Goal: Task Accomplishment & Management: Manage account settings

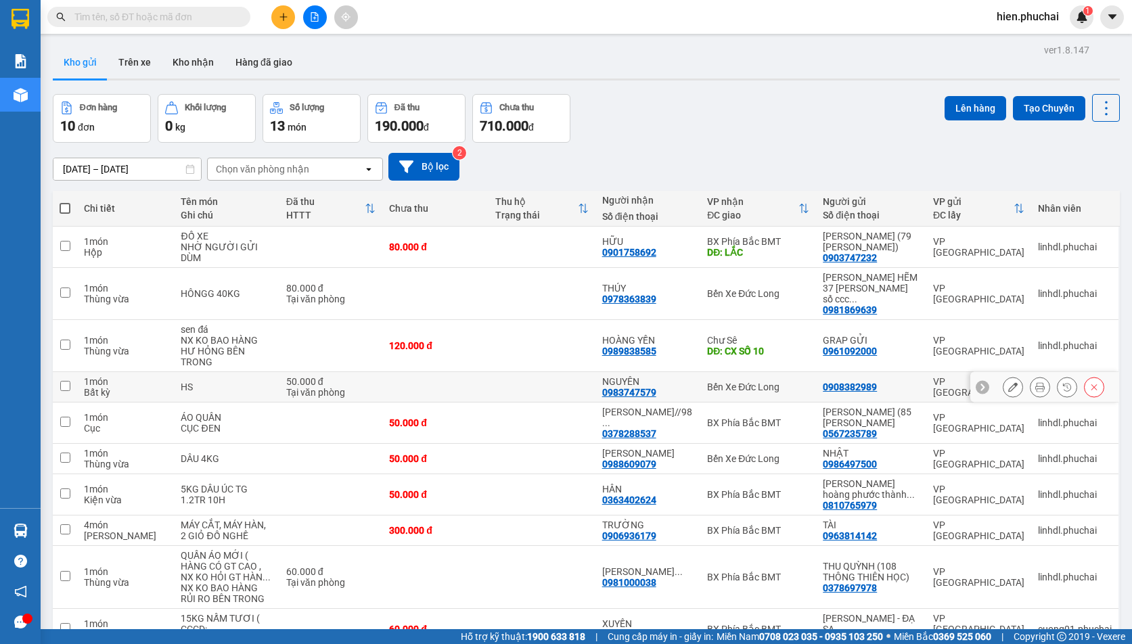
scroll to position [62, 0]
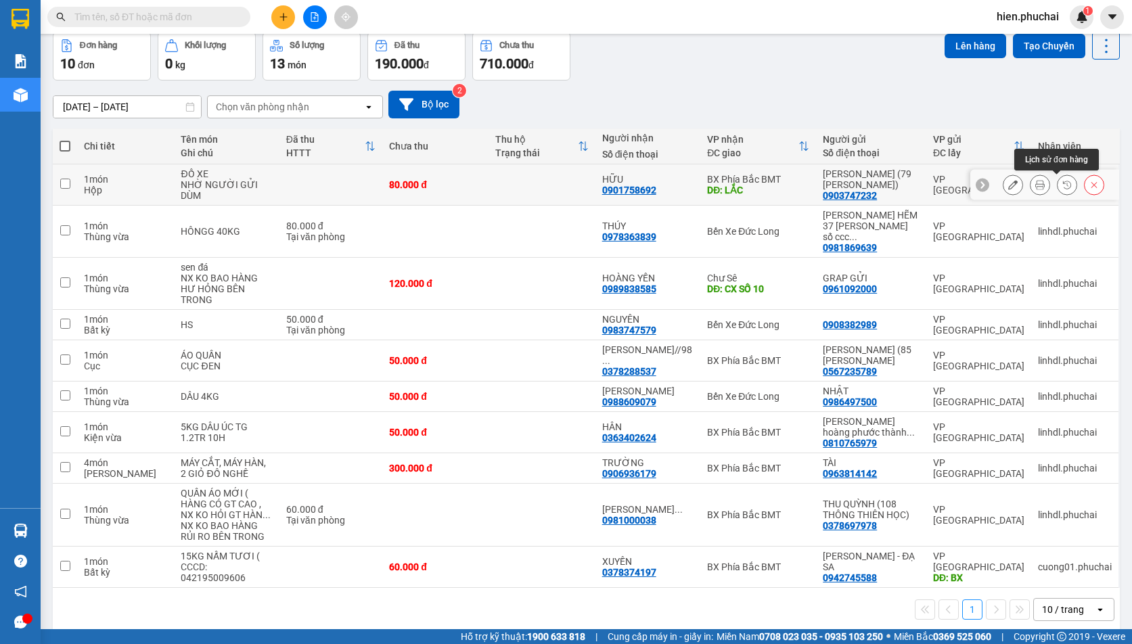
click at [1062, 185] on icon at bounding box center [1066, 184] width 9 height 9
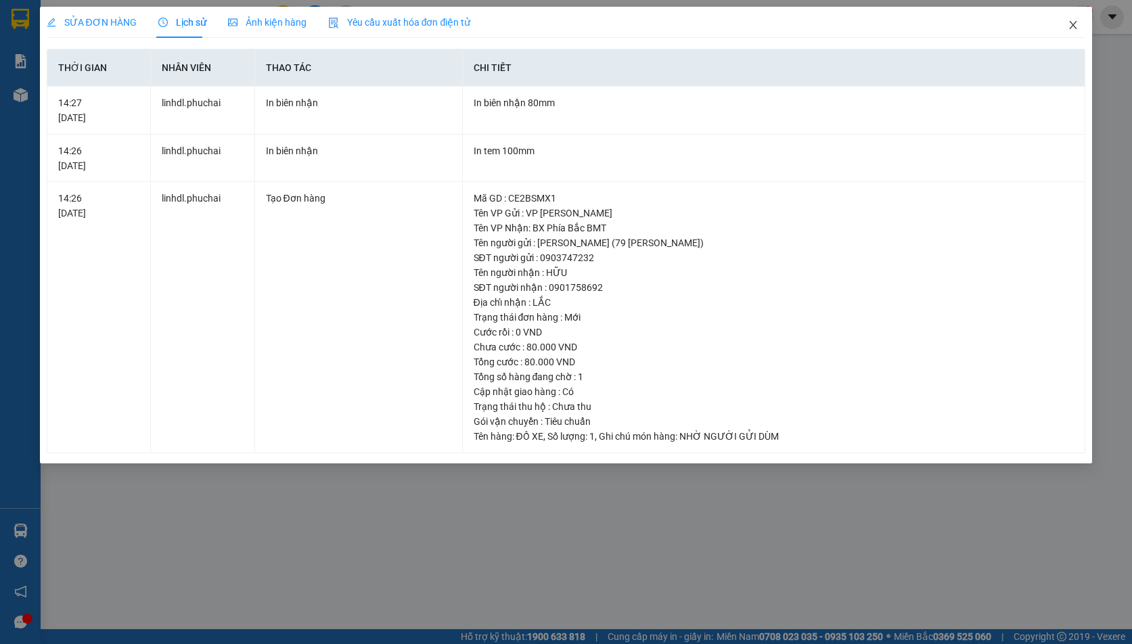
click at [1071, 29] on icon "close" at bounding box center [1072, 25] width 11 height 11
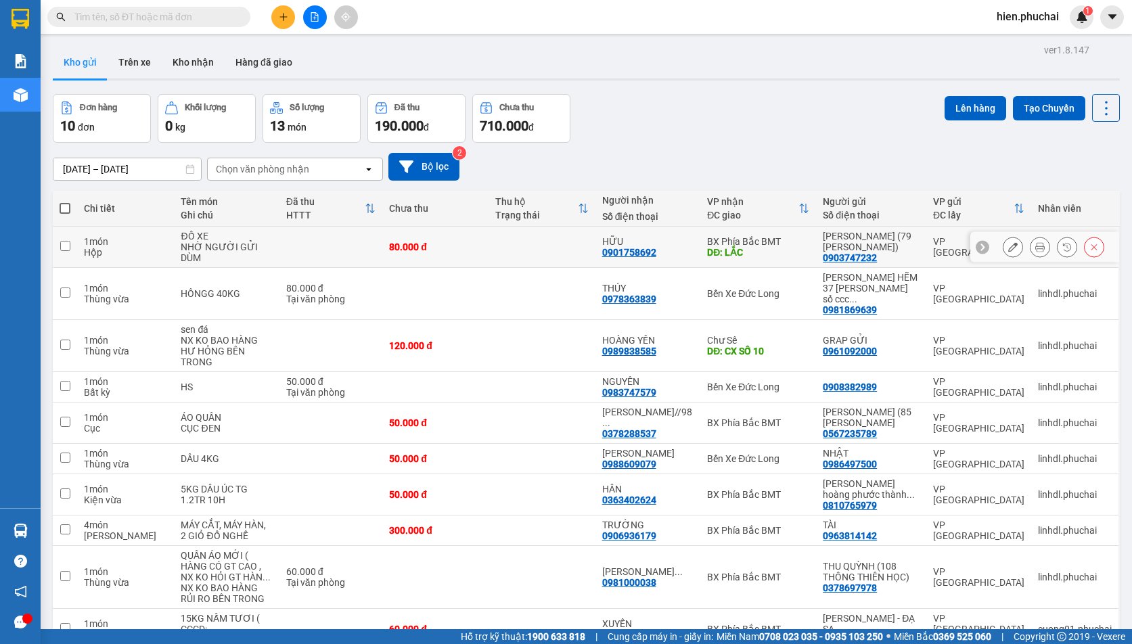
scroll to position [62, 0]
click at [464, 68] on div "Kho gửi Trên xe Kho nhận Hàng đã giao" at bounding box center [586, 64] width 1067 height 36
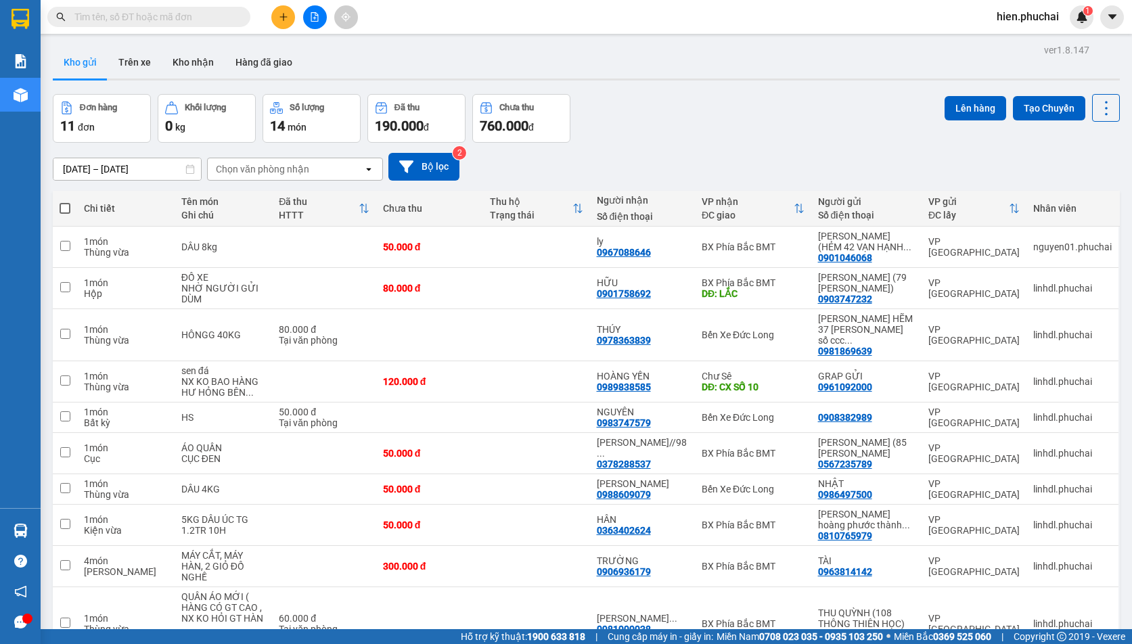
click at [288, 14] on button at bounding box center [283, 17] width 24 height 24
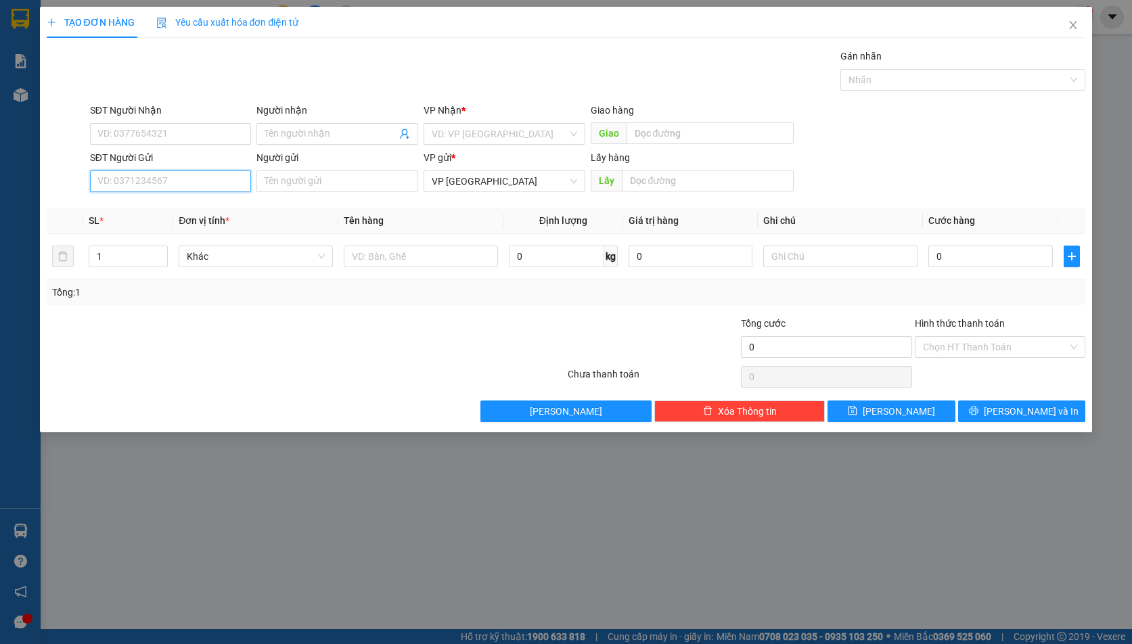
click at [139, 183] on input "SĐT Người Gửi" at bounding box center [171, 181] width 162 height 22
paste input "0399045198"
type input "0399045198"
click at [630, 185] on input "text" at bounding box center [708, 181] width 172 height 22
type input "BẰNG LĂNG"
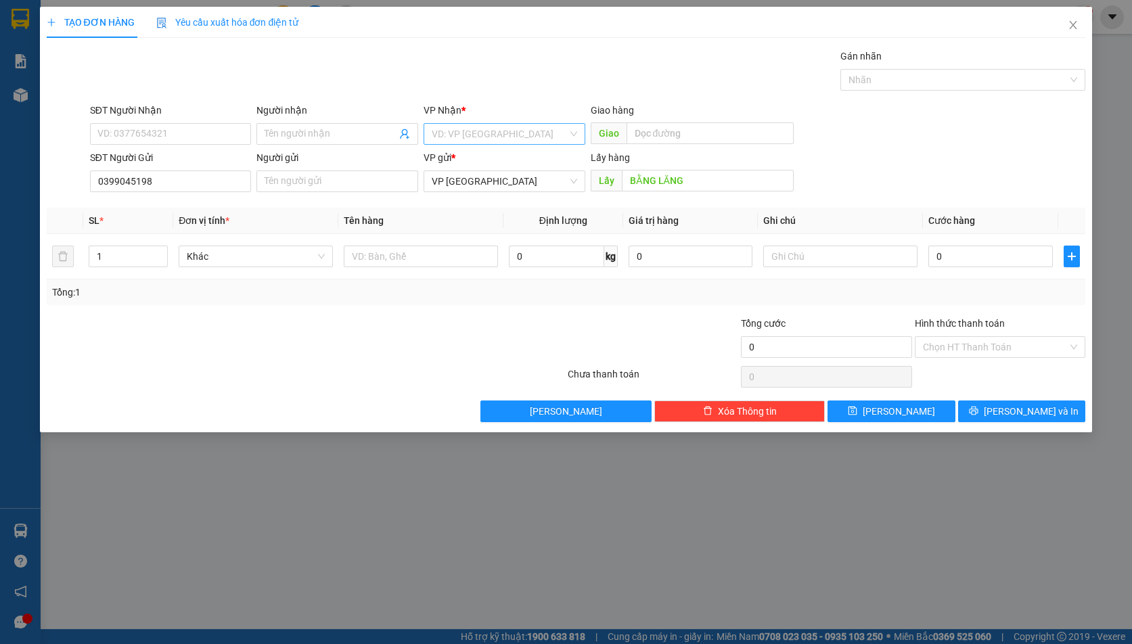
click at [542, 134] on input "search" at bounding box center [500, 134] width 136 height 20
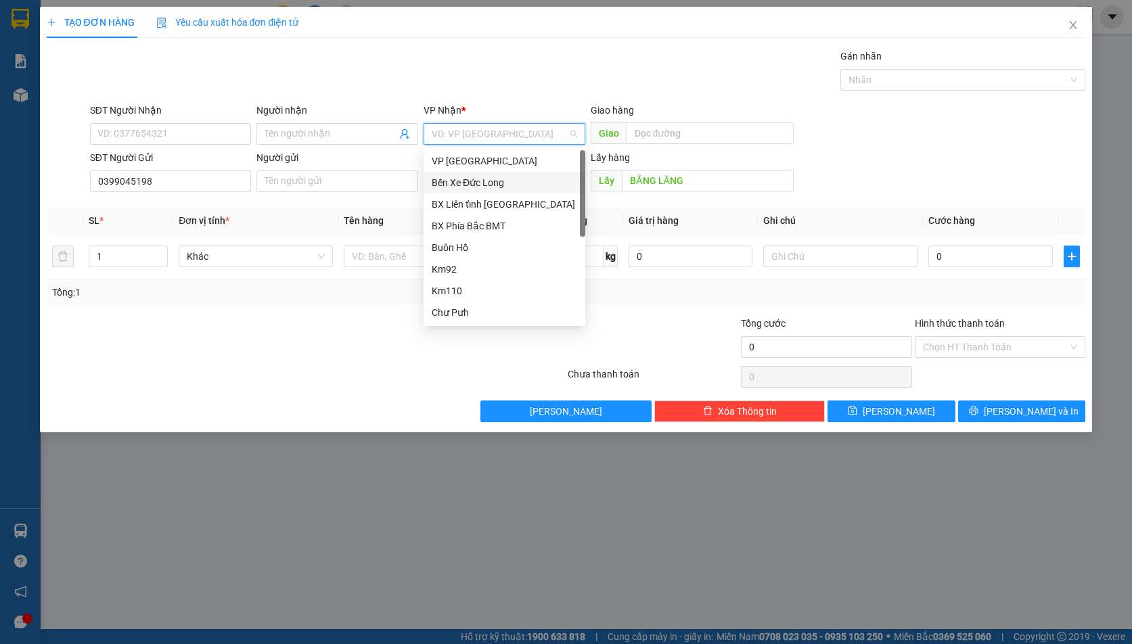
click at [491, 187] on div "Bến Xe Đức Long" at bounding box center [504, 182] width 145 height 15
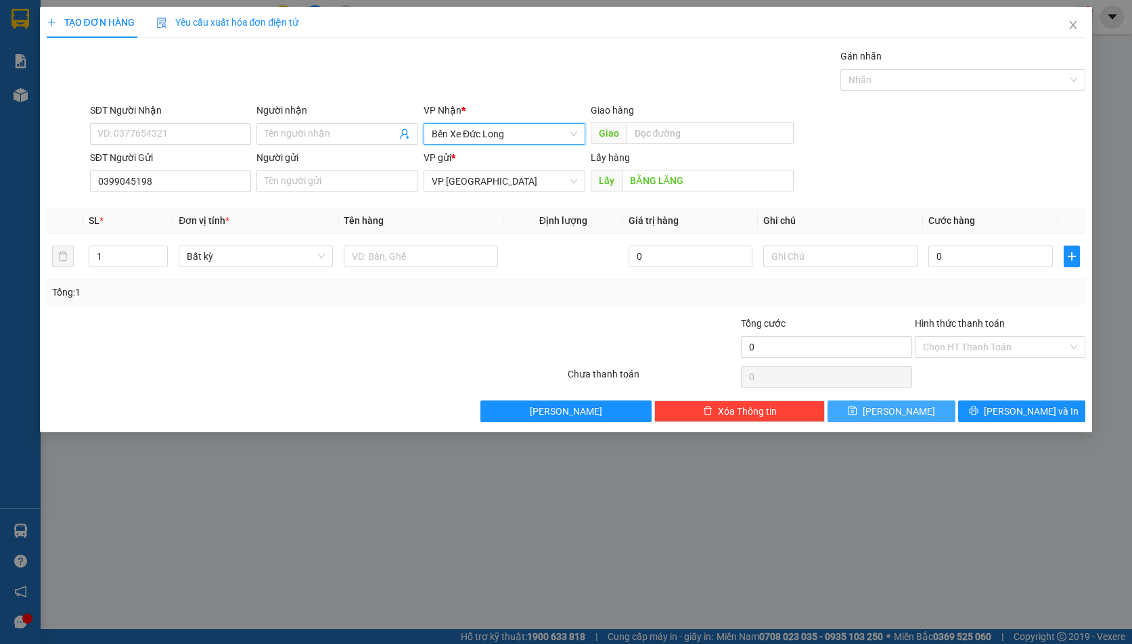
click at [857, 413] on icon "save" at bounding box center [852, 410] width 9 height 9
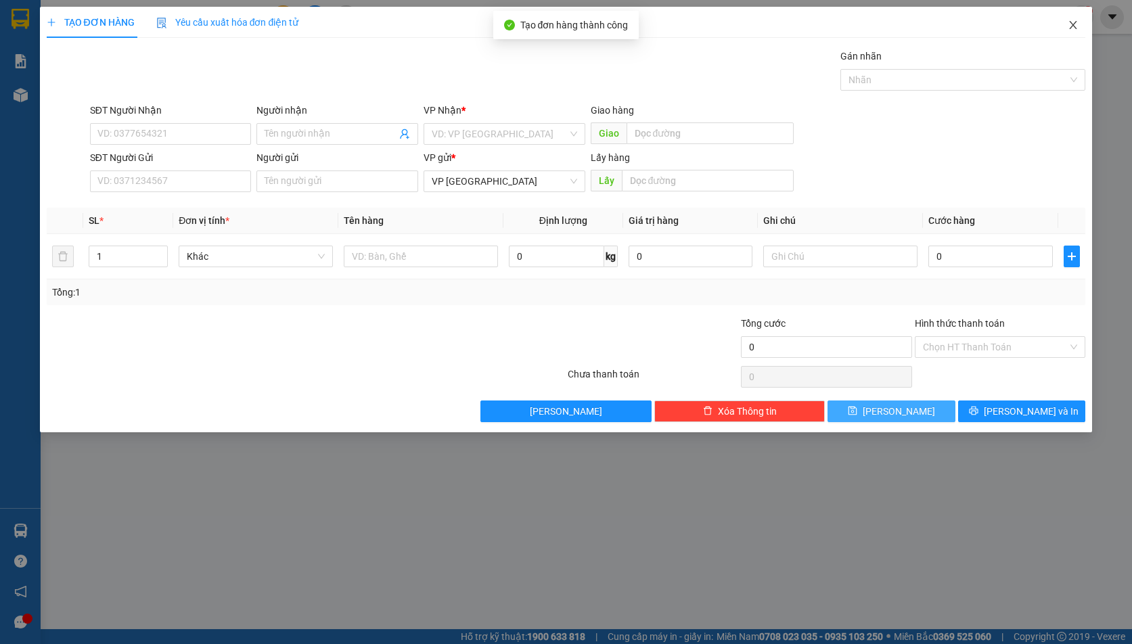
click at [1074, 23] on icon "close" at bounding box center [1072, 25] width 11 height 11
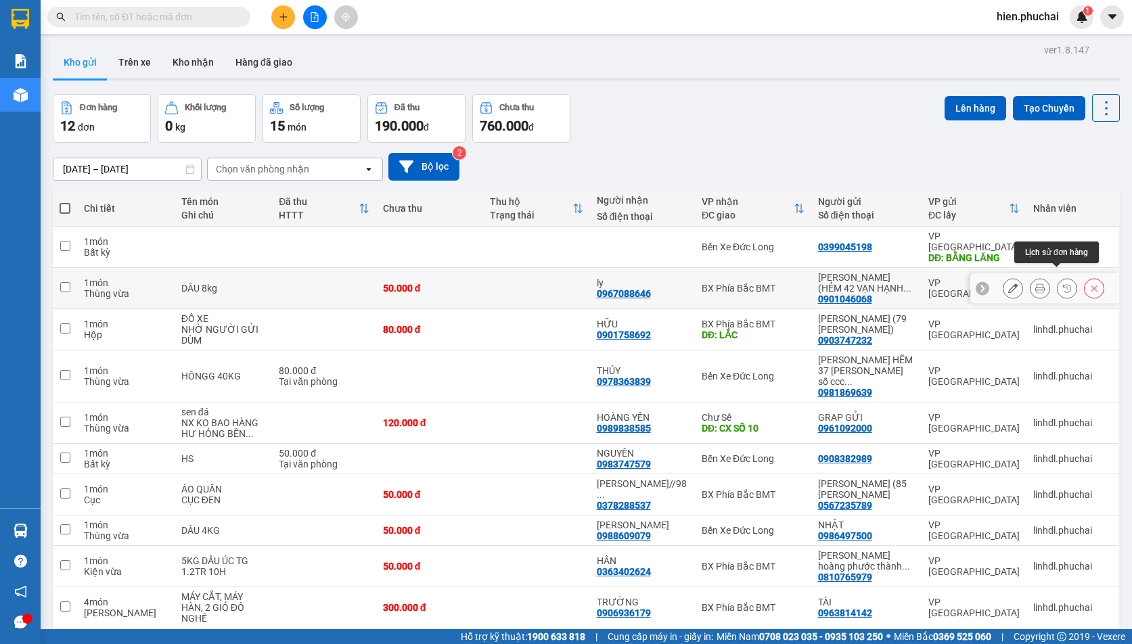
click at [1057, 277] on button at bounding box center [1066, 289] width 19 height 24
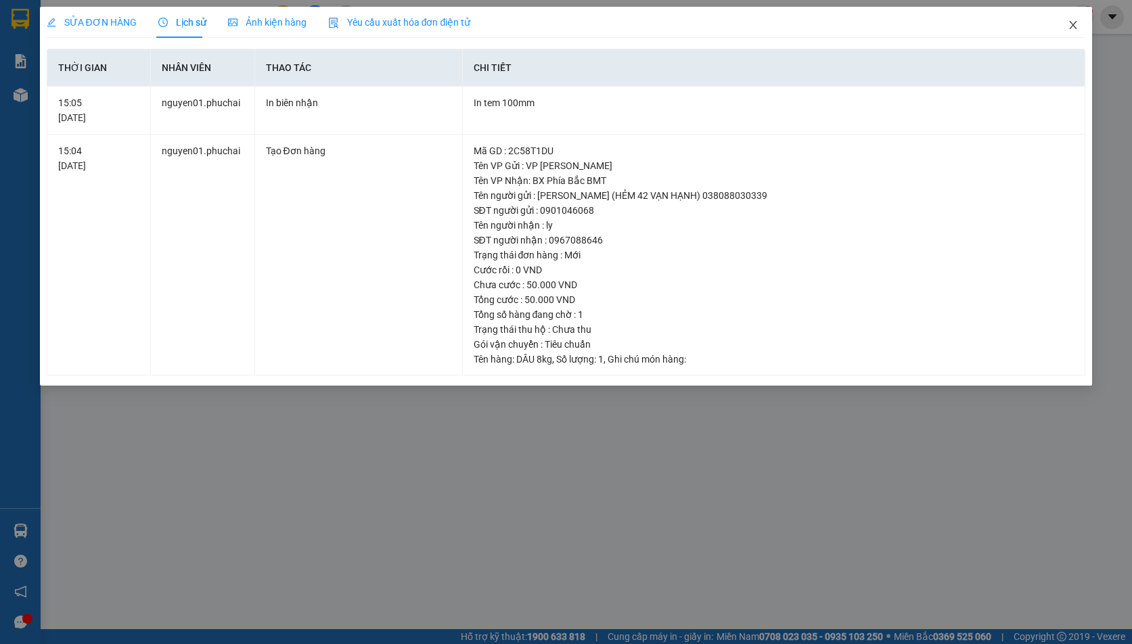
click at [1074, 22] on icon "close" at bounding box center [1072, 25] width 11 height 11
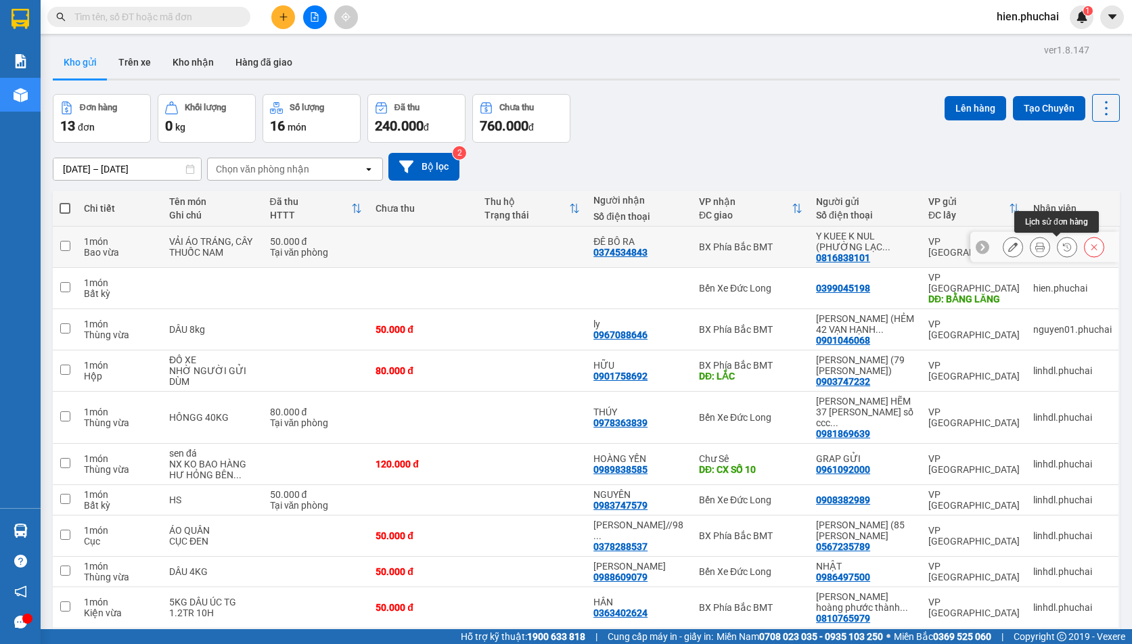
click at [1062, 252] on icon at bounding box center [1066, 246] width 9 height 9
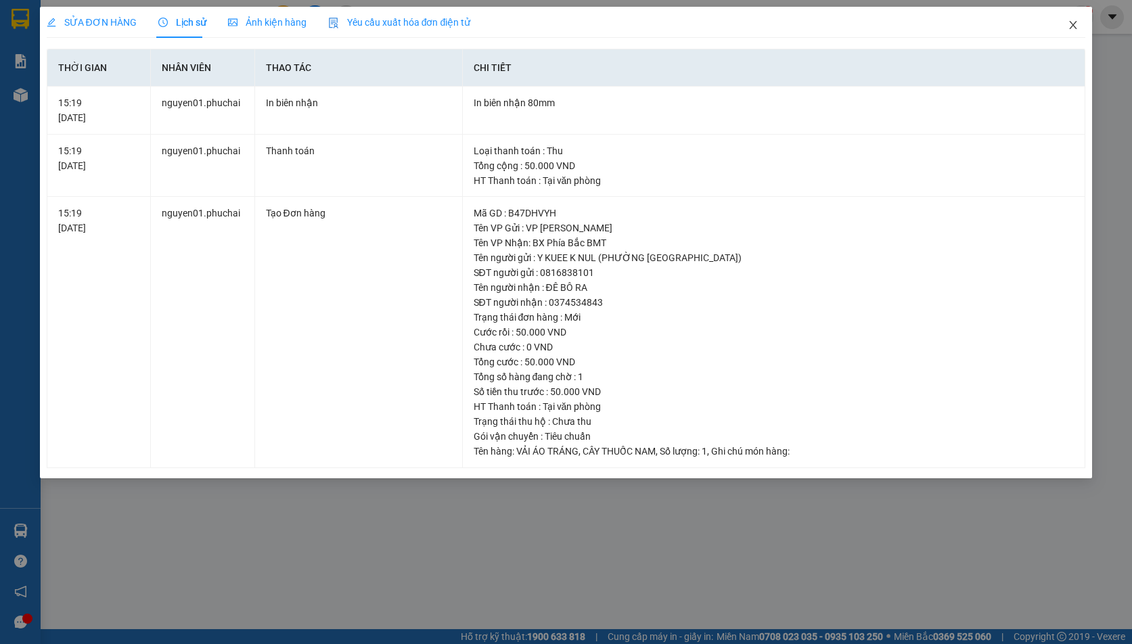
click at [1067, 21] on span "Close" at bounding box center [1073, 26] width 38 height 38
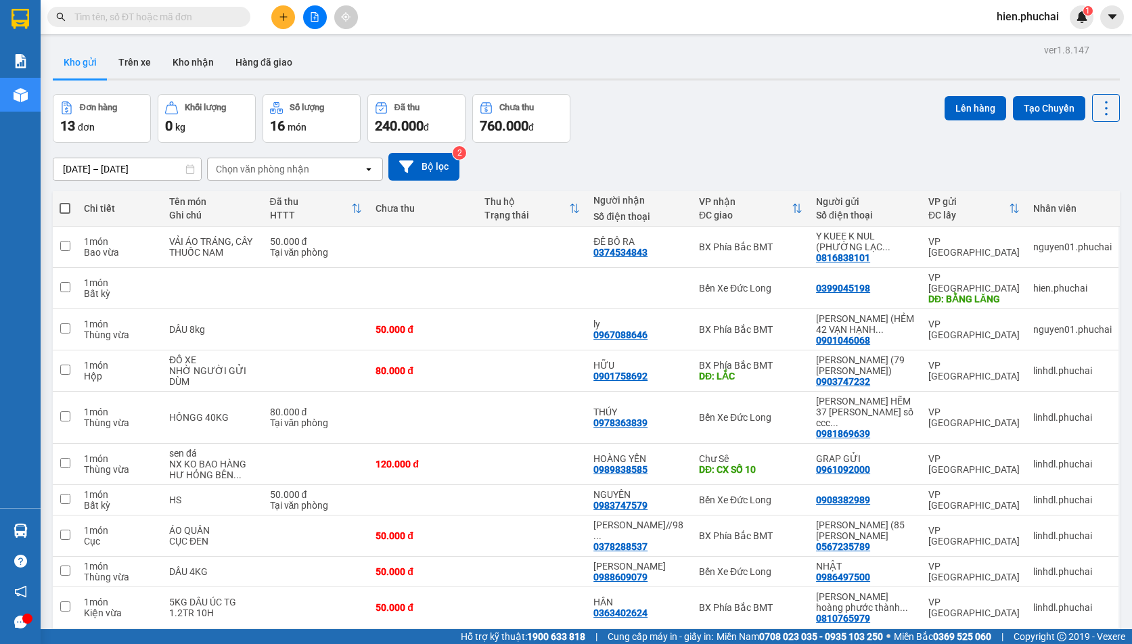
drag, startPoint x: 828, startPoint y: 140, endPoint x: 751, endPoint y: 142, distance: 77.1
click at [823, 142] on div "ver 1.8.147 Kho gửi Trên xe Kho nhận Hàng đã giao Đơn hàng 13 đơn Khối lượng 0 …" at bounding box center [586, 363] width 1078 height 644
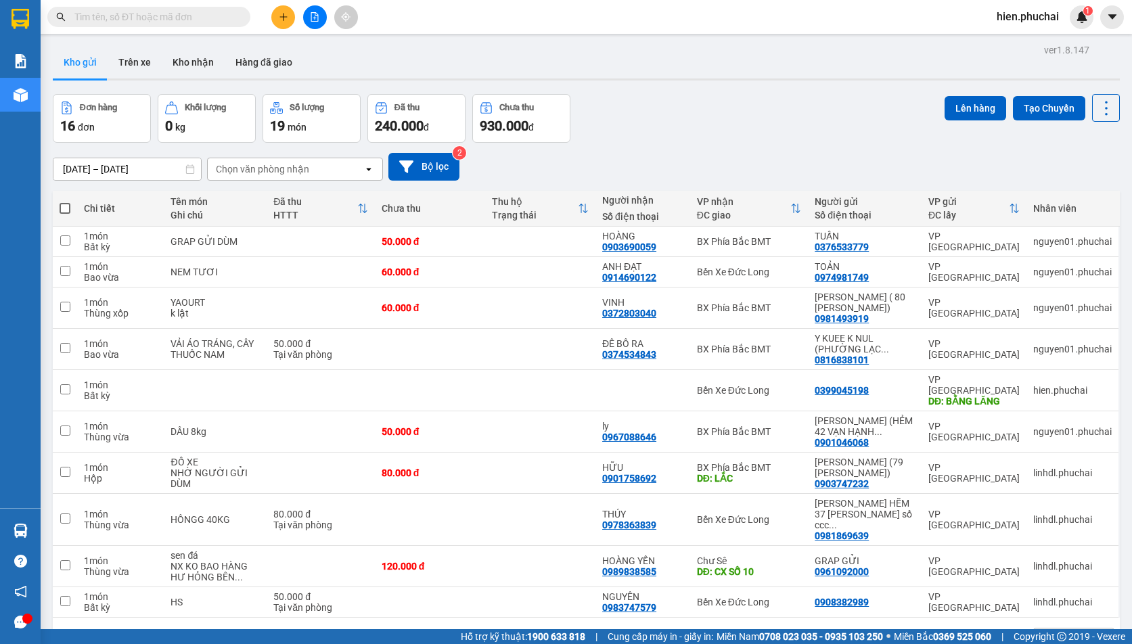
click at [1117, 553] on main "ver 1.8.147 Kho gửi Trên xe Kho nhận Hàng đã giao Đơn hàng 16 đơn Khối lượng 0 …" at bounding box center [566, 314] width 1132 height 629
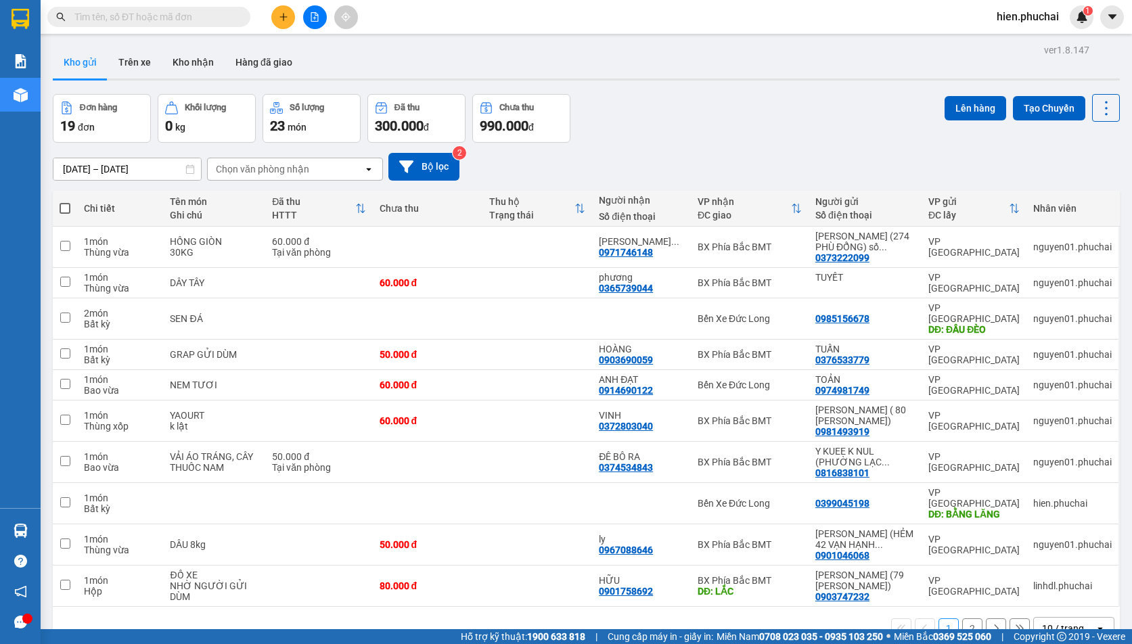
click at [963, 618] on button "2" at bounding box center [972, 628] width 20 height 20
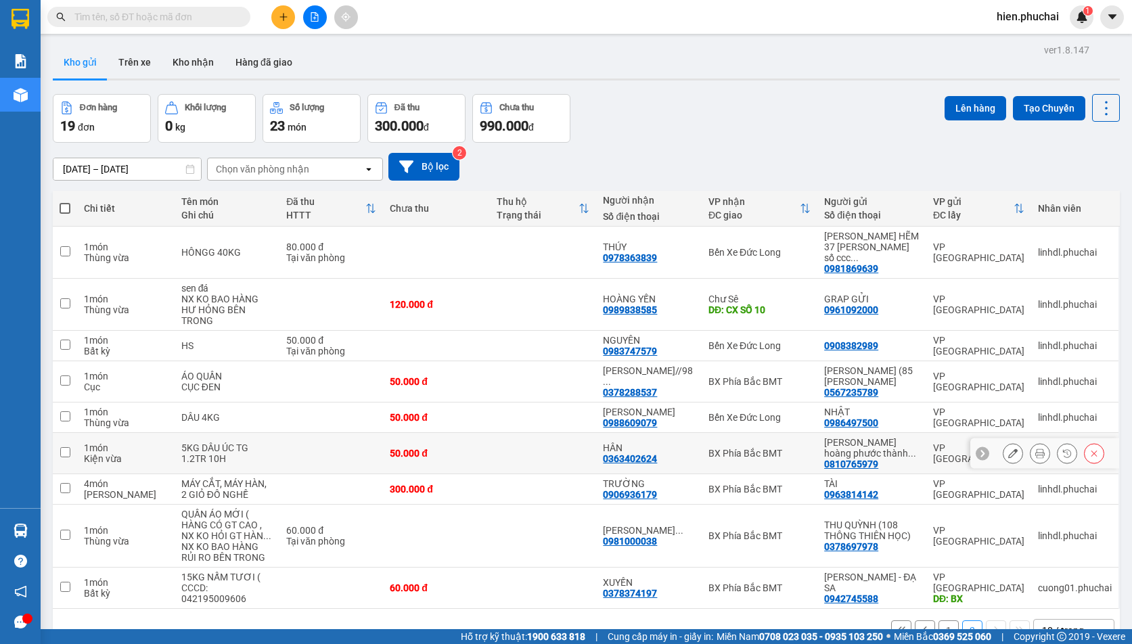
scroll to position [62, 0]
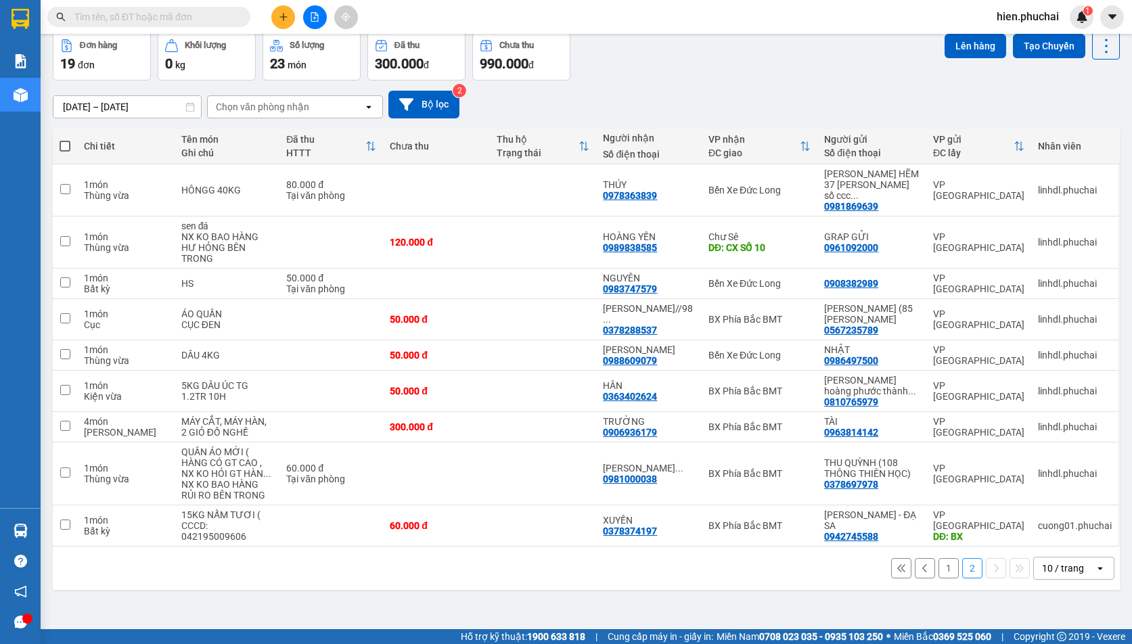
click at [940, 558] on button "1" at bounding box center [948, 568] width 20 height 20
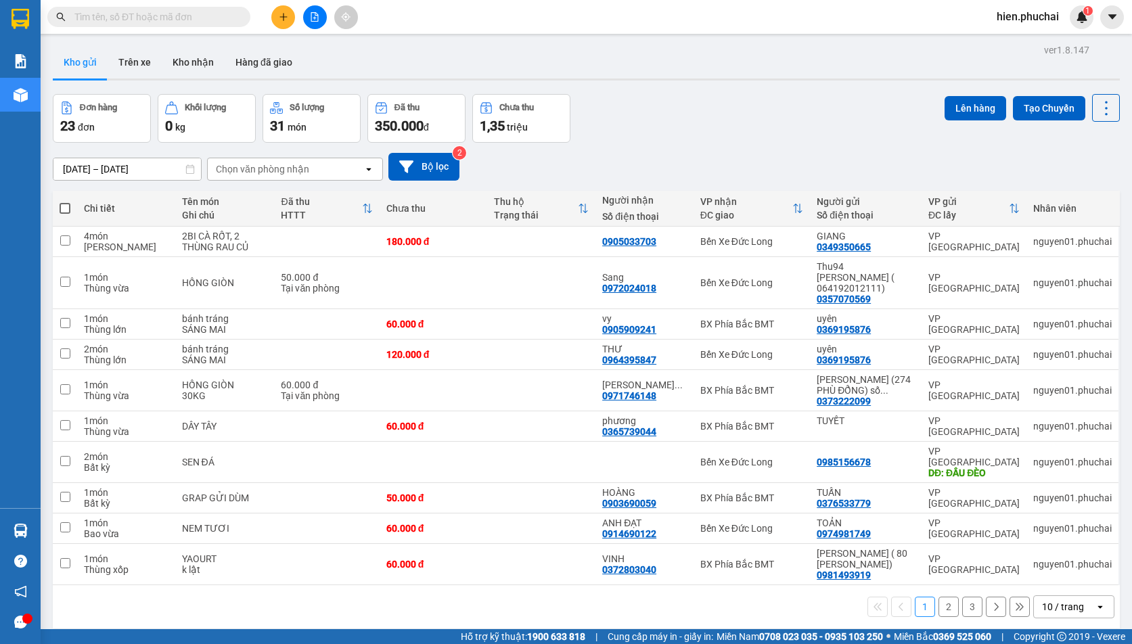
click at [943, 597] on button "2" at bounding box center [948, 607] width 20 height 20
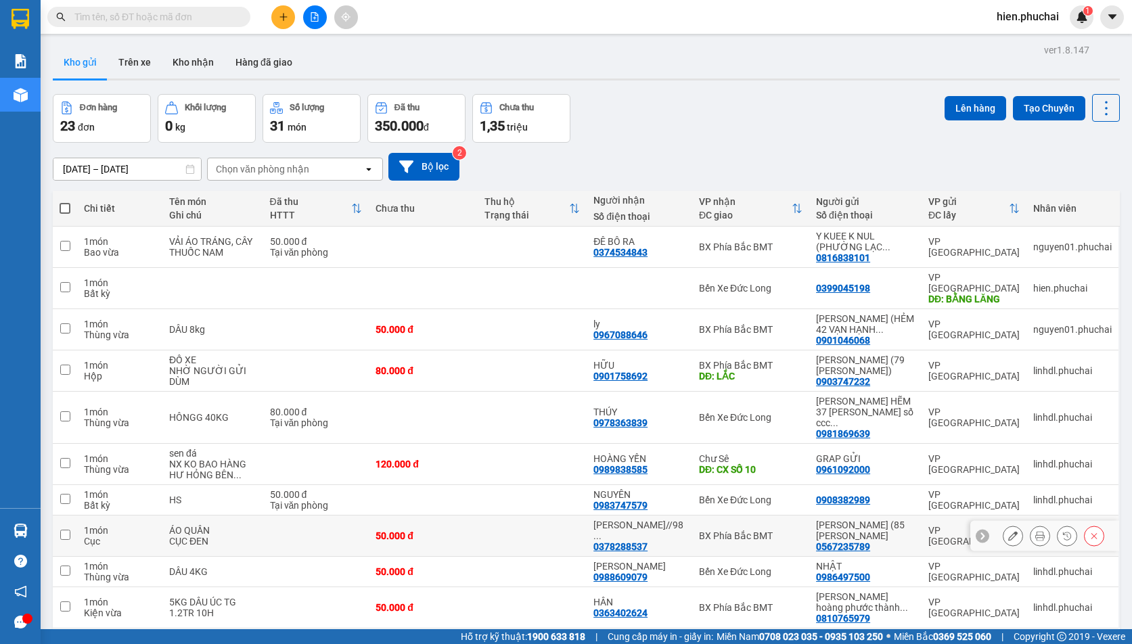
scroll to position [62, 0]
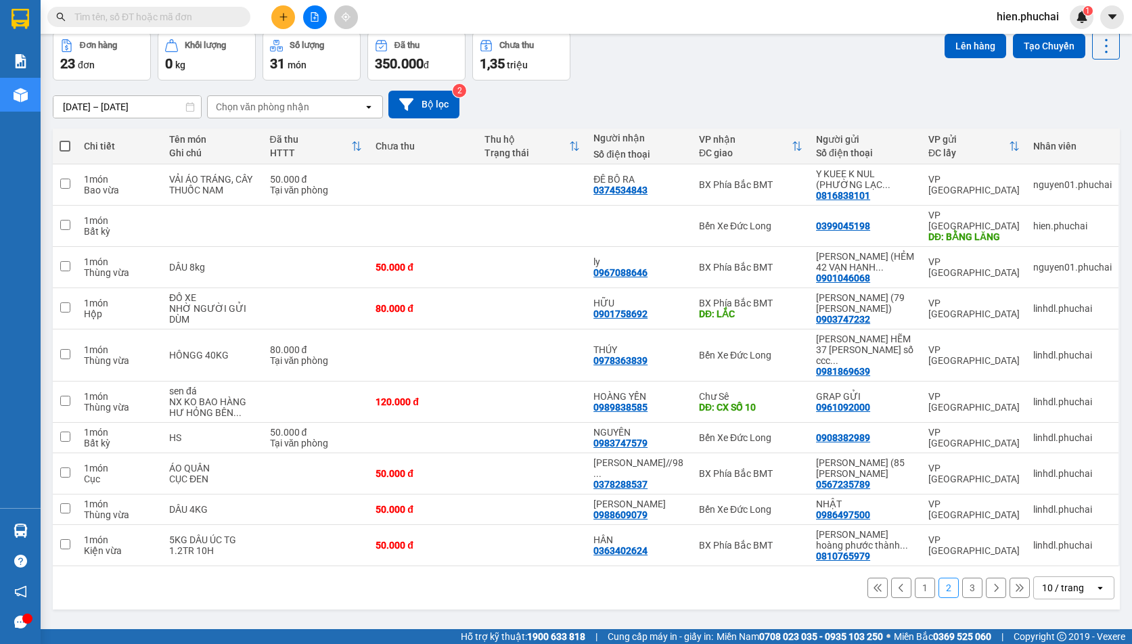
click at [965, 578] on button "3" at bounding box center [972, 588] width 20 height 20
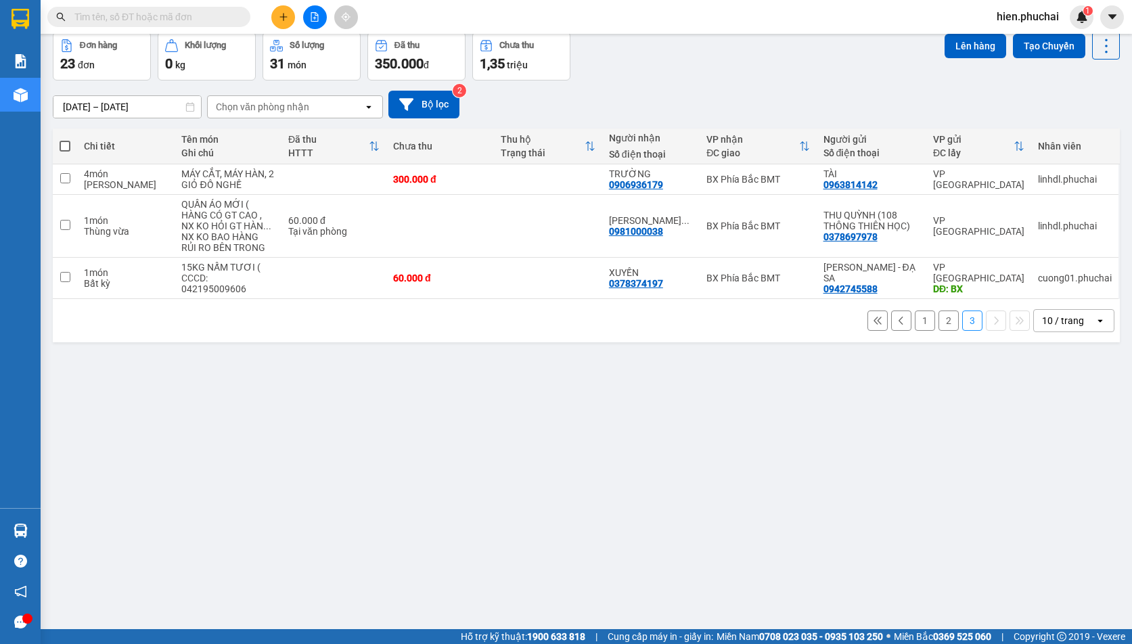
click at [944, 325] on button "2" at bounding box center [948, 320] width 20 height 20
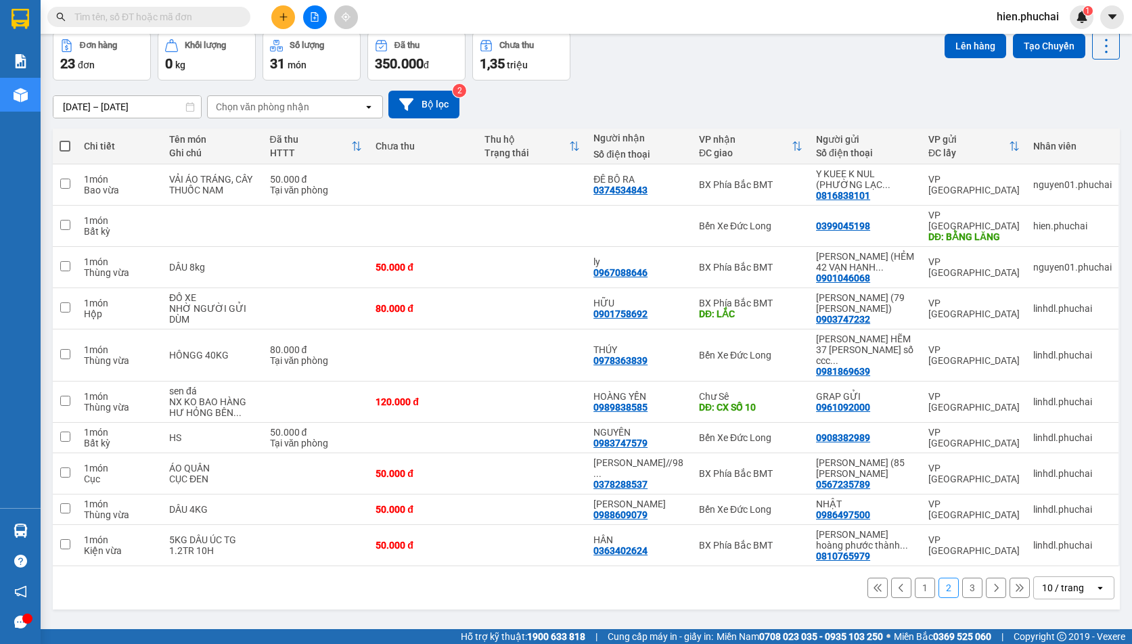
click at [919, 578] on button "1" at bounding box center [925, 588] width 20 height 20
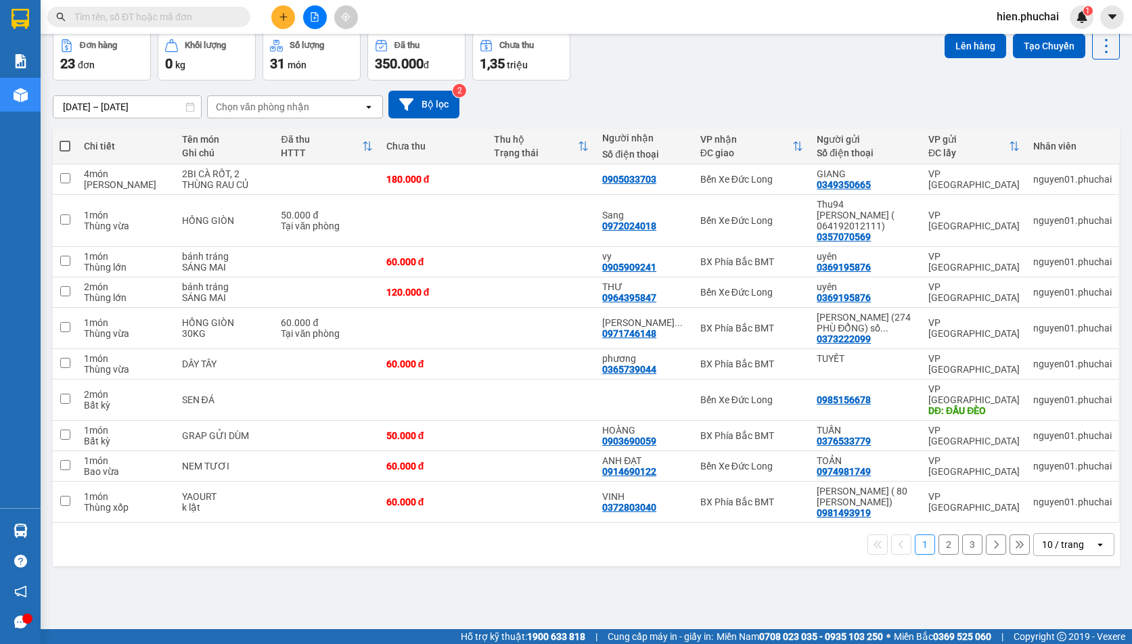
click at [942, 534] on button "2" at bounding box center [948, 544] width 20 height 20
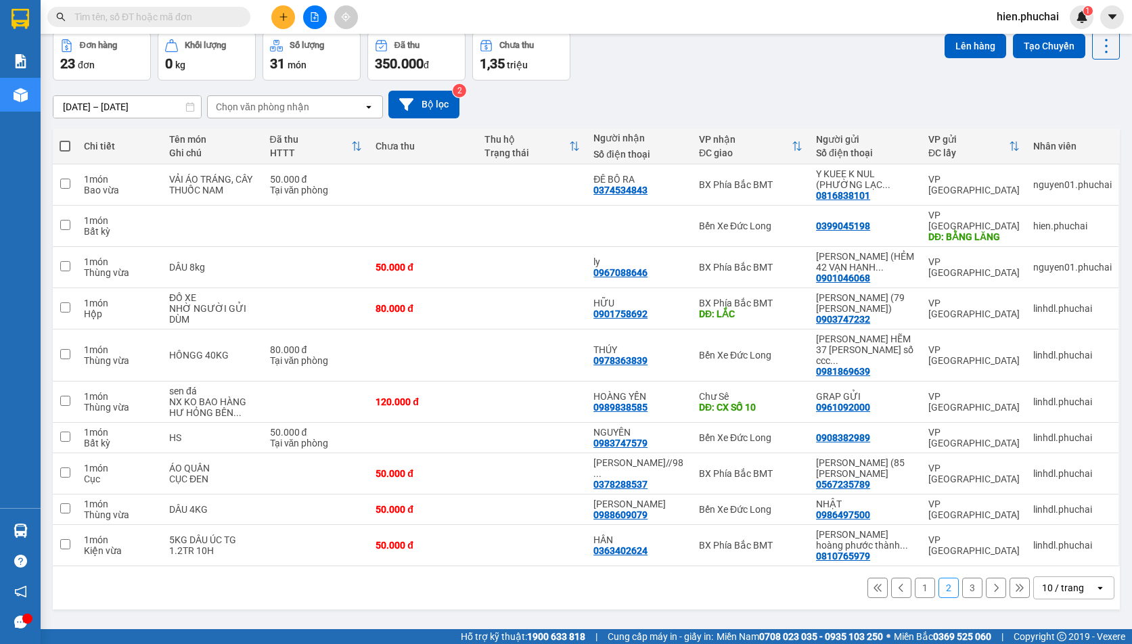
click at [962, 578] on button "3" at bounding box center [972, 588] width 20 height 20
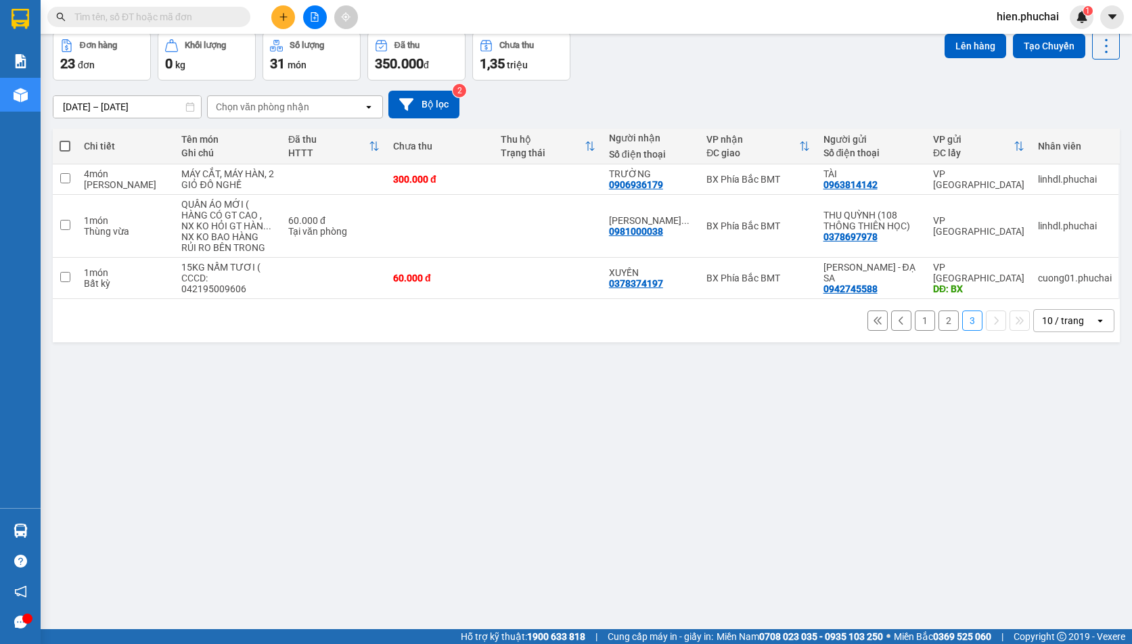
click at [938, 322] on button "2" at bounding box center [948, 320] width 20 height 20
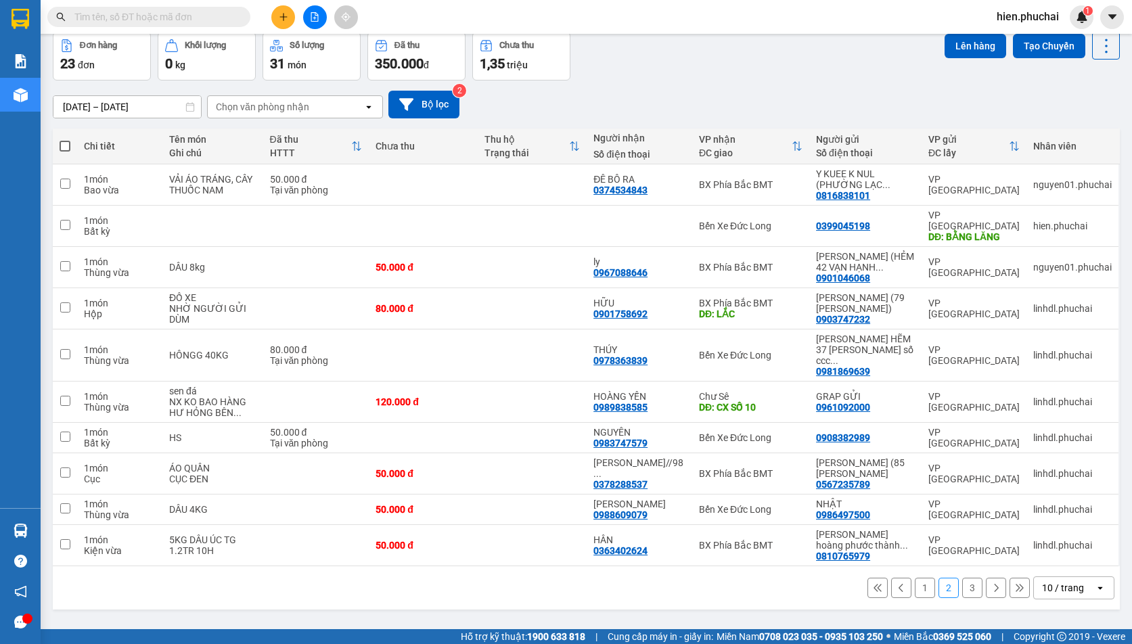
click at [964, 578] on button "3" at bounding box center [972, 588] width 20 height 20
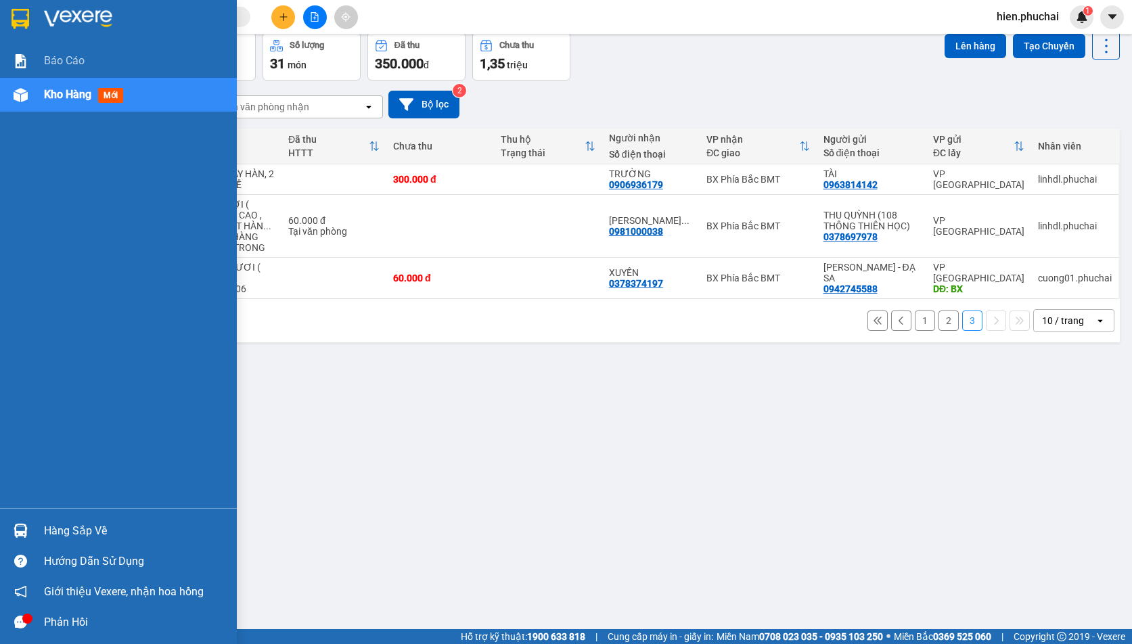
scroll to position [0, 0]
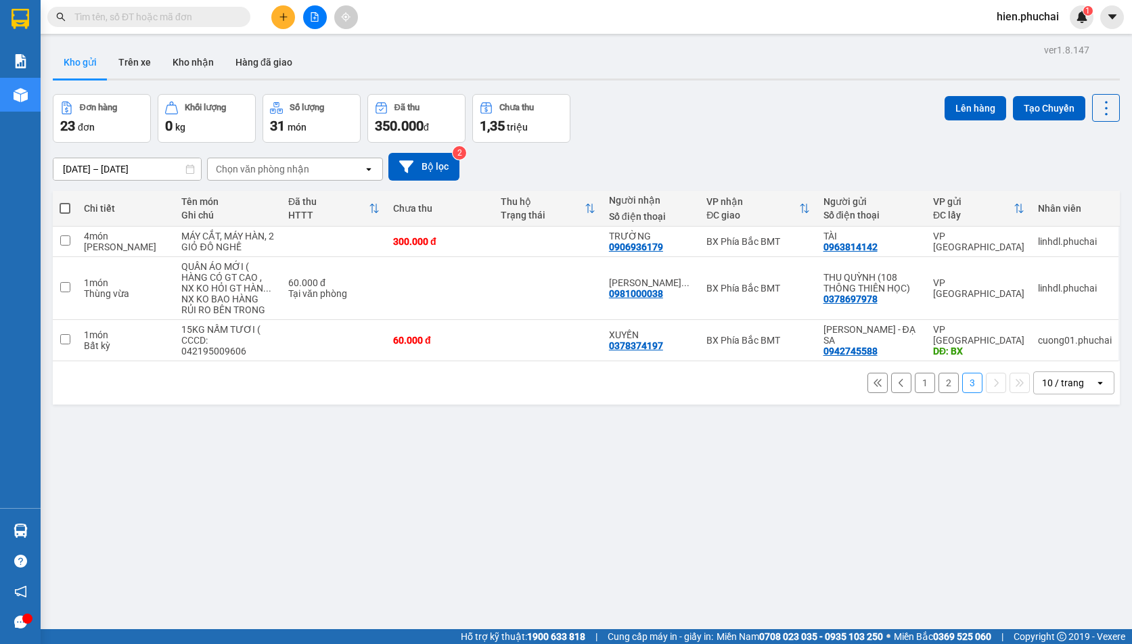
click at [917, 380] on button "1" at bounding box center [925, 383] width 20 height 20
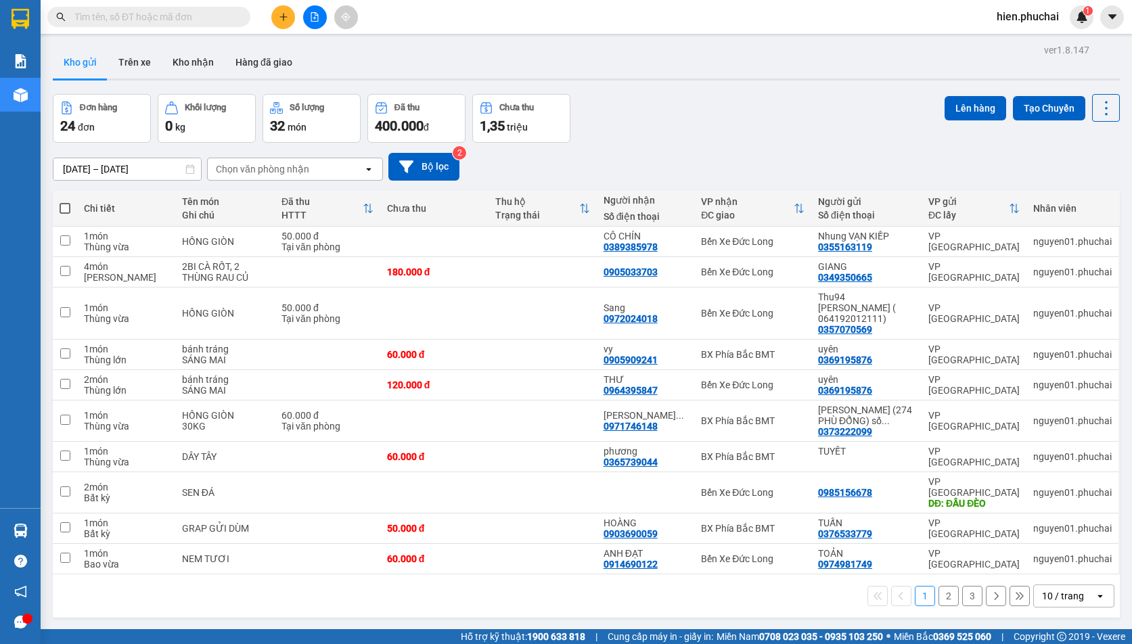
click at [641, 120] on div "Đơn hàng 24 đơn Khối lượng 0 kg Số lượng 32 món Đã thu 400.000 đ Chưa thu 1,35 …" at bounding box center [586, 118] width 1067 height 49
click at [707, 143] on div "13/10/2025 – 15/10/2025 Press the down arrow key to interact with the calendar …" at bounding box center [586, 167] width 1067 height 48
click at [703, 184] on div "[DATE] – [DATE] Press the down arrow key to interact with the calendar and sele…" at bounding box center [586, 167] width 1067 height 48
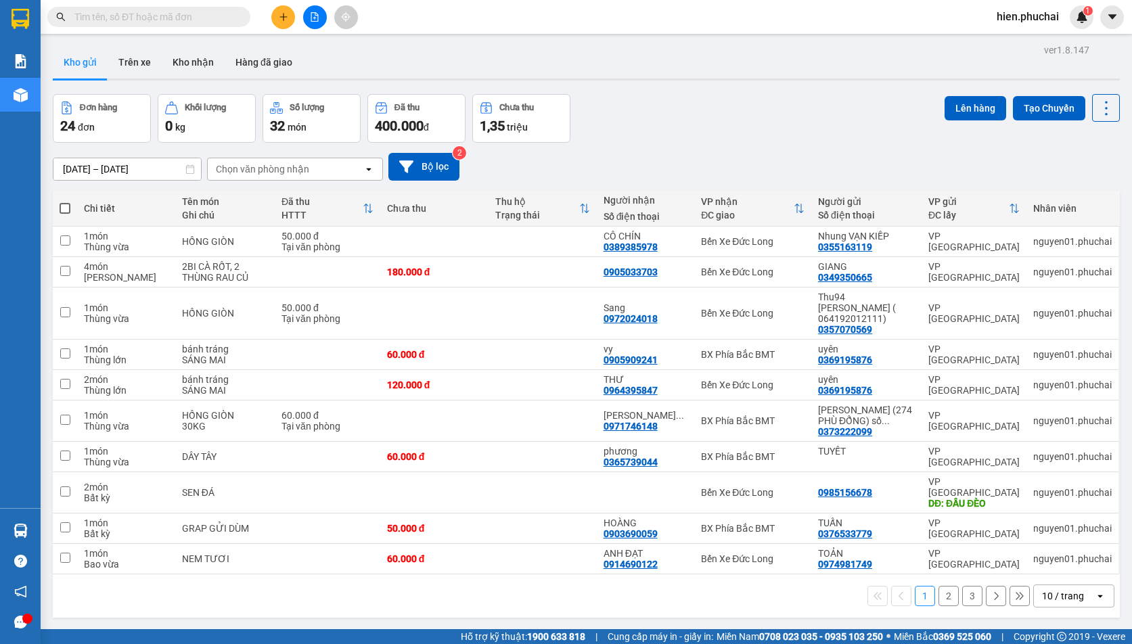
click at [938, 586] on button "2" at bounding box center [948, 596] width 20 height 20
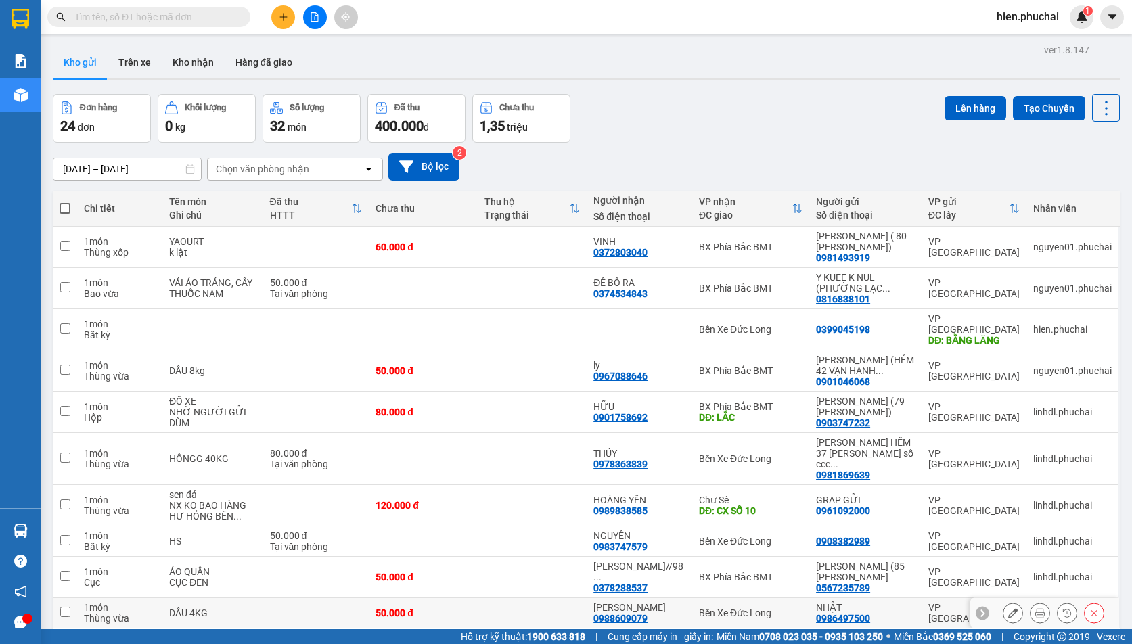
scroll to position [62, 0]
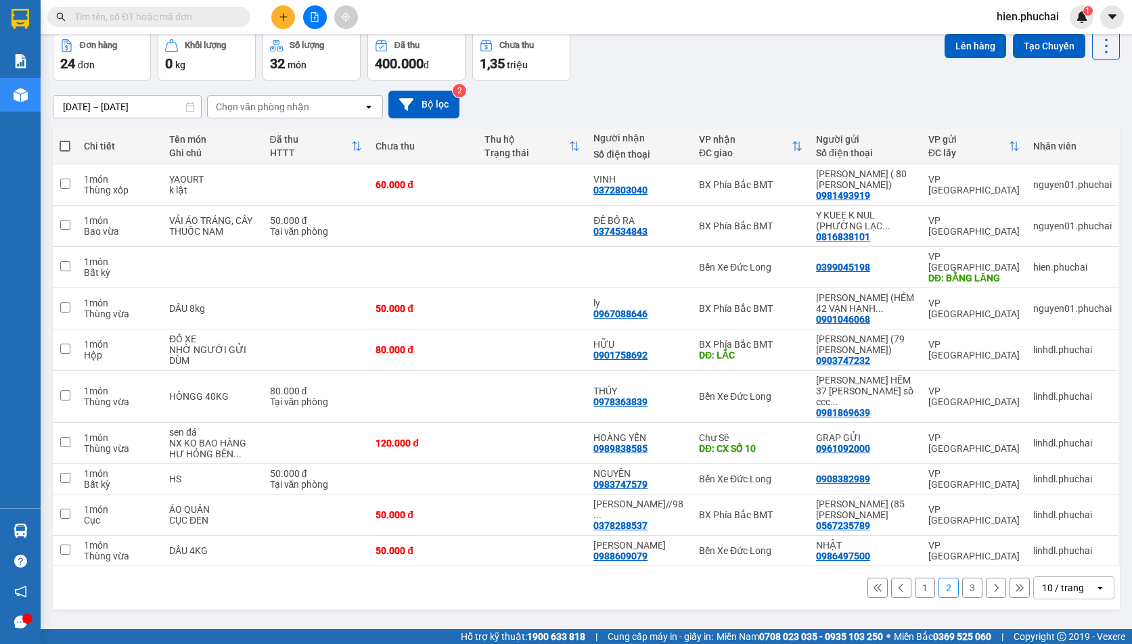
click at [915, 578] on button "1" at bounding box center [925, 588] width 20 height 20
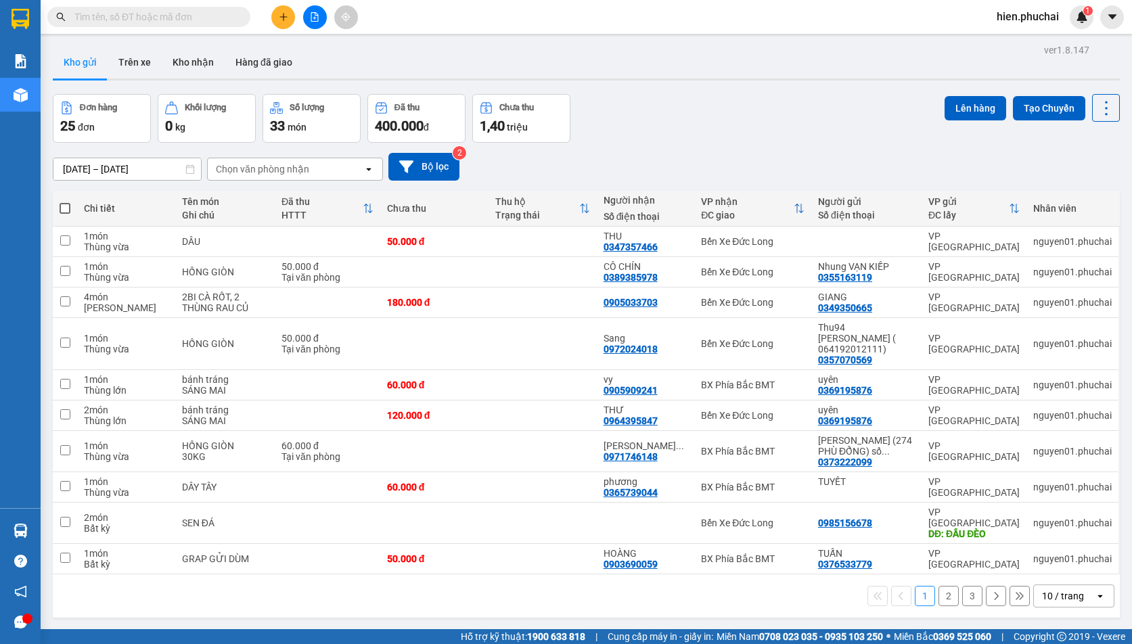
click at [653, 158] on div "[DATE] – [DATE] Press the down arrow key to interact with the calendar and sele…" at bounding box center [586, 167] width 1067 height 28
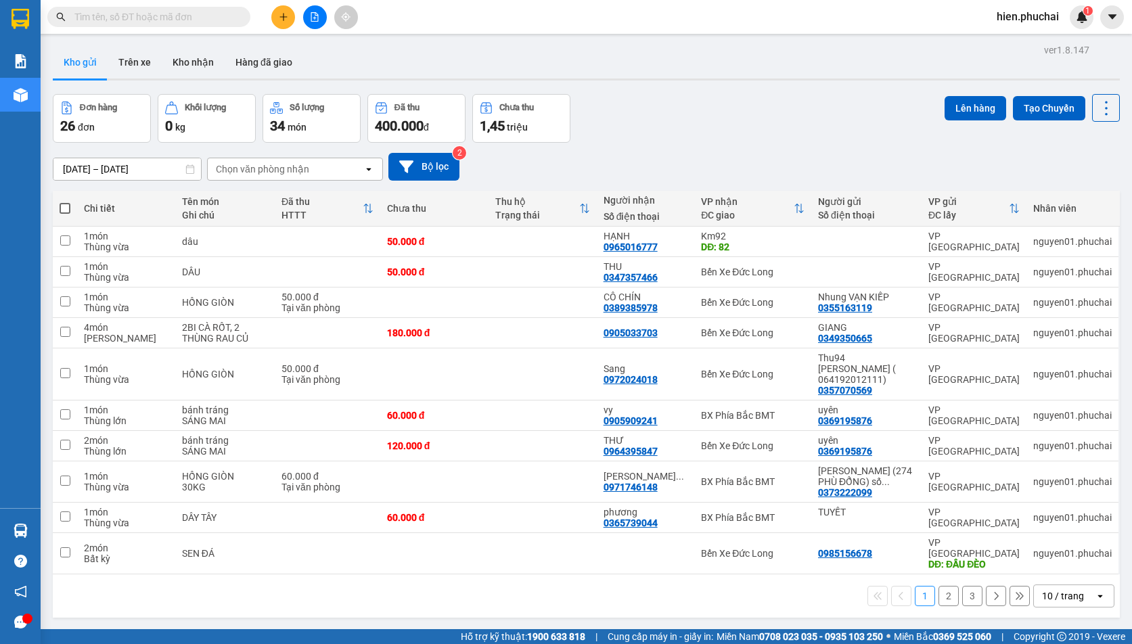
scroll to position [62, 0]
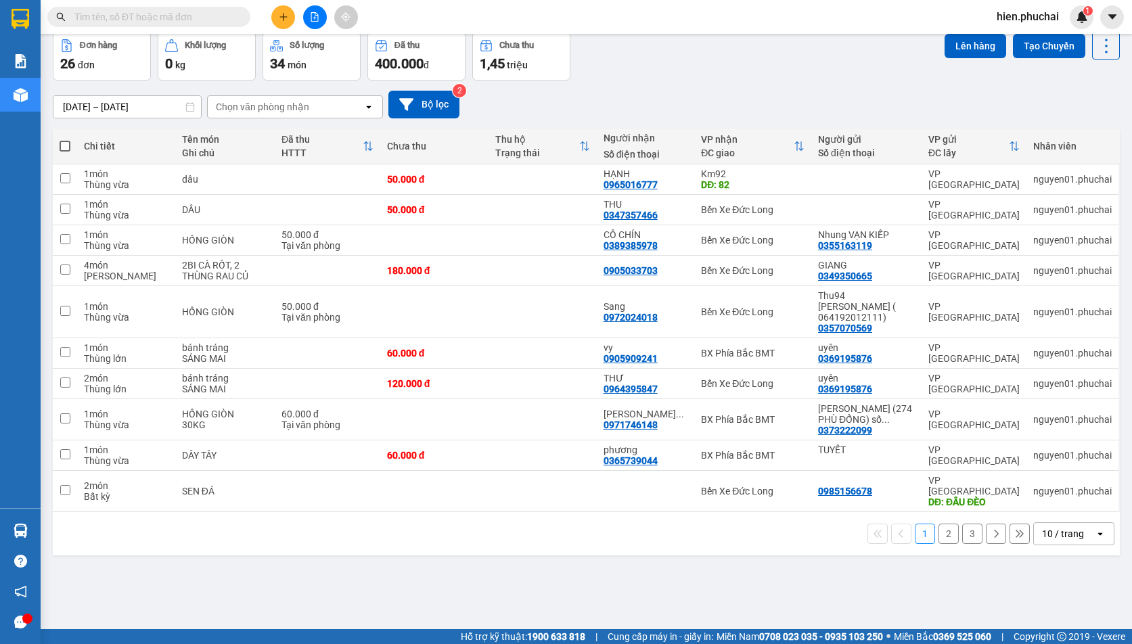
click at [964, 524] on button "3" at bounding box center [972, 534] width 20 height 20
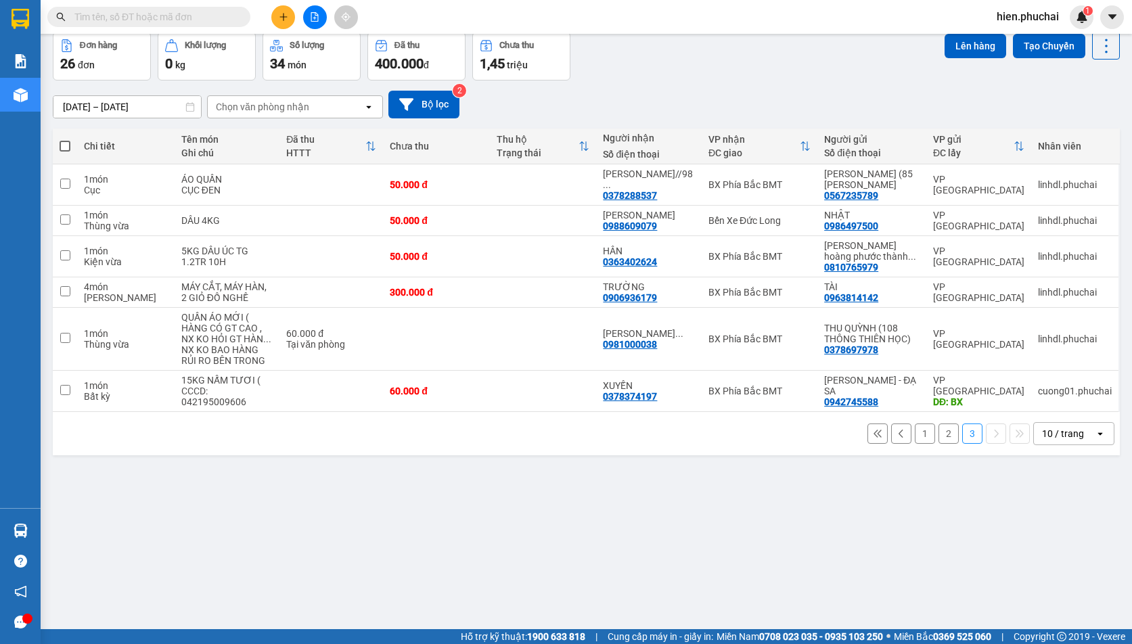
click at [917, 437] on button "1" at bounding box center [925, 433] width 20 height 20
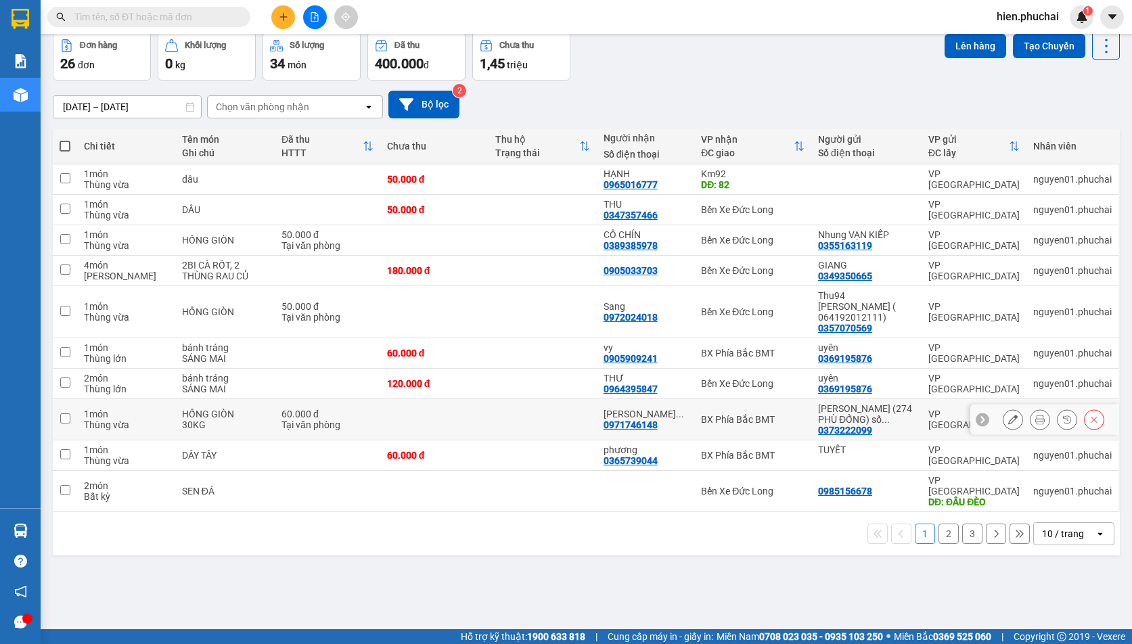
scroll to position [0, 0]
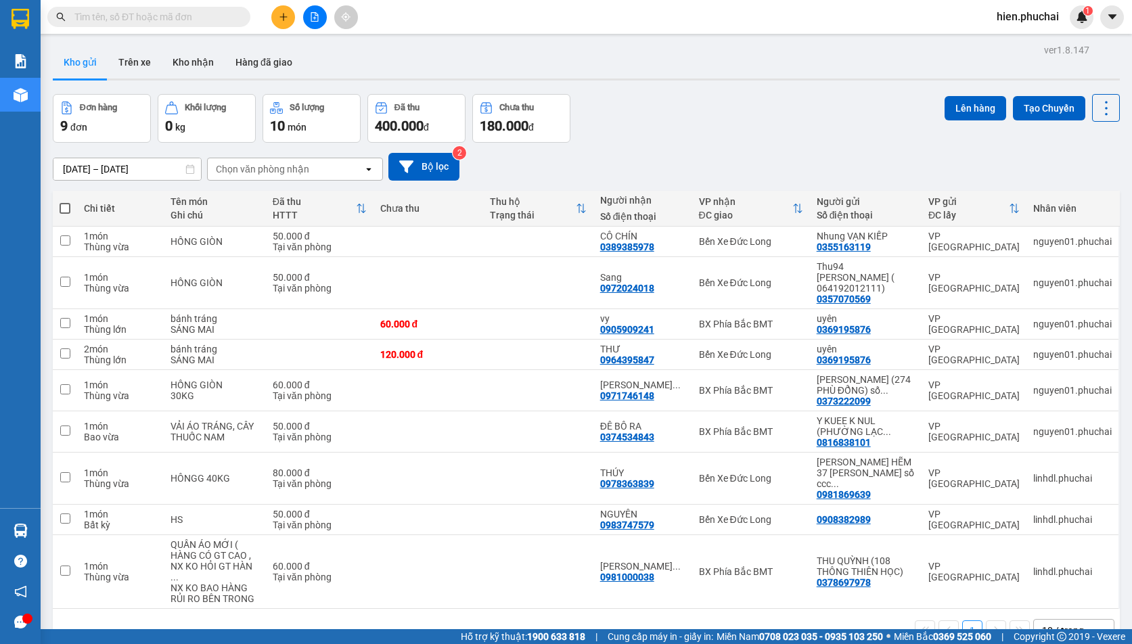
click at [712, 141] on div "Đơn hàng 9 đơn Khối lượng 0 kg Số lượng 10 món Đã thu 400.000 đ Chưa thu 180.00…" at bounding box center [586, 118] width 1067 height 49
click at [66, 241] on input "checkbox" at bounding box center [65, 240] width 10 height 10
checkbox input "true"
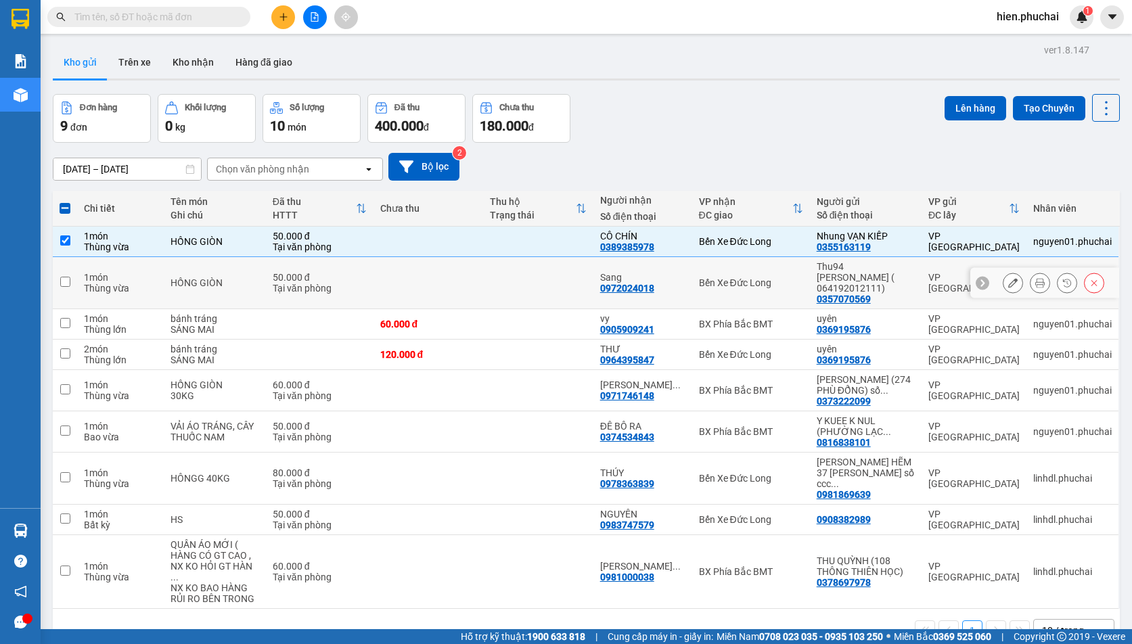
click at [66, 280] on input "checkbox" at bounding box center [65, 282] width 10 height 10
checkbox input "true"
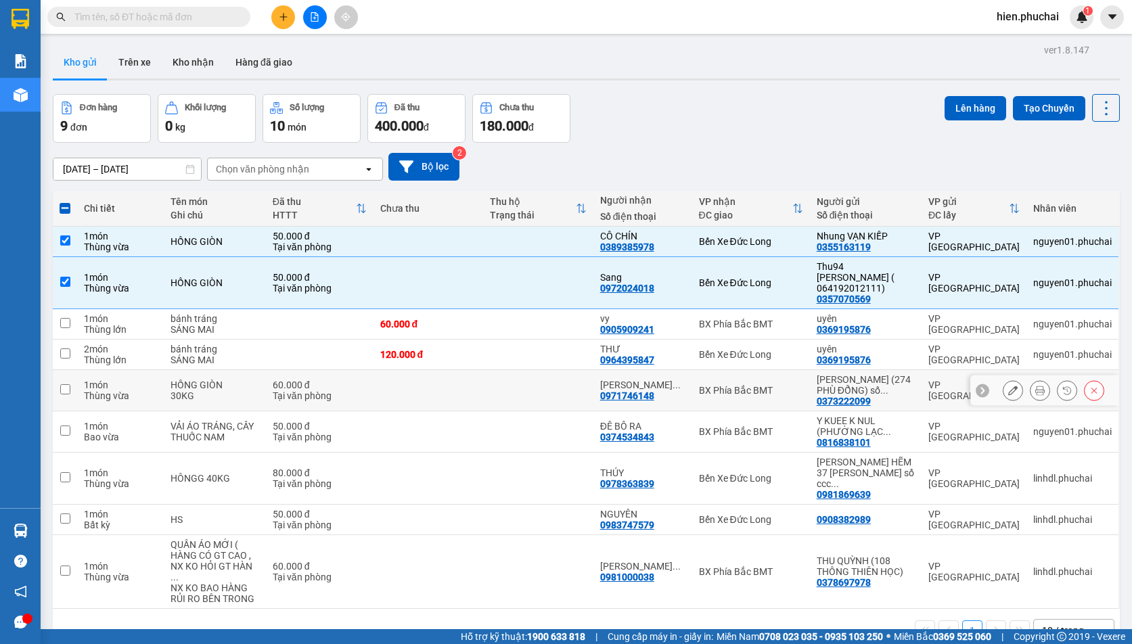
drag, startPoint x: 62, startPoint y: 382, endPoint x: 62, endPoint y: 403, distance: 21.6
click at [62, 384] on input "checkbox" at bounding box center [65, 389] width 10 height 10
checkbox input "true"
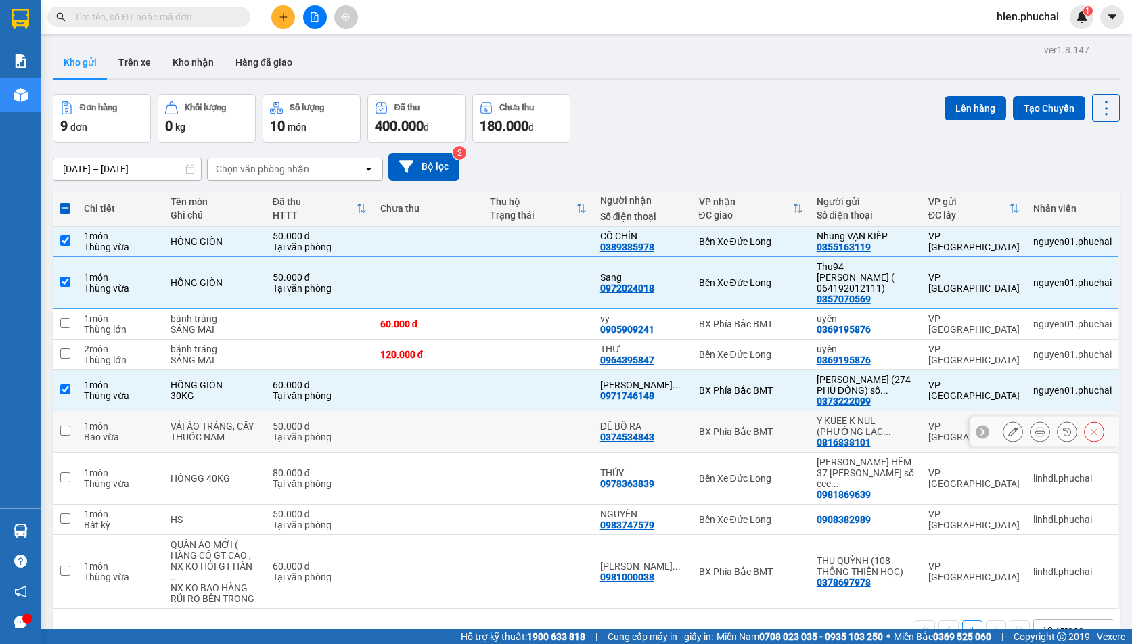
click at [65, 425] on input "checkbox" at bounding box center [65, 430] width 10 height 10
checkbox input "true"
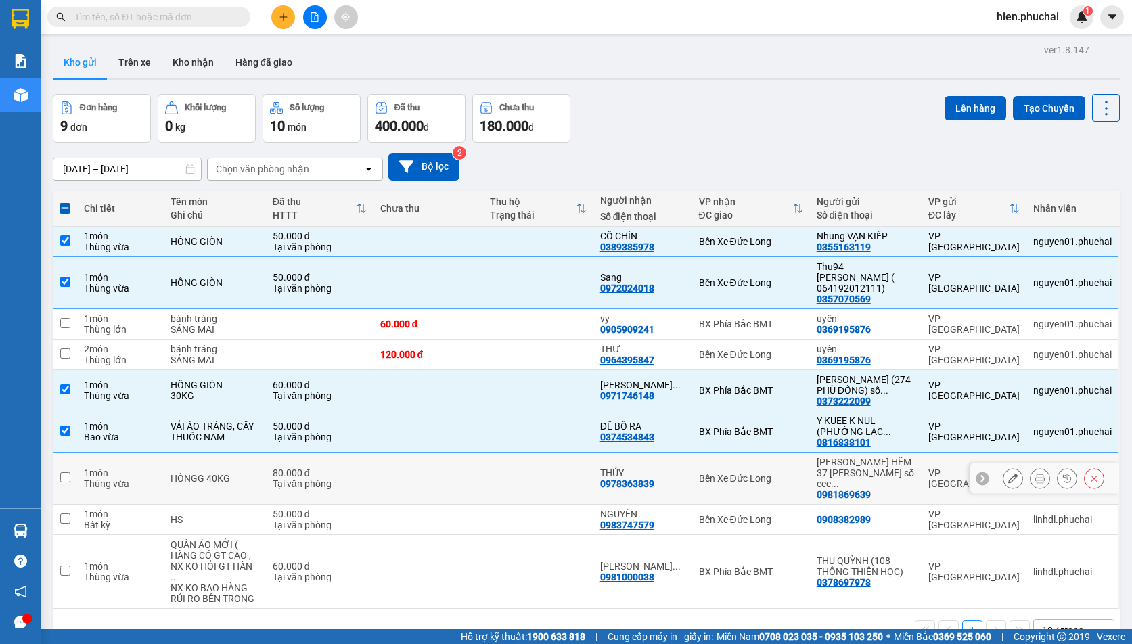
drag, startPoint x: 68, startPoint y: 465, endPoint x: 67, endPoint y: 484, distance: 19.0
click at [67, 472] on input "checkbox" at bounding box center [65, 477] width 10 height 10
checkbox input "true"
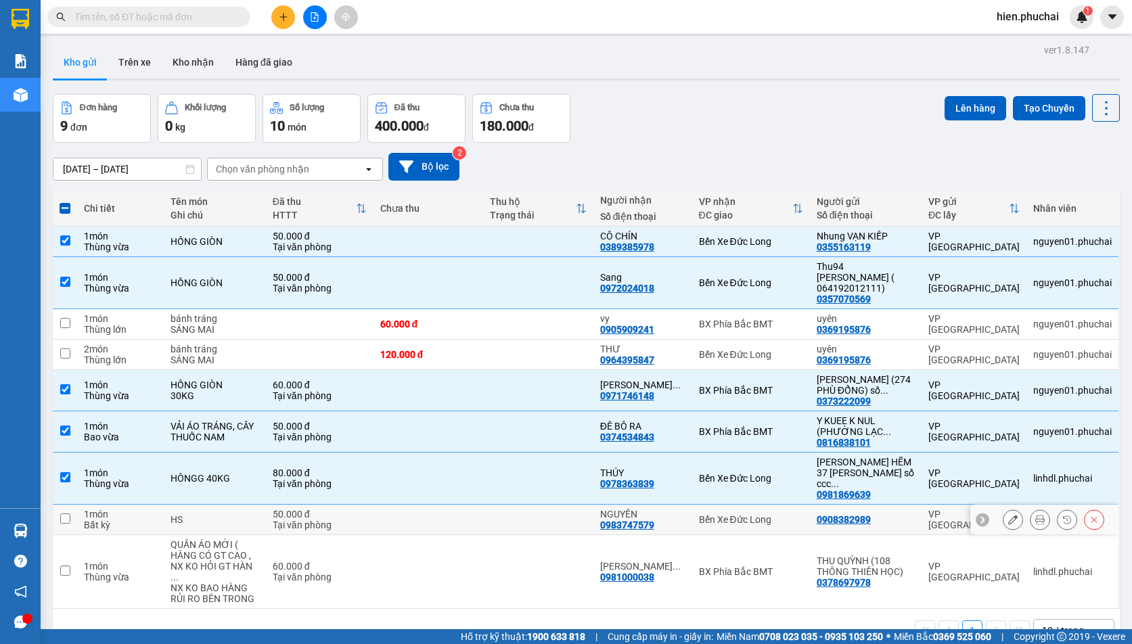
click at [62, 513] on input "checkbox" at bounding box center [65, 518] width 10 height 10
checkbox input "true"
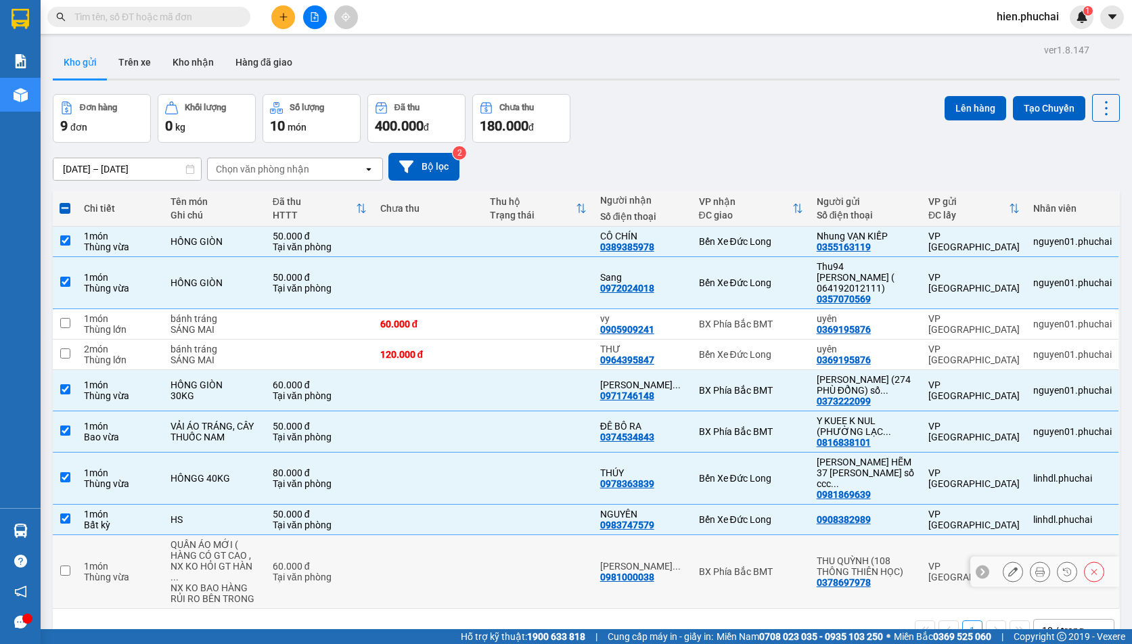
drag, startPoint x: 66, startPoint y: 545, endPoint x: 98, endPoint y: 520, distance: 41.0
click at [64, 566] on input "checkbox" at bounding box center [65, 571] width 10 height 10
checkbox input "true"
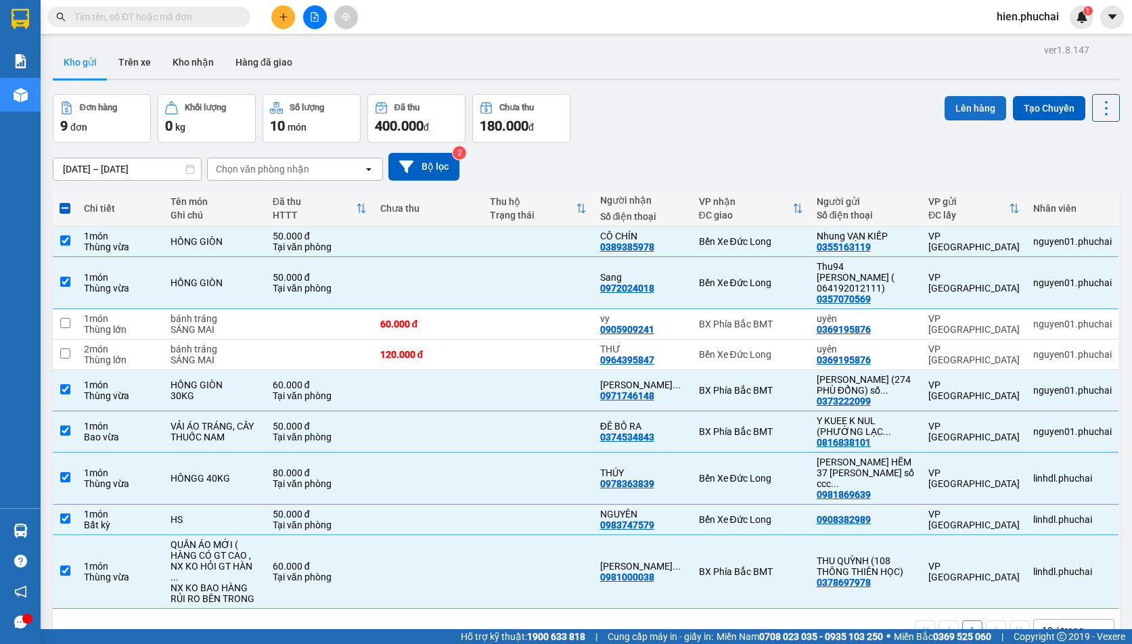
click at [950, 110] on button "Lên hàng" at bounding box center [975, 108] width 62 height 24
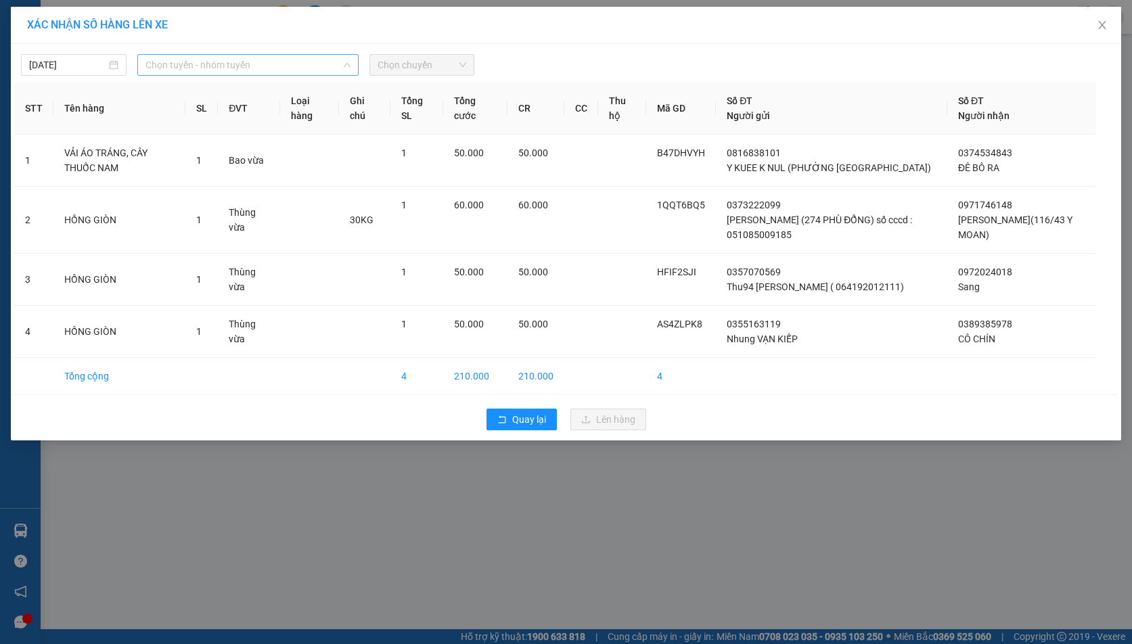
click at [239, 66] on span "Chọn tuyến - nhóm tuyến" at bounding box center [247, 65] width 205 height 20
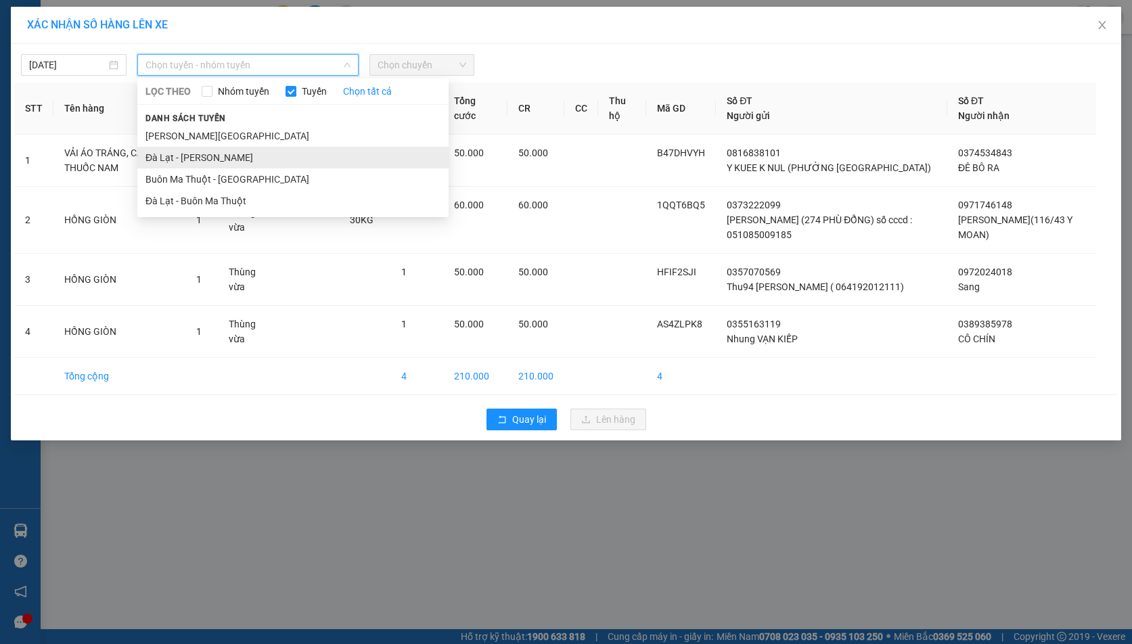
click at [224, 167] on li "Đà Lạt - [PERSON_NAME]" at bounding box center [292, 158] width 311 height 22
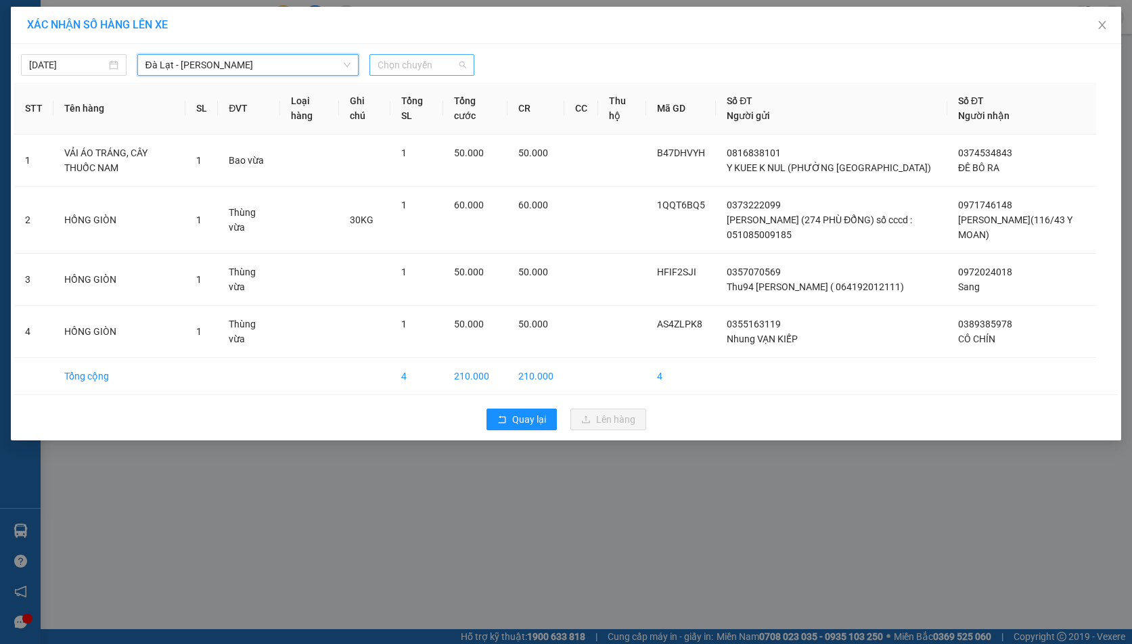
click at [430, 69] on span "Chọn chuyến" at bounding box center [421, 65] width 89 height 20
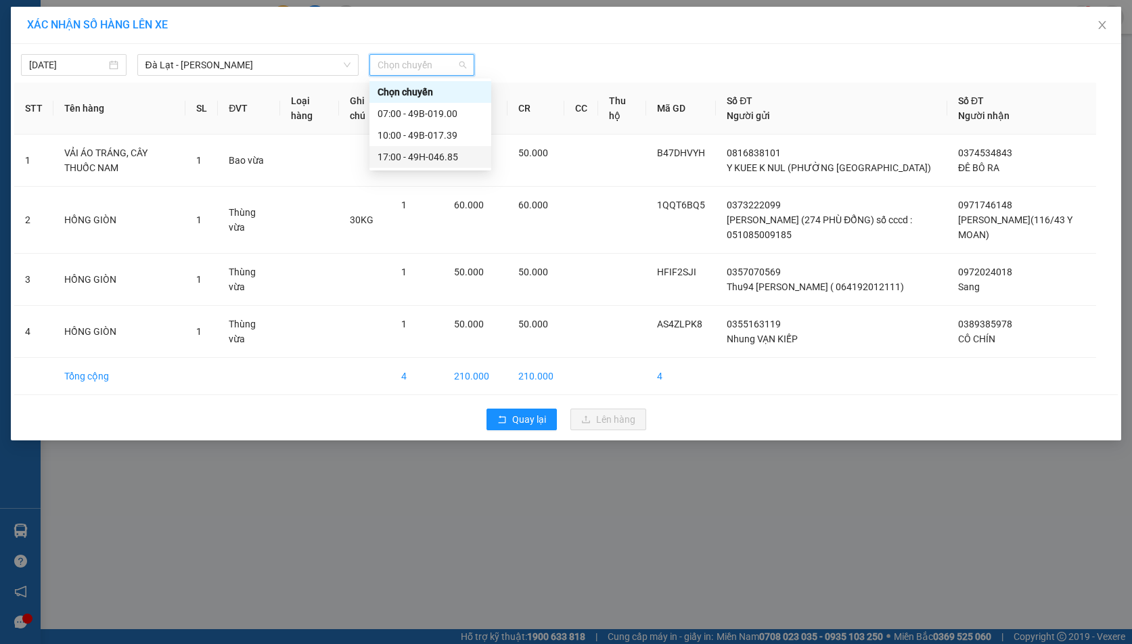
click at [409, 159] on div "17:00 - 49H-046.85" at bounding box center [430, 156] width 106 height 15
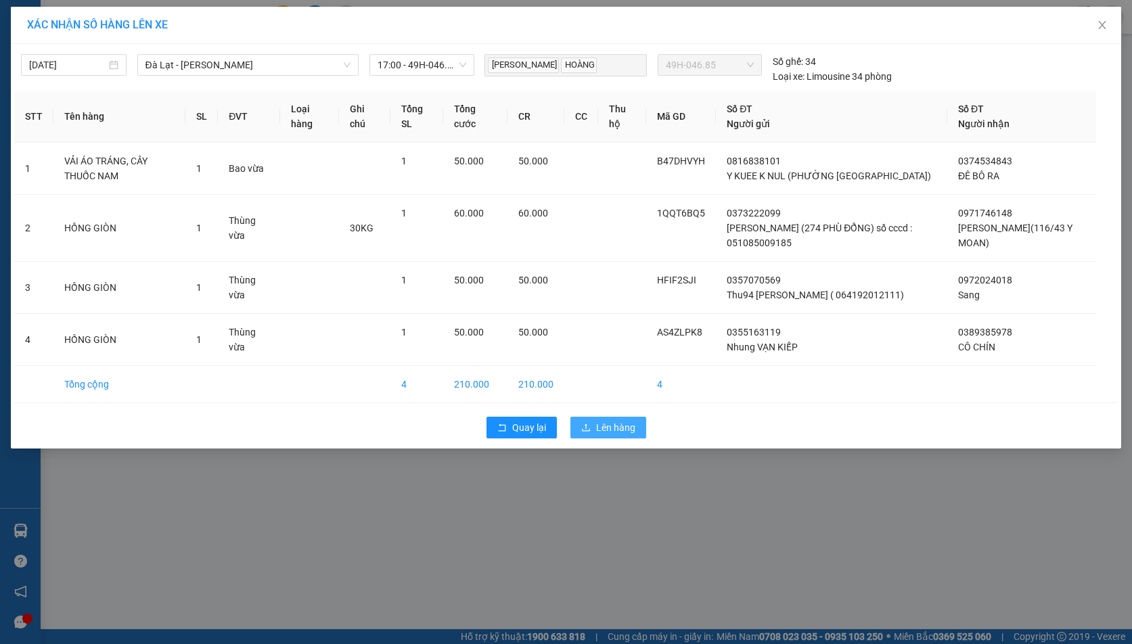
drag, startPoint x: 590, startPoint y: 429, endPoint x: 604, endPoint y: 423, distance: 15.2
click at [588, 432] on span "upload" at bounding box center [585, 428] width 9 height 11
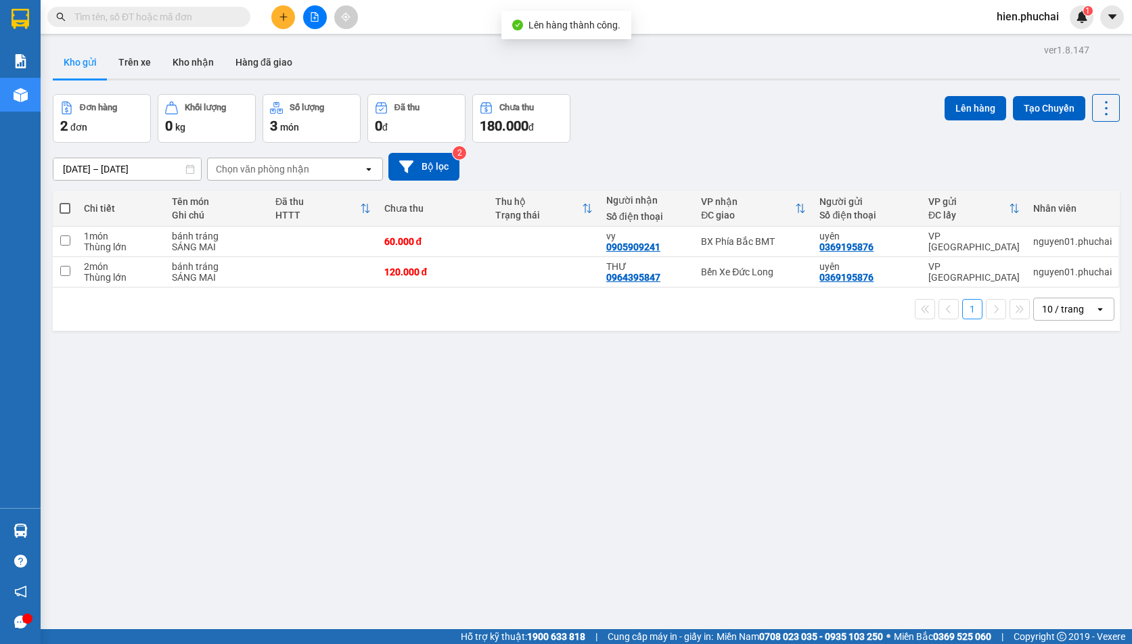
click at [648, 156] on div "13/10/2025 – 15/10/2025 Press the down arrow key to interact with the calendar …" at bounding box center [586, 167] width 1067 height 28
click at [308, 16] on button at bounding box center [315, 17] width 24 height 24
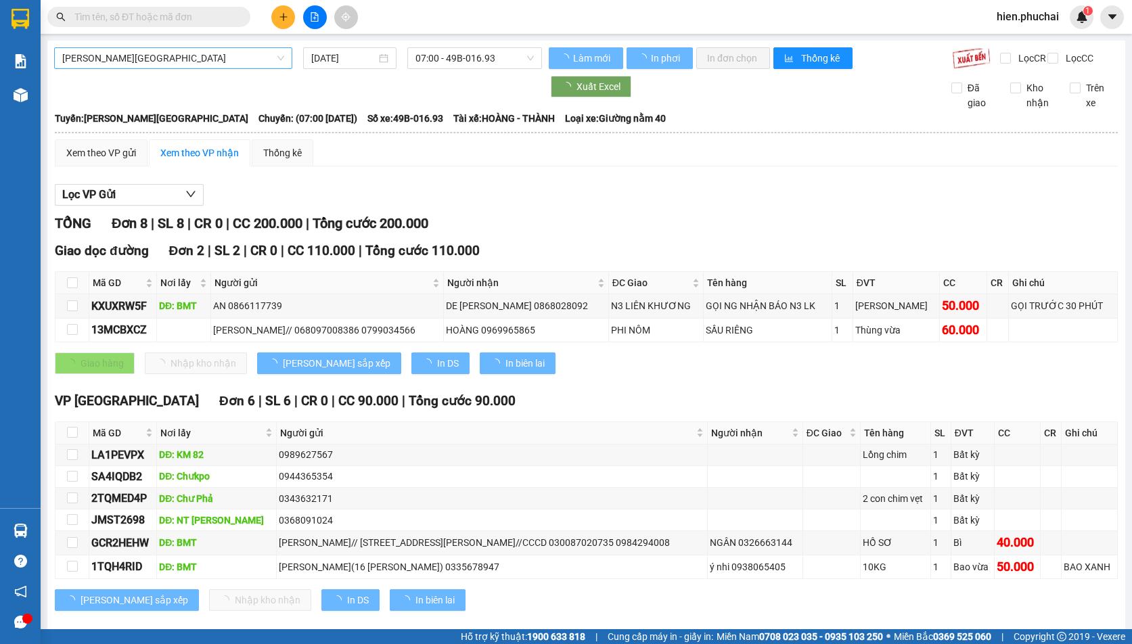
click at [179, 62] on span "[PERSON_NAME][GEOGRAPHIC_DATA]" at bounding box center [173, 58] width 222 height 20
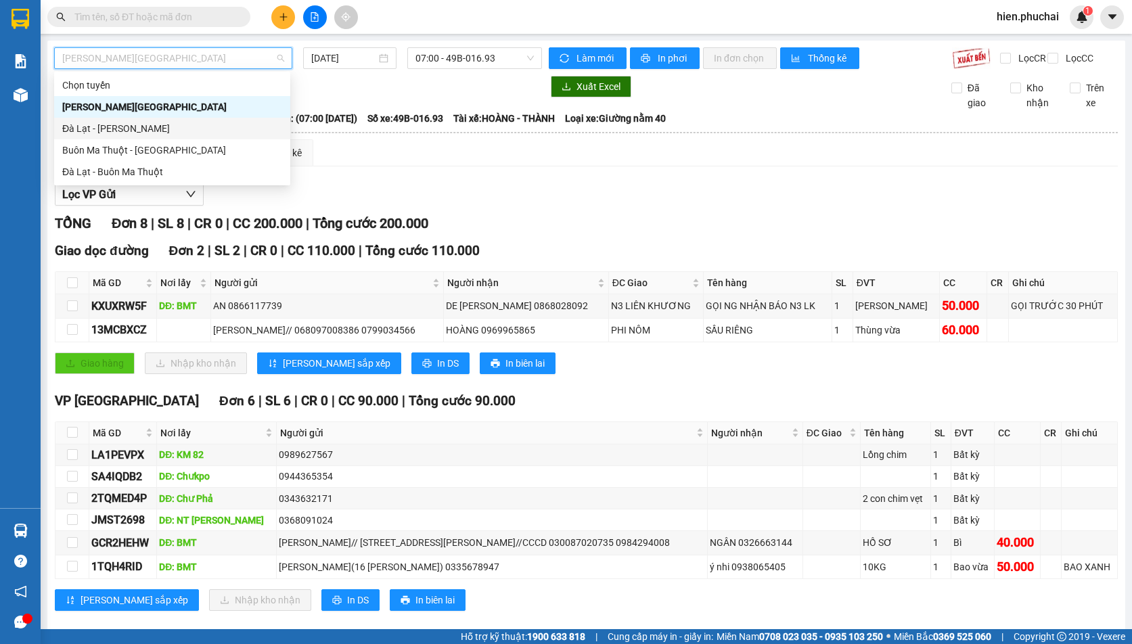
click at [148, 124] on div "Đà Lạt - [PERSON_NAME]" at bounding box center [172, 128] width 220 height 15
type input "15/10/2025"
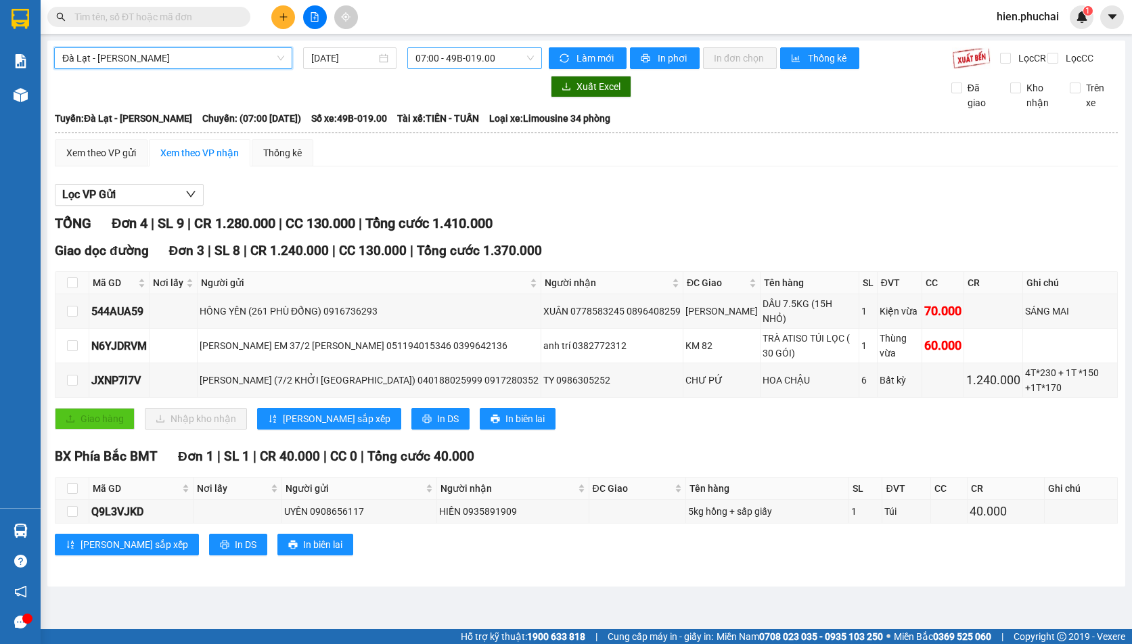
click at [455, 53] on span "07:00 - 49B-019.00" at bounding box center [474, 58] width 118 height 20
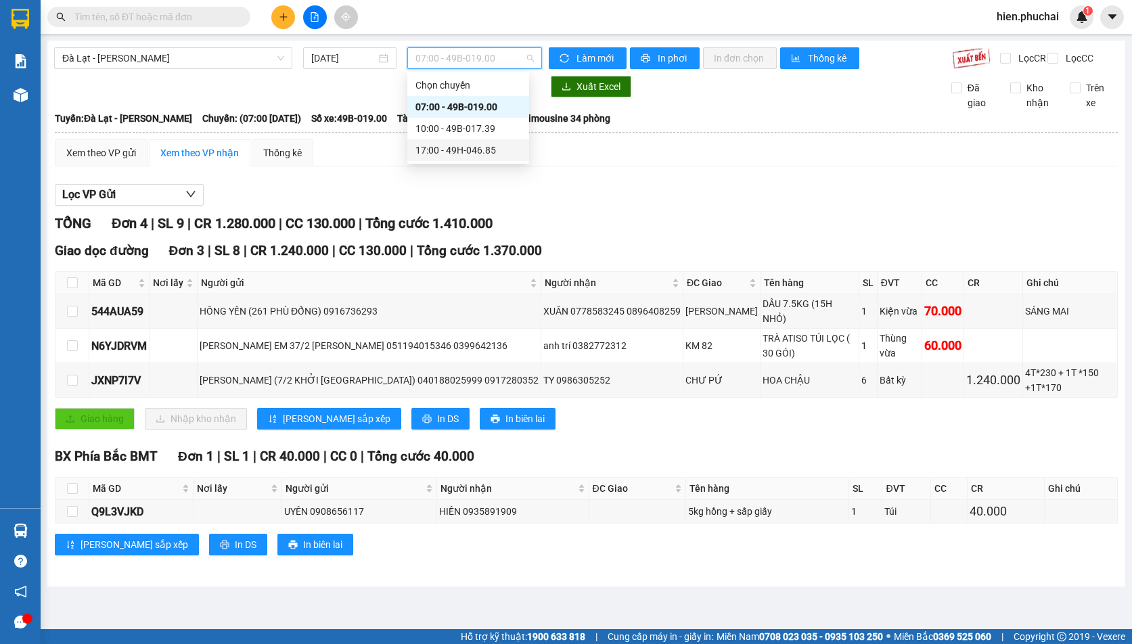
click at [431, 152] on div "17:00 - 49H-046.85" at bounding box center [468, 150] width 106 height 15
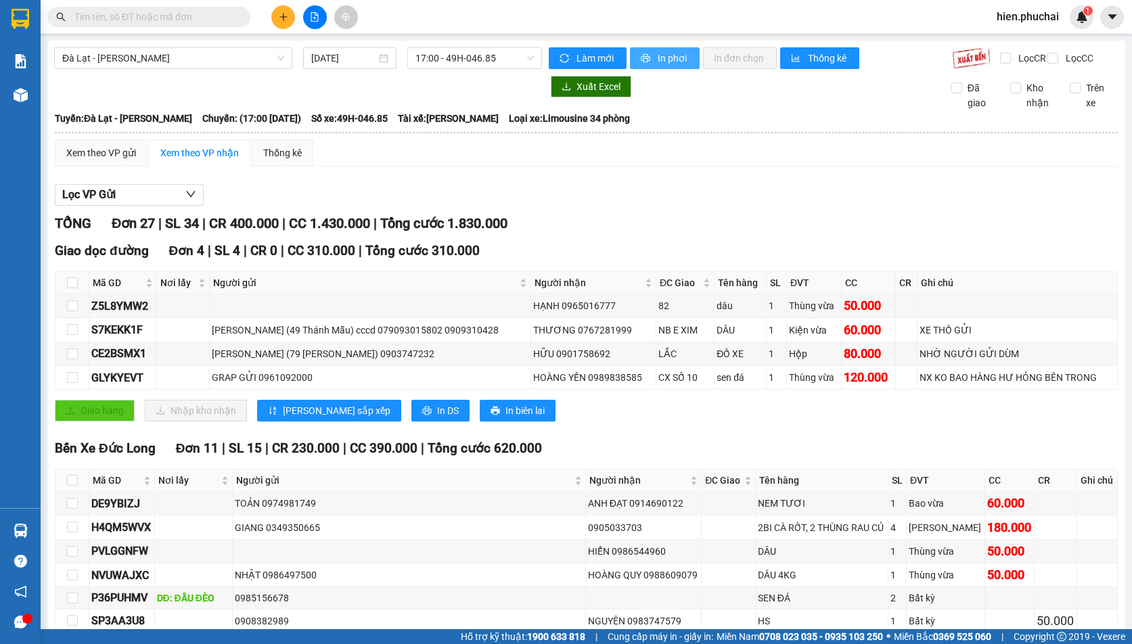
click at [645, 54] on span "printer" at bounding box center [646, 58] width 11 height 11
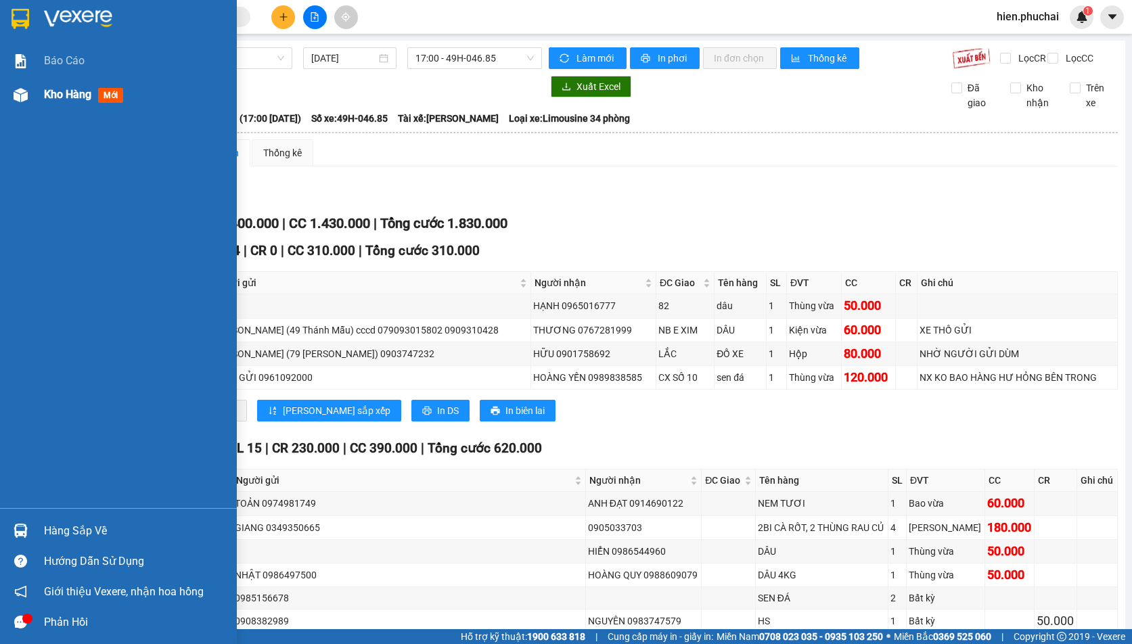
click at [26, 103] on div at bounding box center [21, 95] width 24 height 24
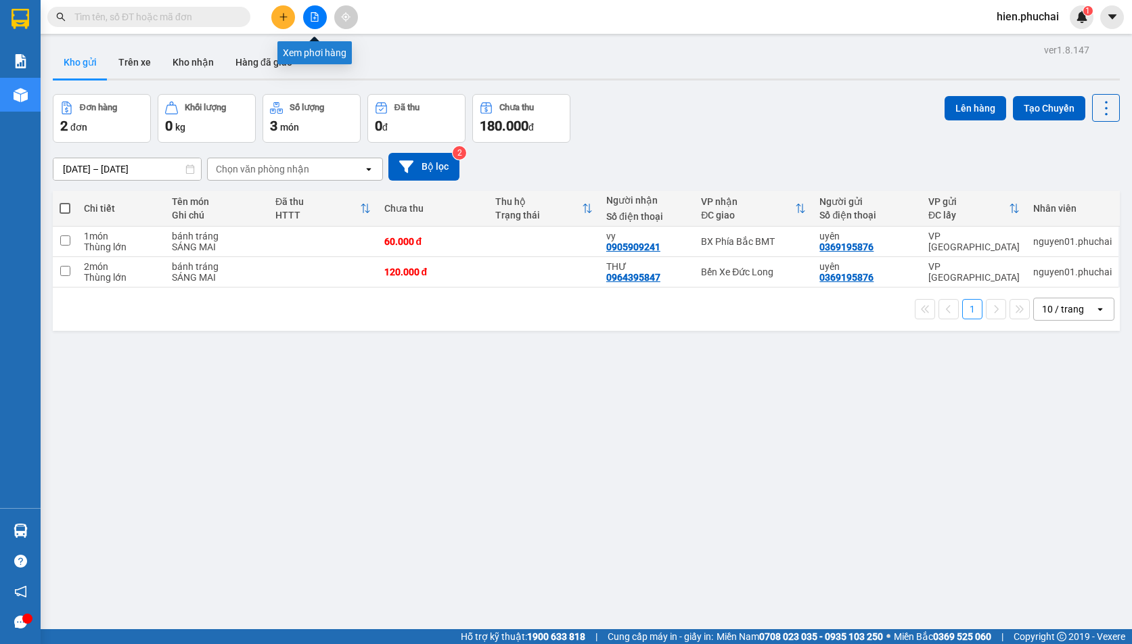
click at [315, 17] on icon "file-add" at bounding box center [314, 16] width 9 height 9
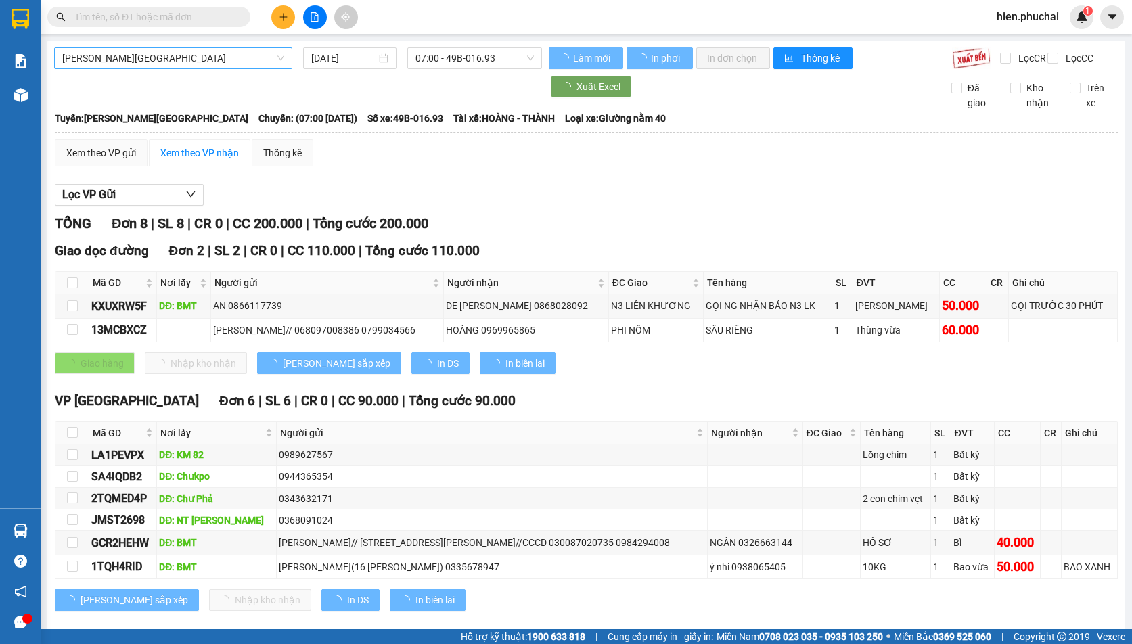
click at [183, 57] on span "[PERSON_NAME][GEOGRAPHIC_DATA]" at bounding box center [173, 58] width 222 height 20
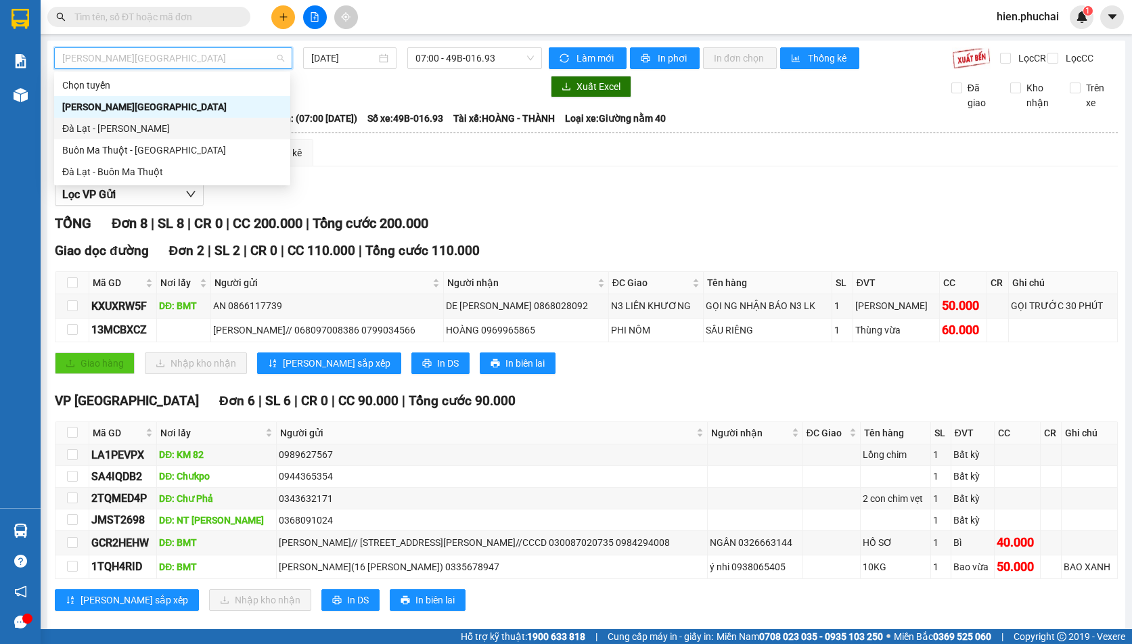
click at [152, 125] on div "Đà Lạt - Gia Lai" at bounding box center [172, 128] width 220 height 15
type input "15/10/2025"
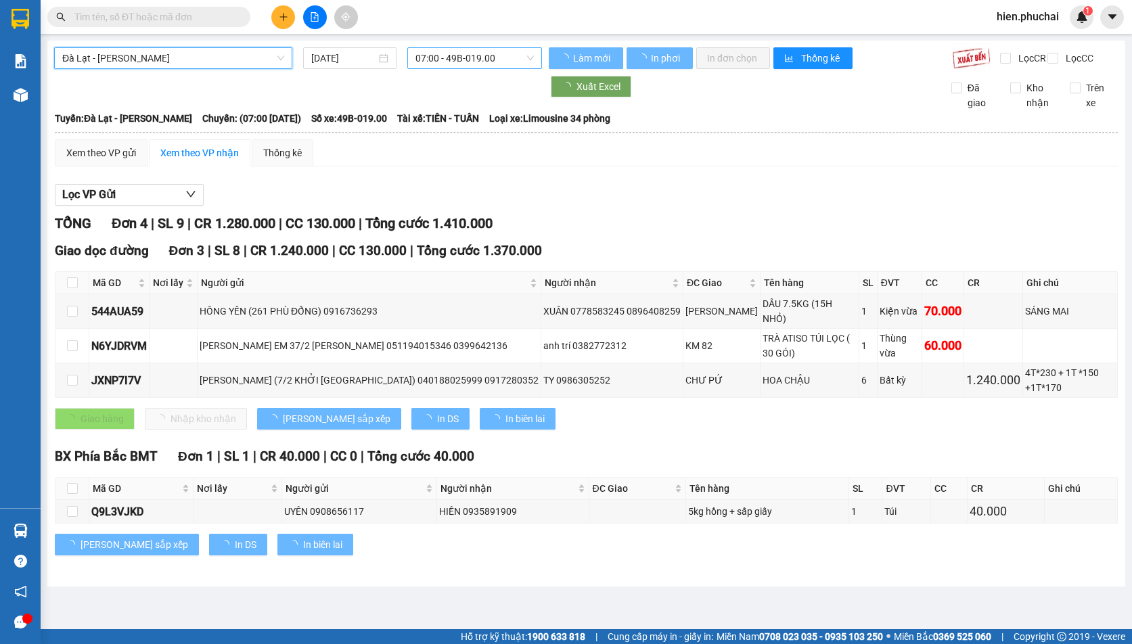
click at [470, 57] on span "07:00 - 49B-019.00" at bounding box center [474, 58] width 118 height 20
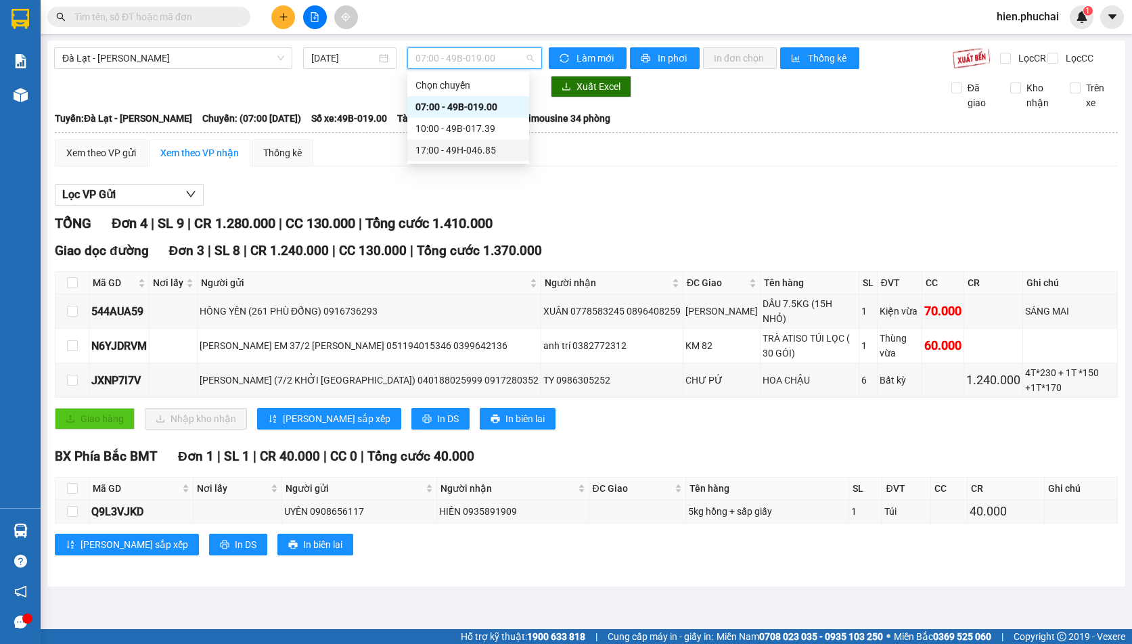
click at [423, 146] on div "17:00 - 49H-046.85" at bounding box center [468, 150] width 106 height 15
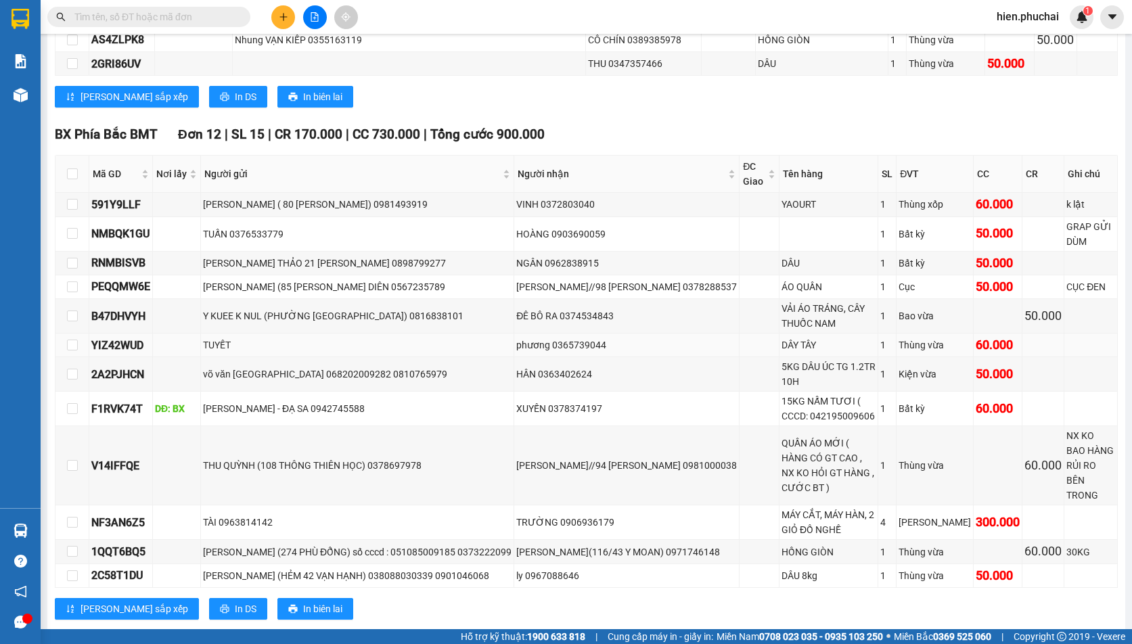
scroll to position [812, 0]
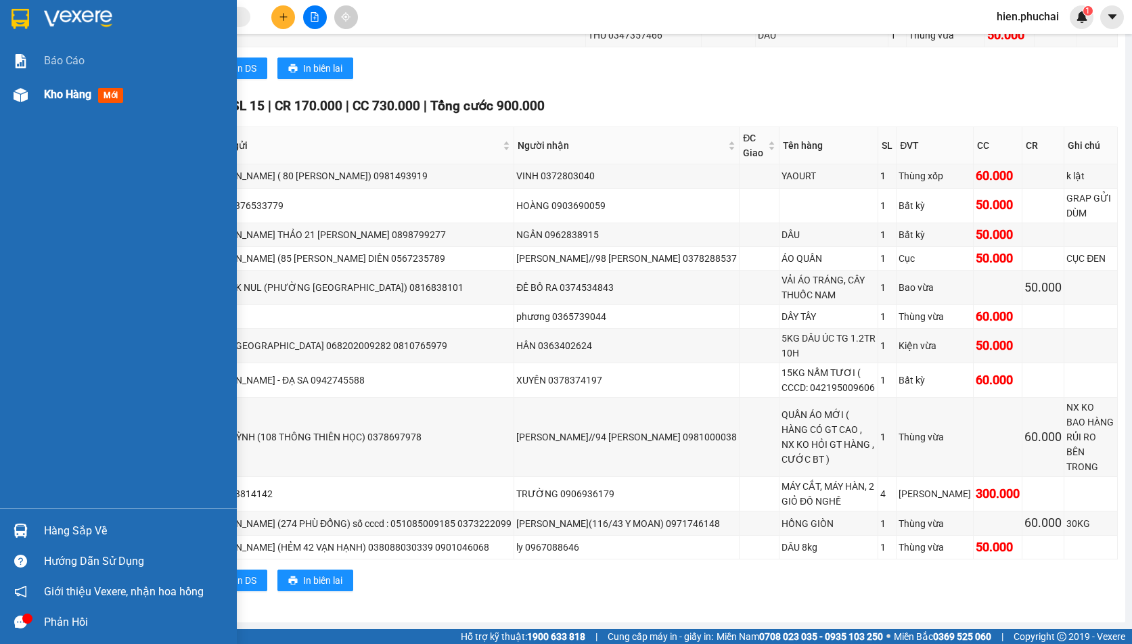
click at [45, 97] on span "Kho hàng" at bounding box center [67, 94] width 47 height 13
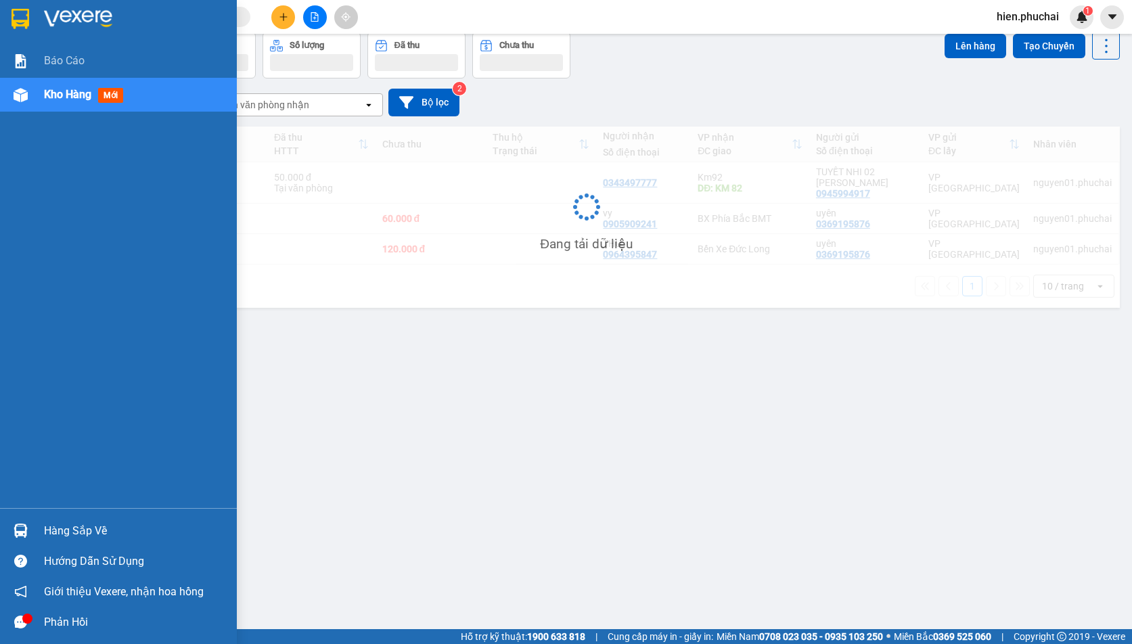
scroll to position [62, 0]
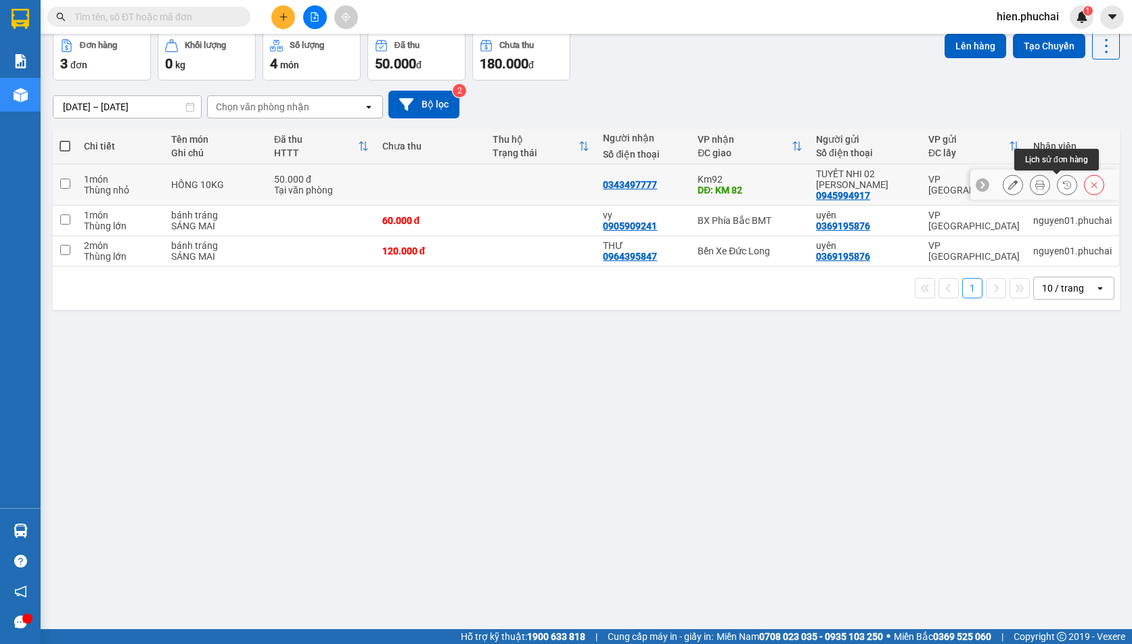
click at [1062, 187] on icon at bounding box center [1066, 184] width 9 height 9
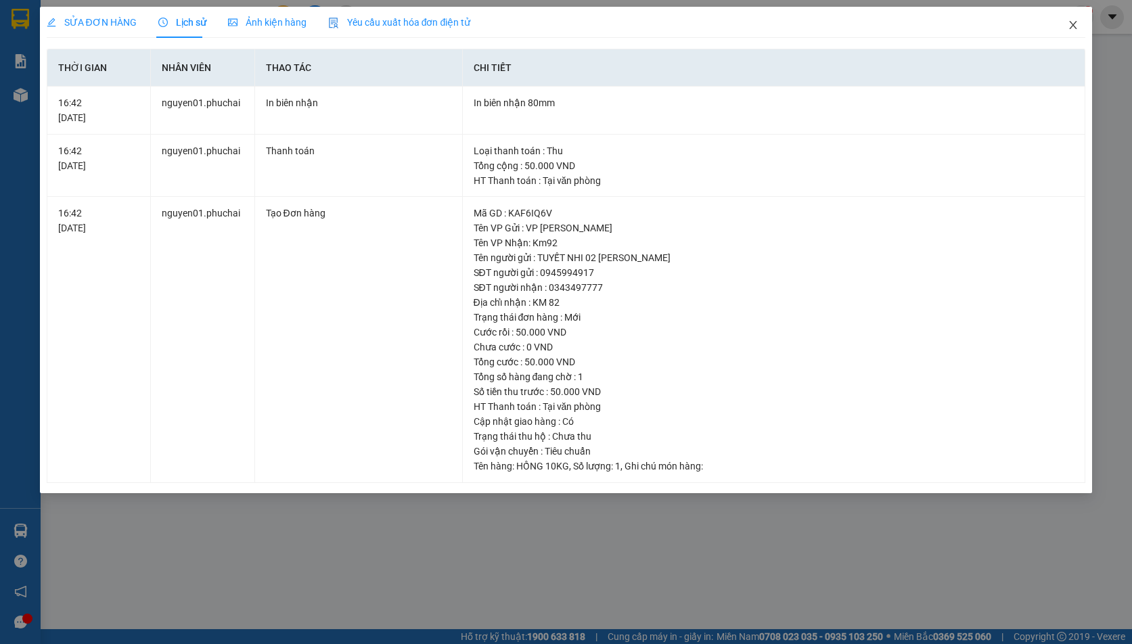
click at [1062, 20] on span "Close" at bounding box center [1073, 26] width 38 height 38
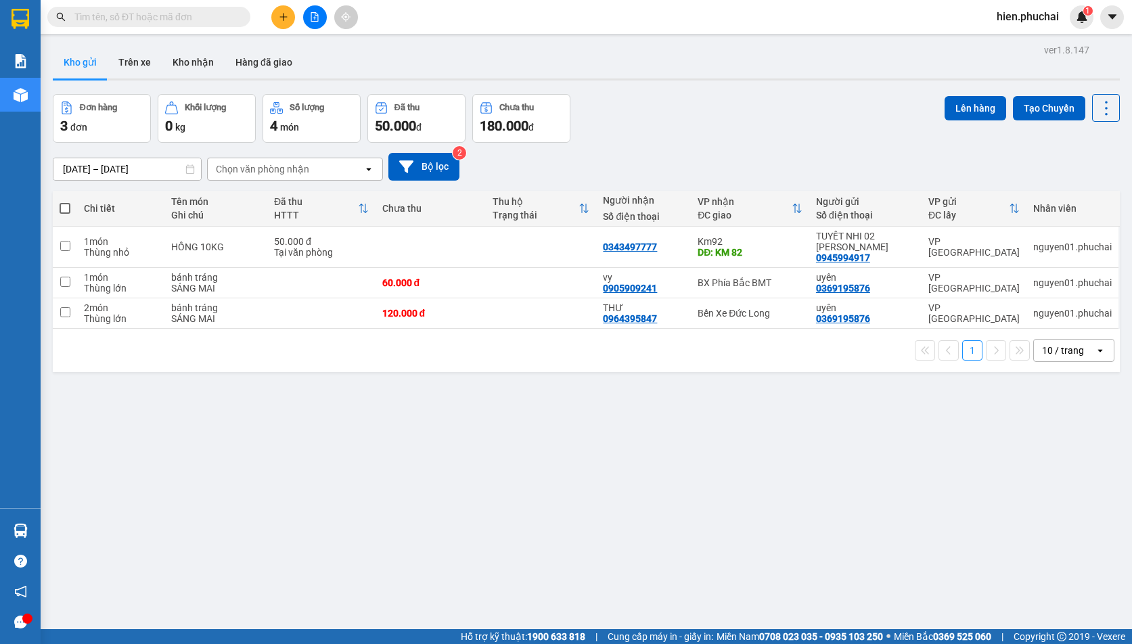
click at [310, 11] on button at bounding box center [315, 17] width 24 height 24
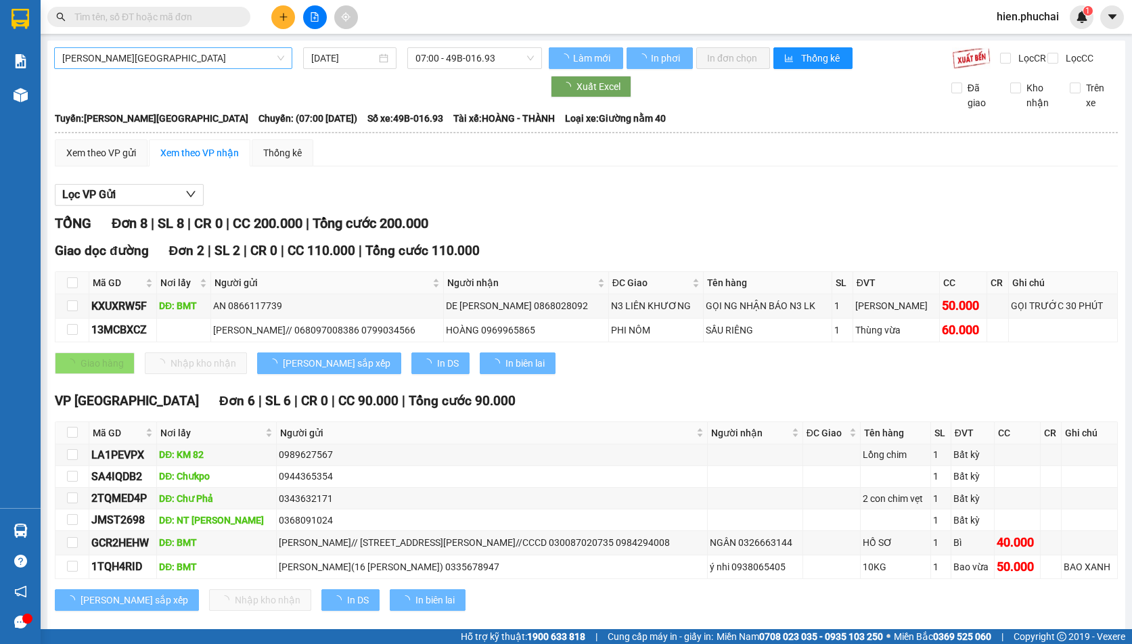
click at [163, 68] on div "Gia Lai - Đà Lạt" at bounding box center [173, 58] width 238 height 22
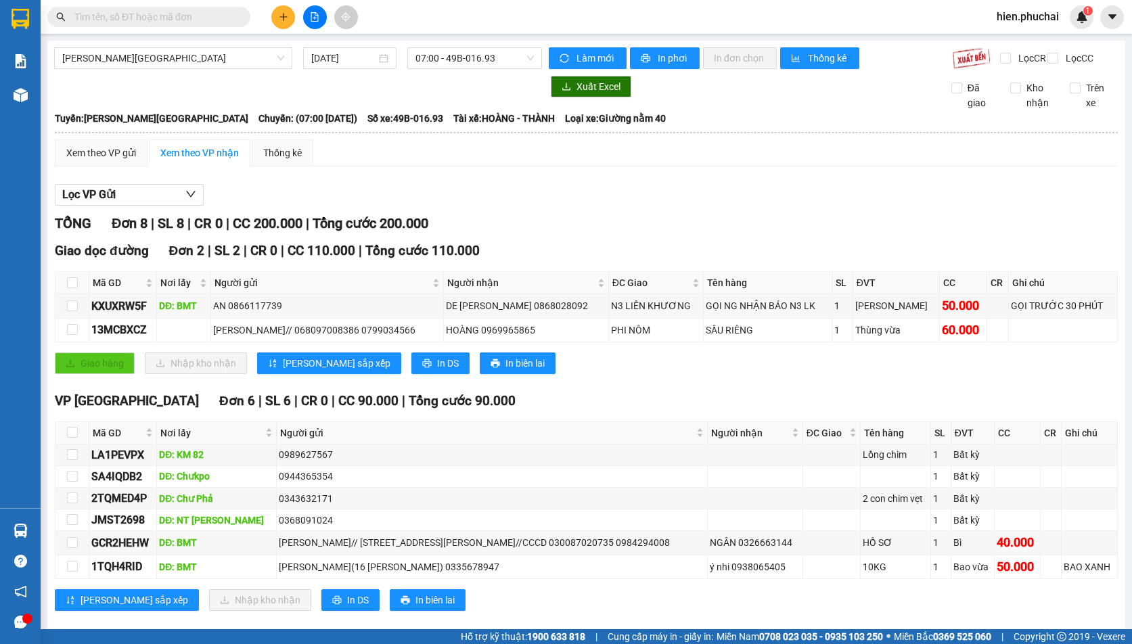
click at [148, 124] on b "Tuyến: Gia Lai - Đà Lạt" at bounding box center [151, 118] width 193 height 11
click at [178, 64] on span "Gia Lai - Đà Lạt" at bounding box center [173, 58] width 222 height 20
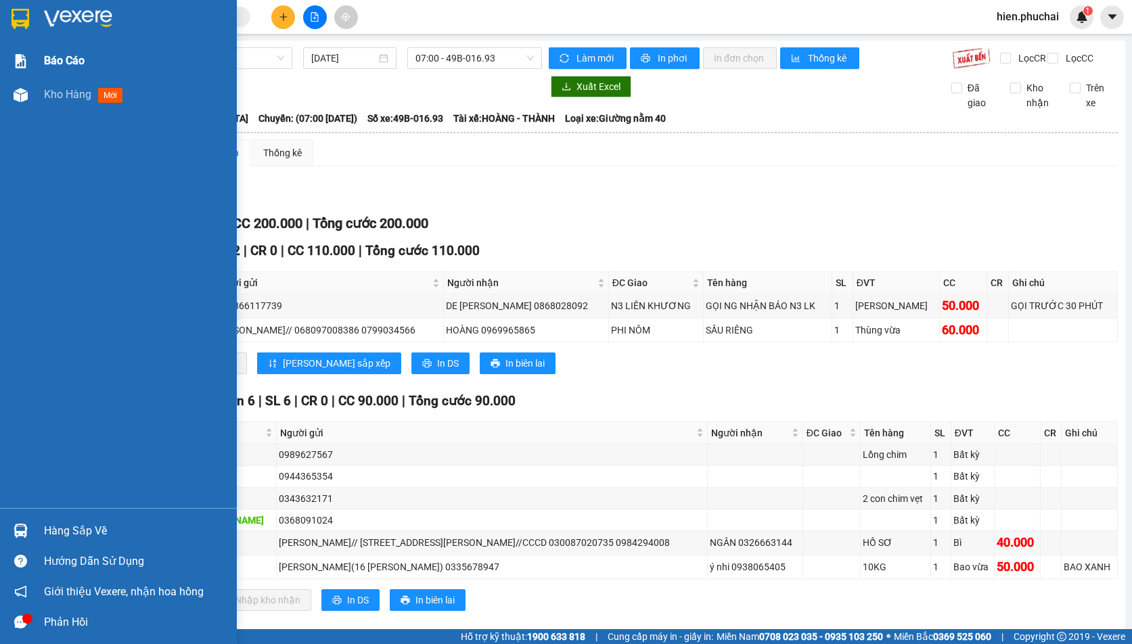
drag, startPoint x: 35, startPoint y: 80, endPoint x: 41, endPoint y: 65, distance: 15.8
click at [34, 80] on div "Kho hàng mới" at bounding box center [118, 95] width 237 height 34
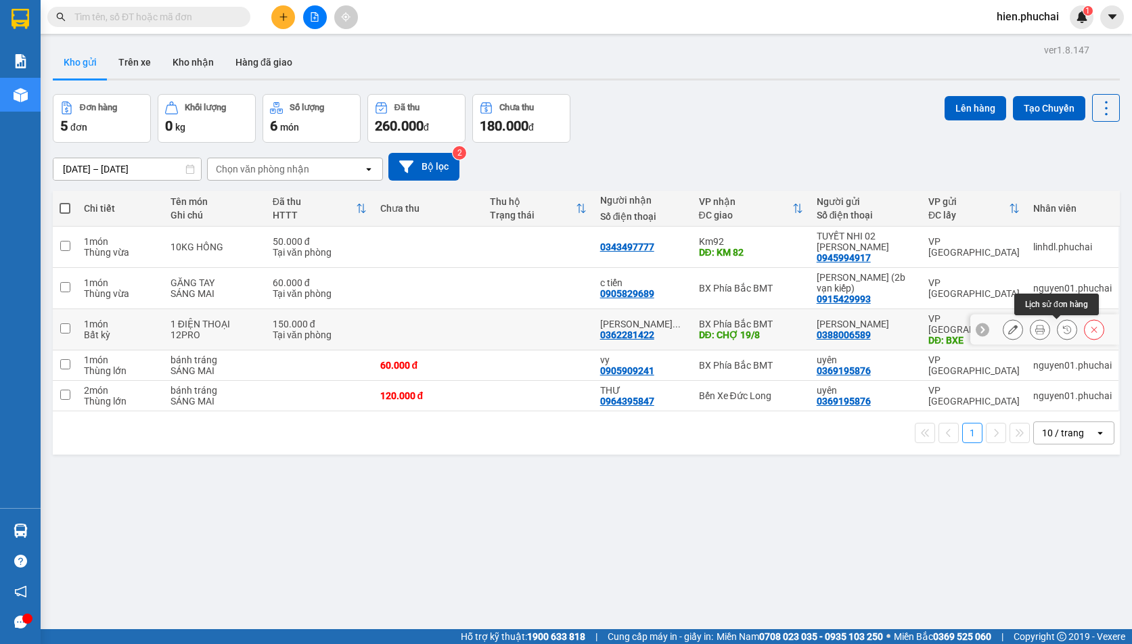
click at [1062, 331] on icon at bounding box center [1066, 329] width 9 height 9
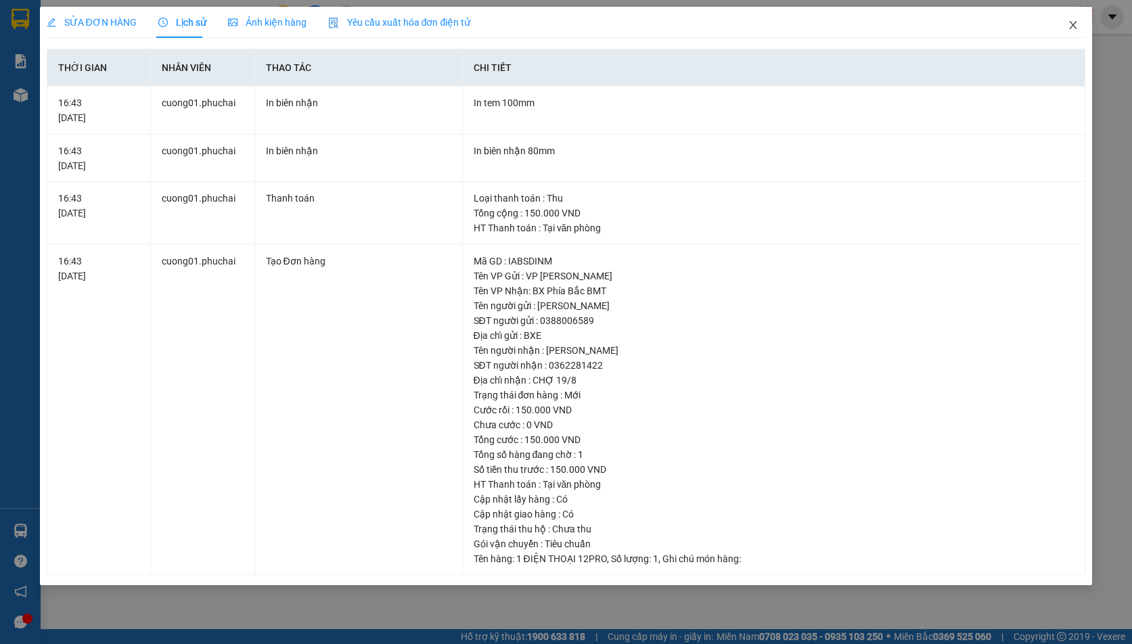
click at [1075, 20] on span "Close" at bounding box center [1073, 26] width 38 height 38
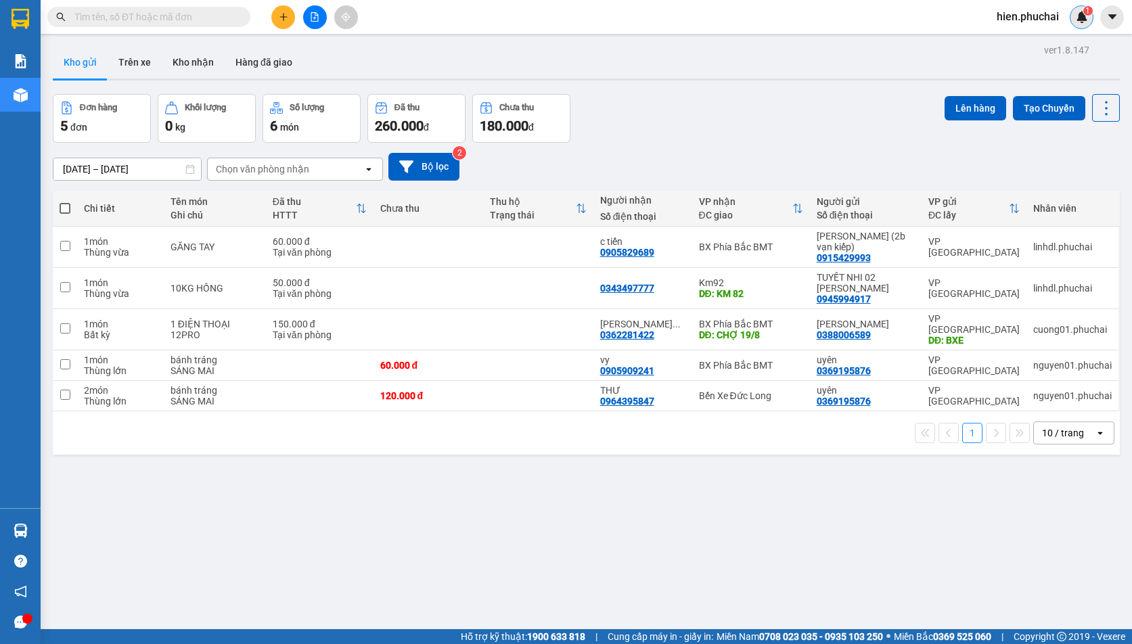
click at [1082, 18] on img at bounding box center [1082, 17] width 12 height 12
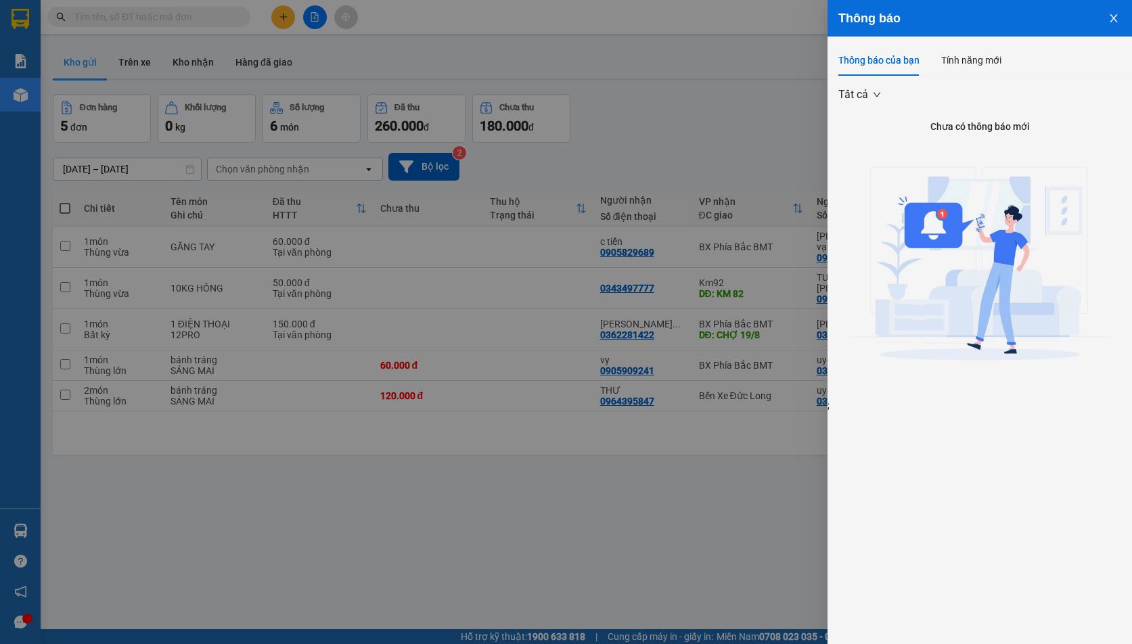
drag, startPoint x: 1115, startPoint y: 14, endPoint x: 528, endPoint y: 11, distance: 586.5
click at [1113, 14] on icon "close" at bounding box center [1113, 18] width 11 height 11
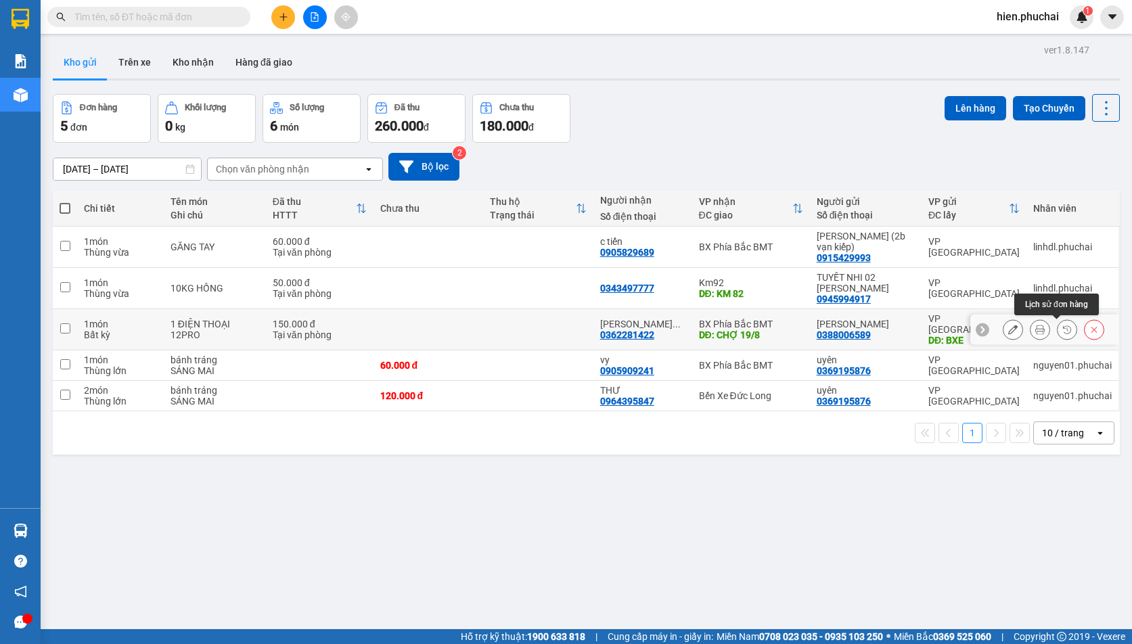
click at [1062, 329] on icon at bounding box center [1066, 329] width 9 height 9
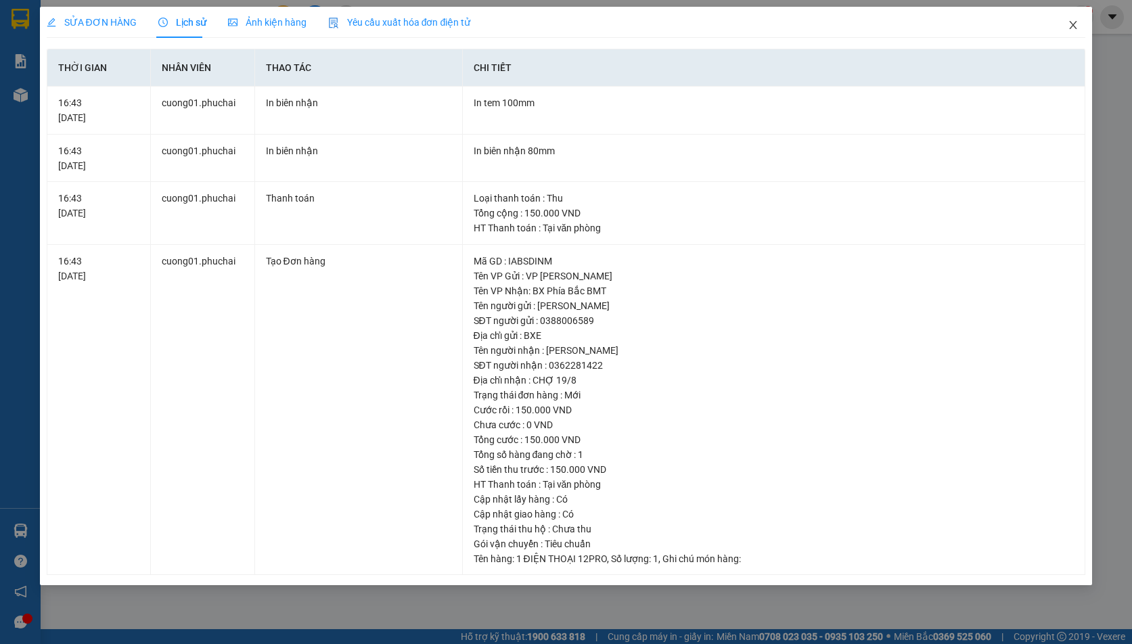
click at [1071, 18] on span "Close" at bounding box center [1073, 26] width 38 height 38
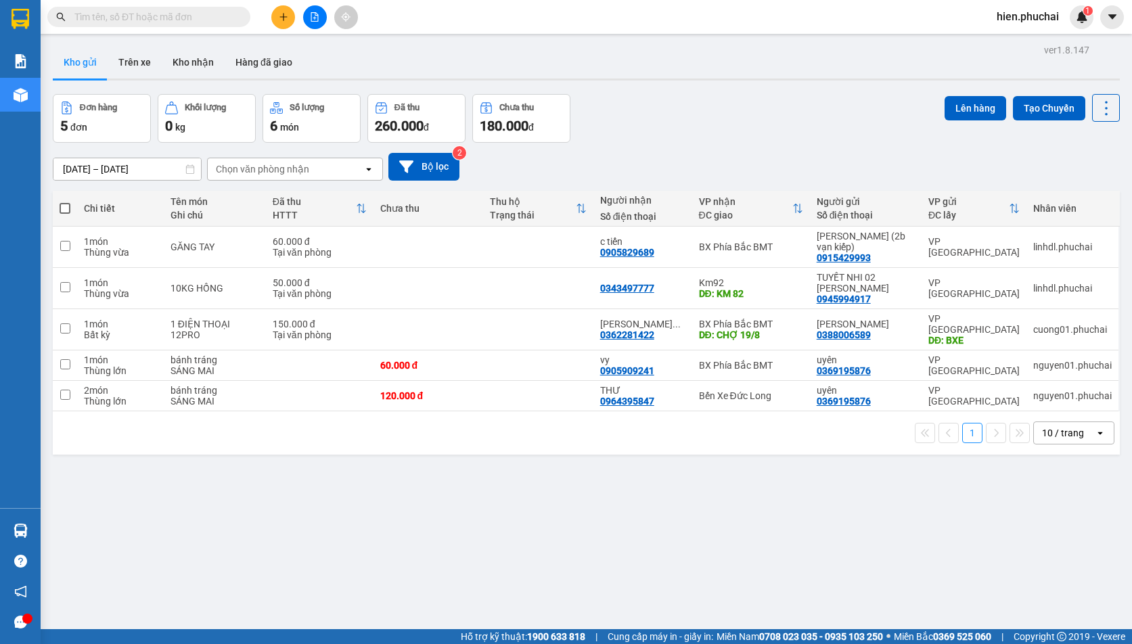
click at [329, 23] on div at bounding box center [314, 17] width 101 height 24
click at [321, 19] on button at bounding box center [315, 17] width 24 height 24
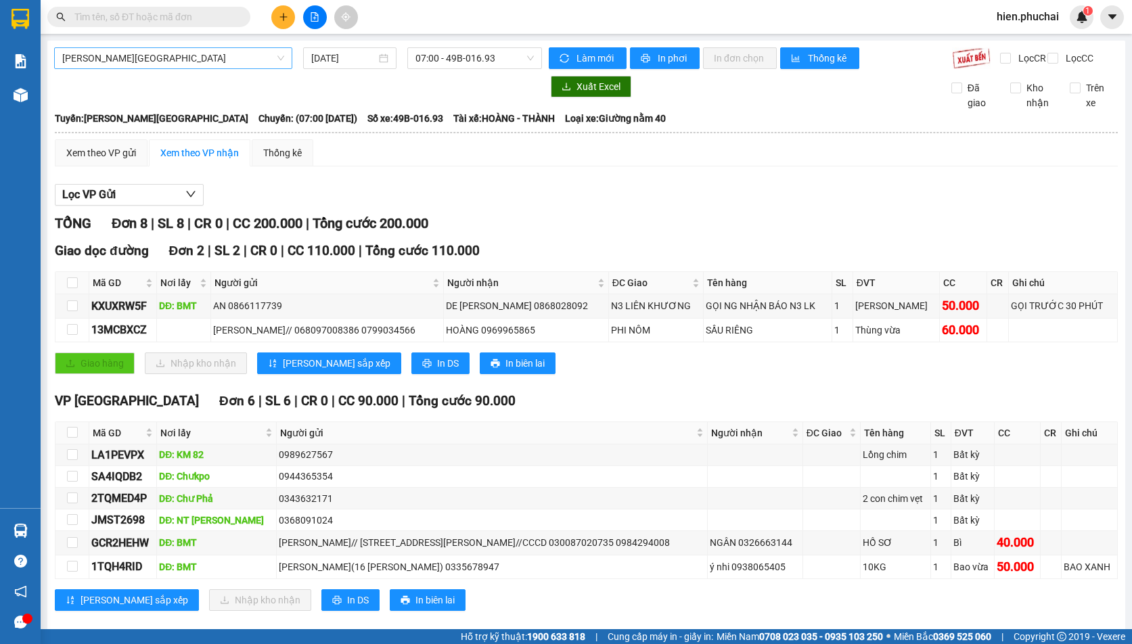
click at [164, 58] on span "Gia Lai - Đà Lạt" at bounding box center [173, 58] width 222 height 20
drag, startPoint x: 422, startPoint y: 247, endPoint x: 208, endPoint y: 203, distance: 218.2
click at [417, 249] on div "TỔNG Đơn 8 | SL 8 | CR 0 | CC 200.000 | Tổng cước 200.000 Giao dọc đường Đơn 2 …" at bounding box center [586, 420] width 1063 height 415
click at [85, 160] on div "Xem theo VP gửi" at bounding box center [101, 152] width 70 height 15
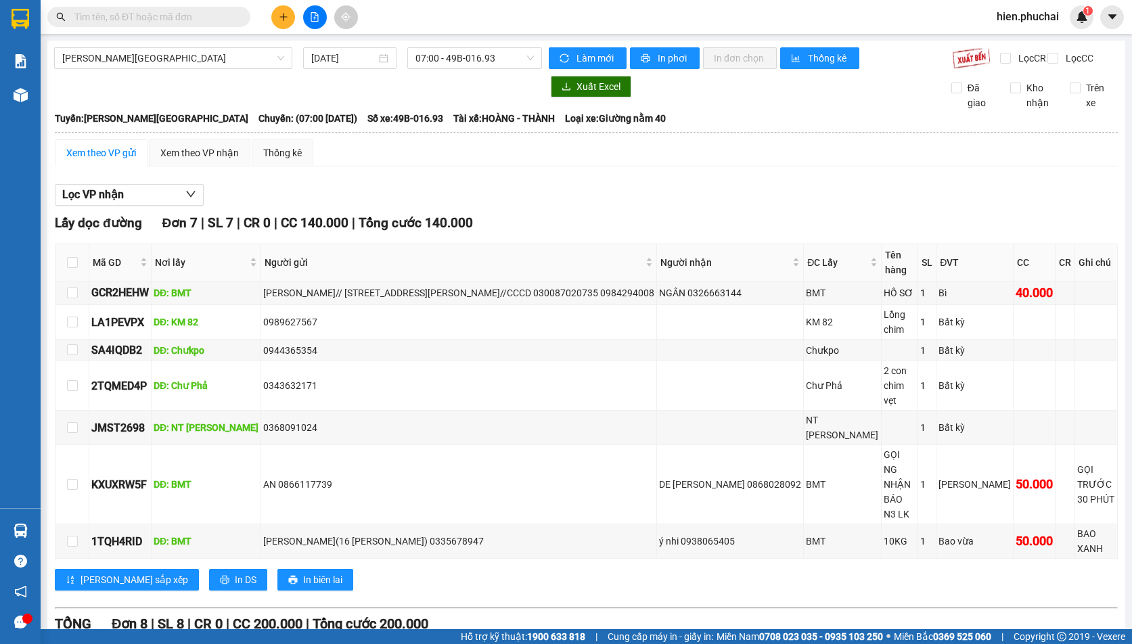
scroll to position [135, 0]
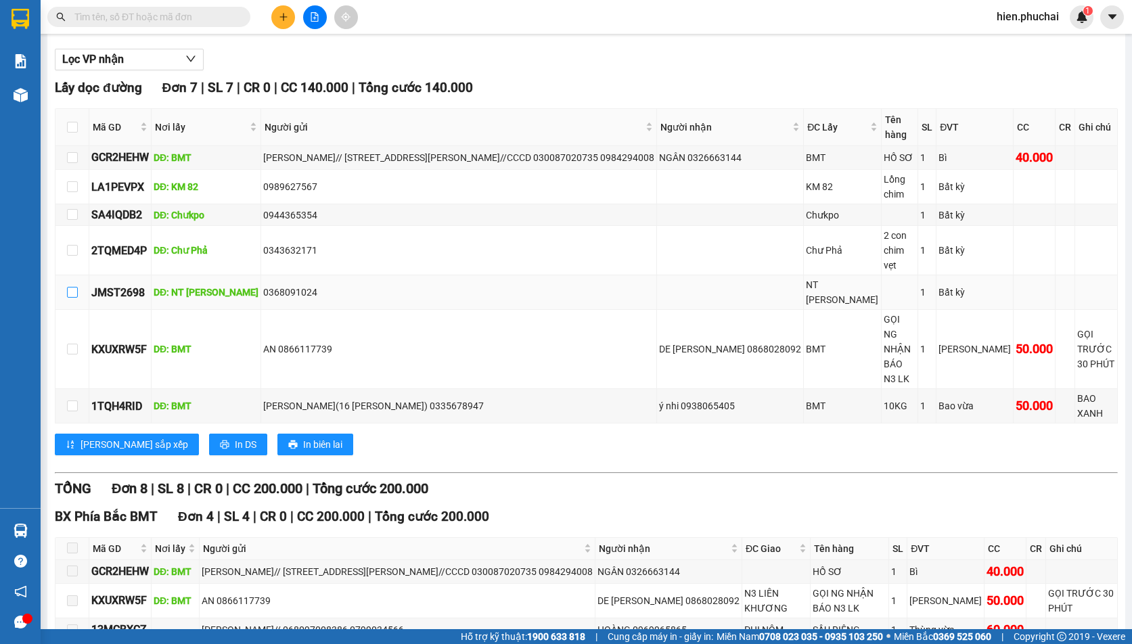
click at [73, 287] on input "checkbox" at bounding box center [72, 292] width 11 height 11
checkbox input "true"
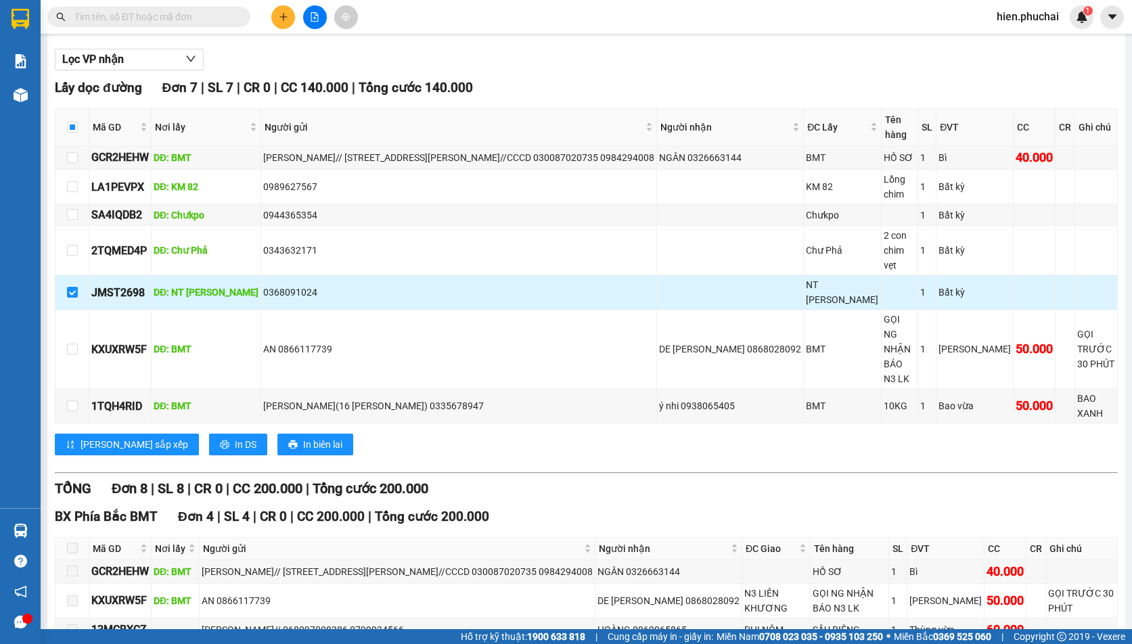
scroll to position [0, 0]
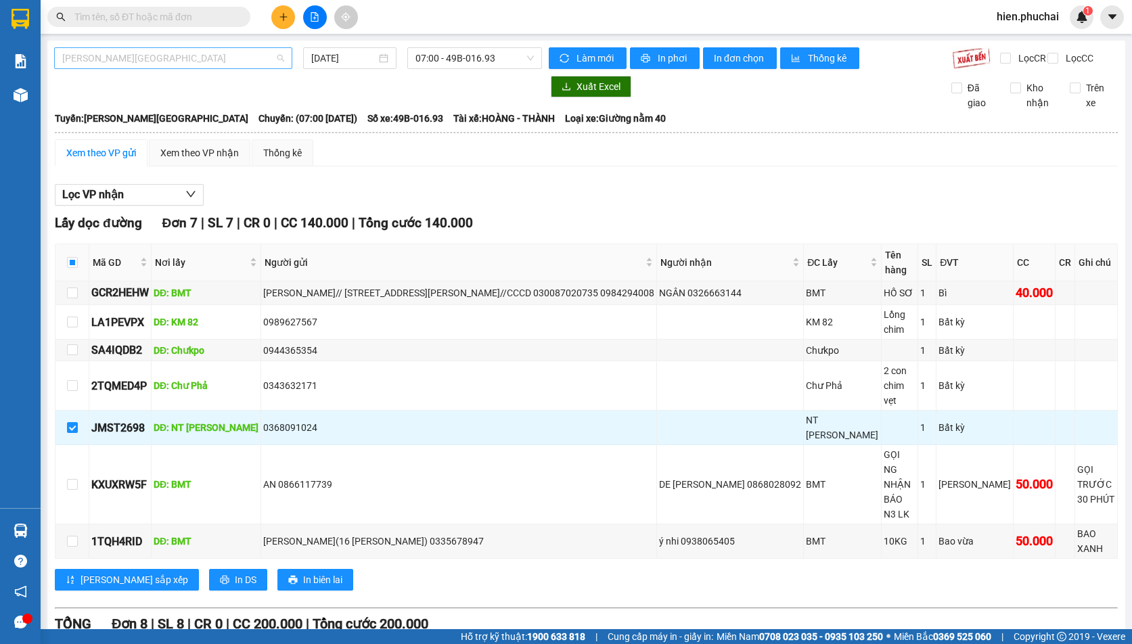
click at [148, 53] on span "Gia Lai - Đà Lạt" at bounding box center [173, 58] width 222 height 20
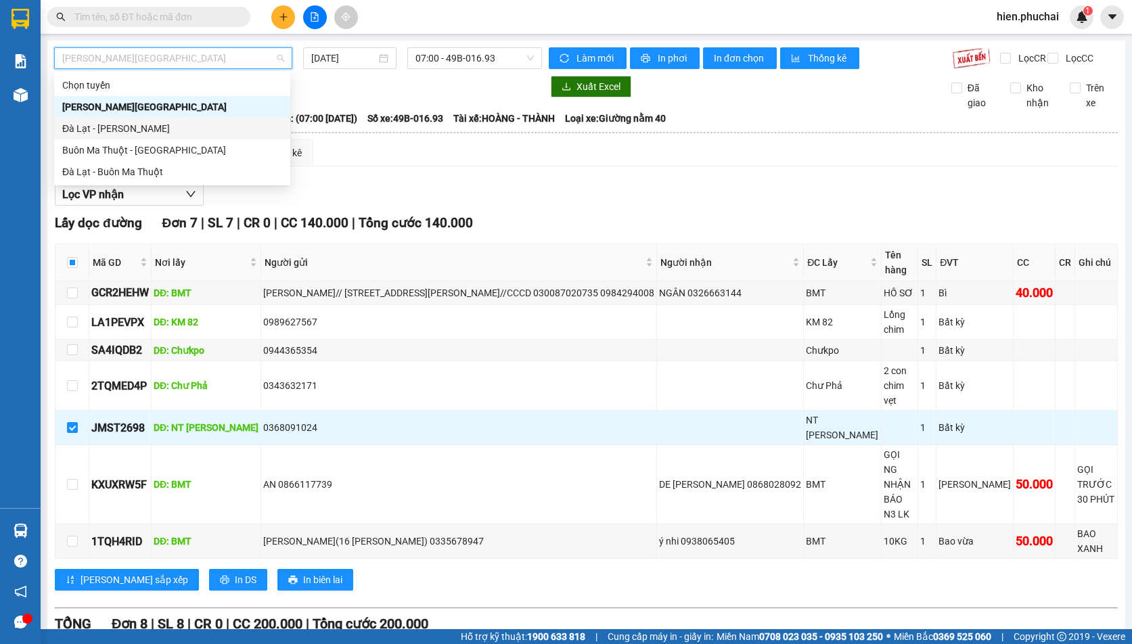
click at [162, 133] on div "Đà Lạt - Gia Lai" at bounding box center [172, 128] width 220 height 15
type input "[DATE]"
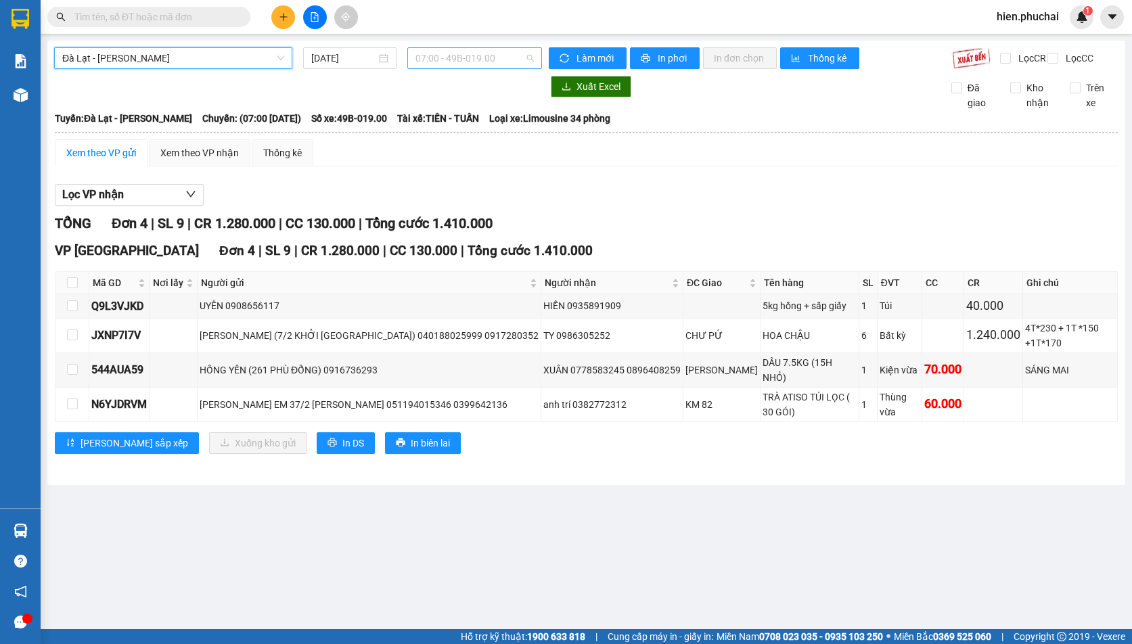
click at [451, 57] on span "07:00 - 49B-019.00" at bounding box center [474, 58] width 118 height 20
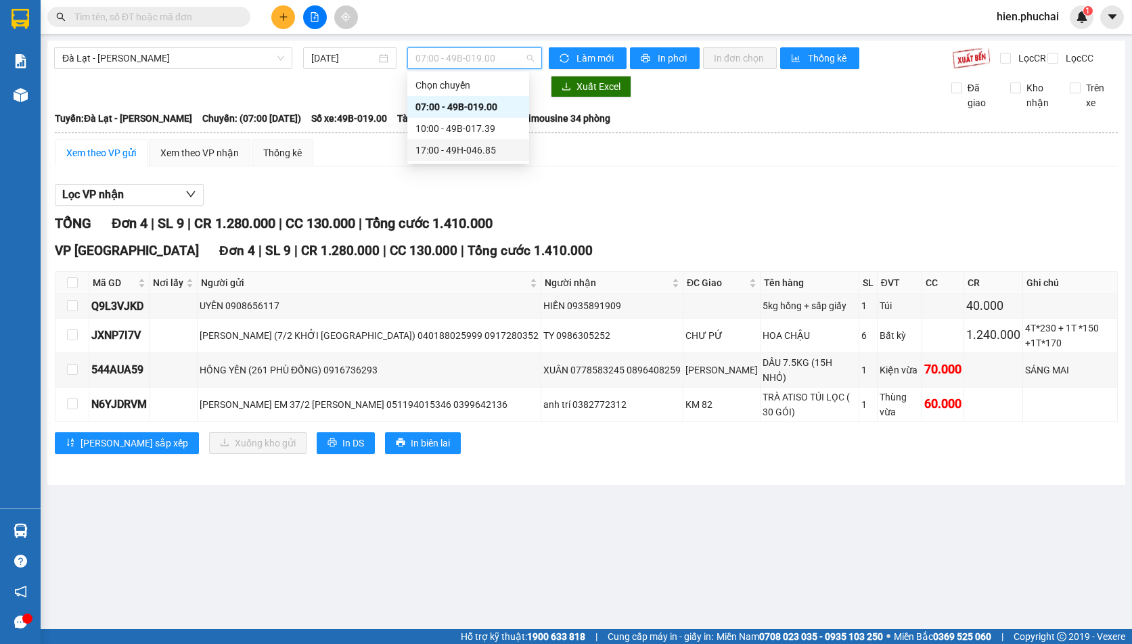
click at [431, 149] on div "17:00 - 49H-046.85" at bounding box center [468, 150] width 106 height 15
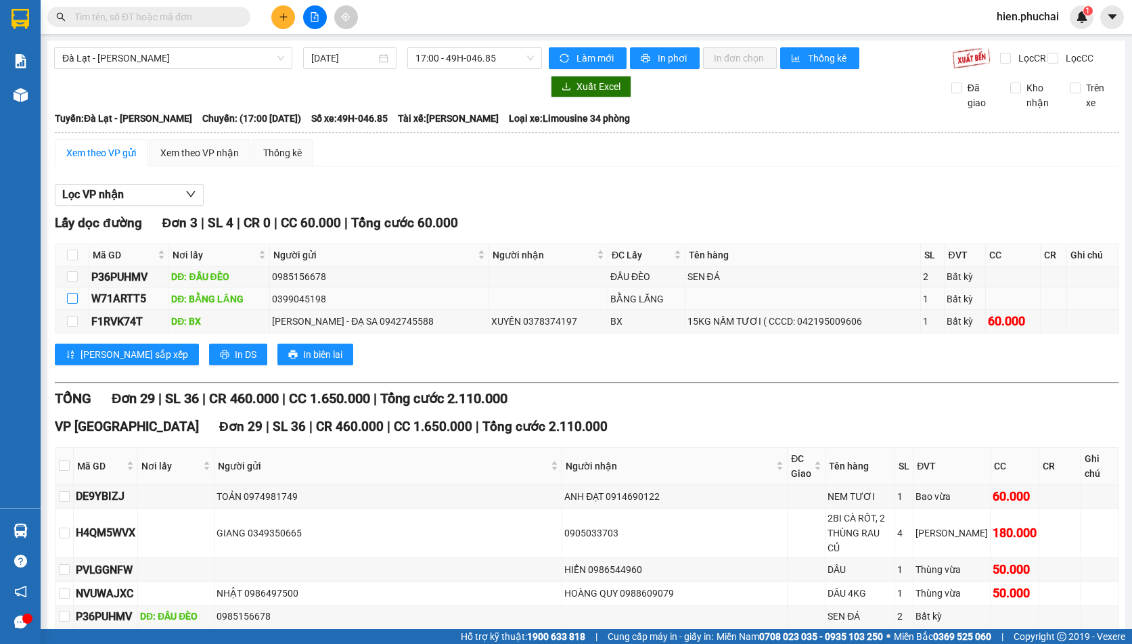
click at [69, 304] on input "checkbox" at bounding box center [72, 298] width 11 height 11
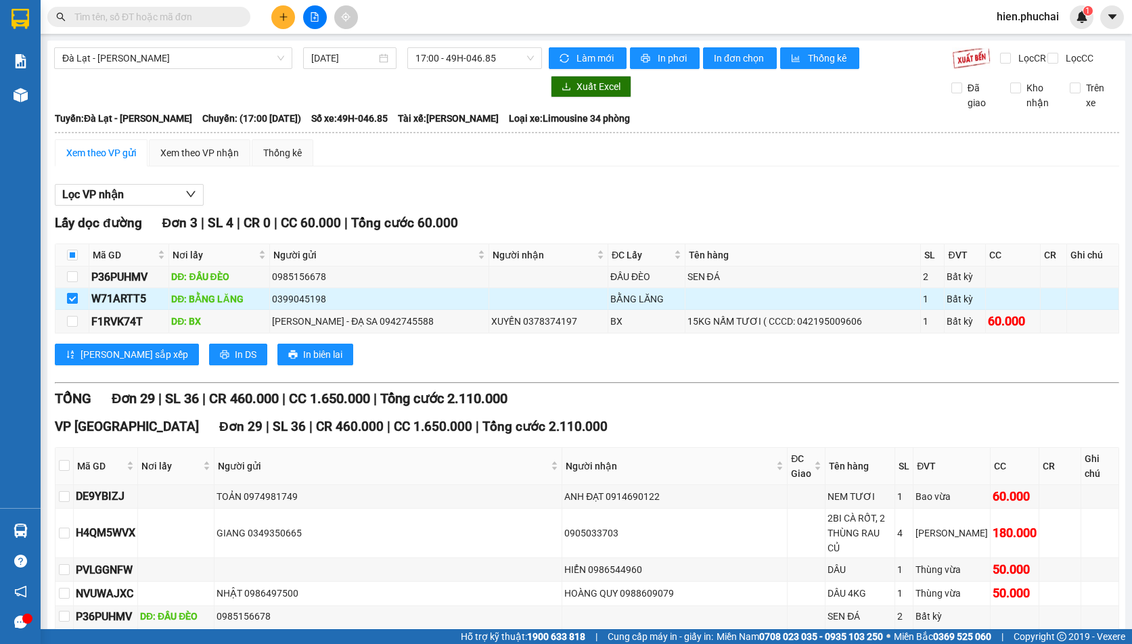
click at [72, 304] on input "checkbox" at bounding box center [72, 298] width 11 height 11
checkbox input "false"
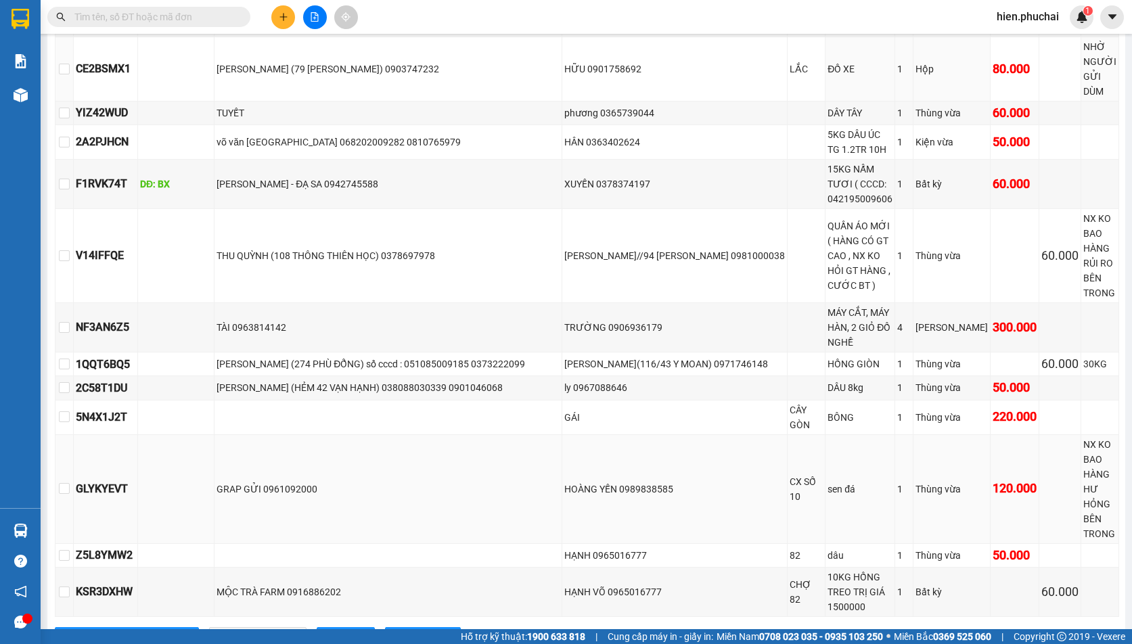
scroll to position [1074, 0]
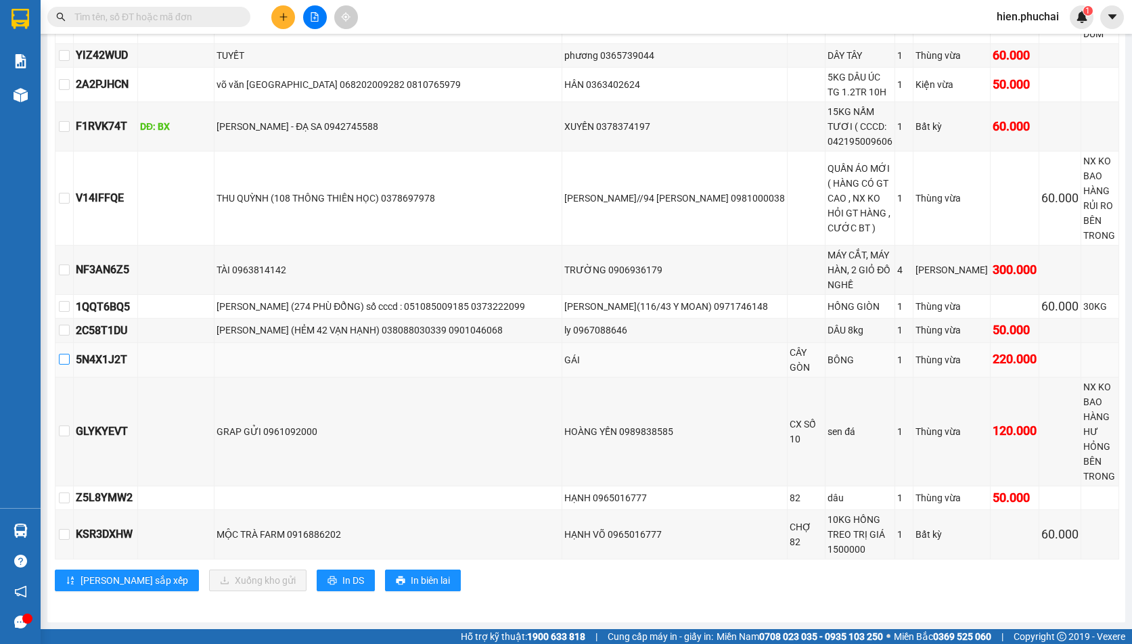
click at [70, 354] on input "checkbox" at bounding box center [64, 359] width 11 height 11
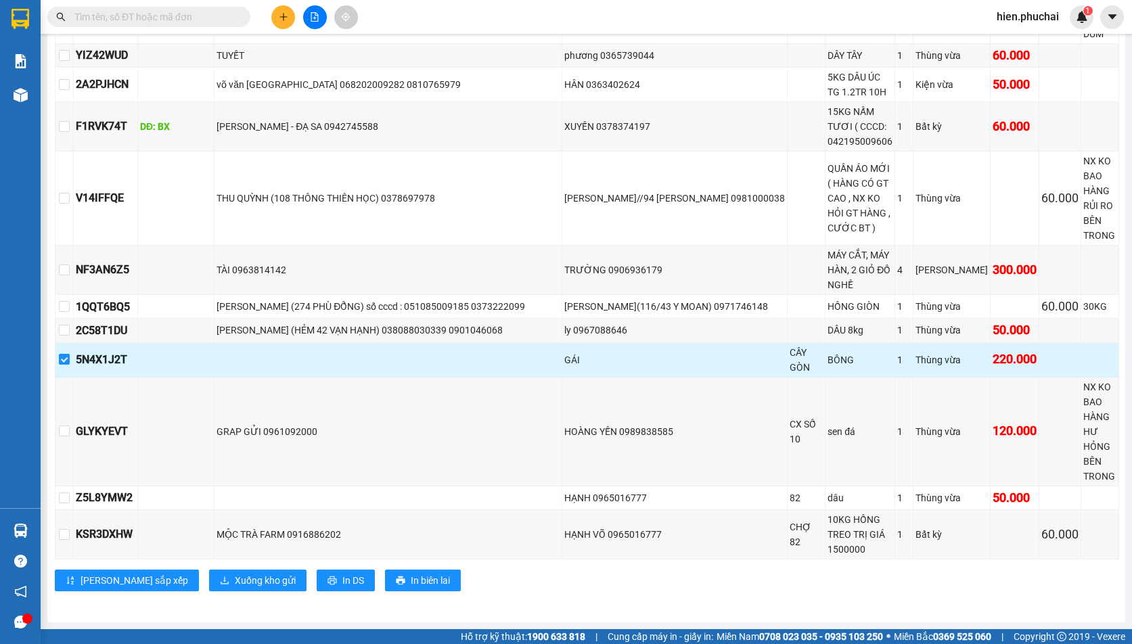
click at [70, 354] on input "checkbox" at bounding box center [64, 359] width 11 height 11
checkbox input "false"
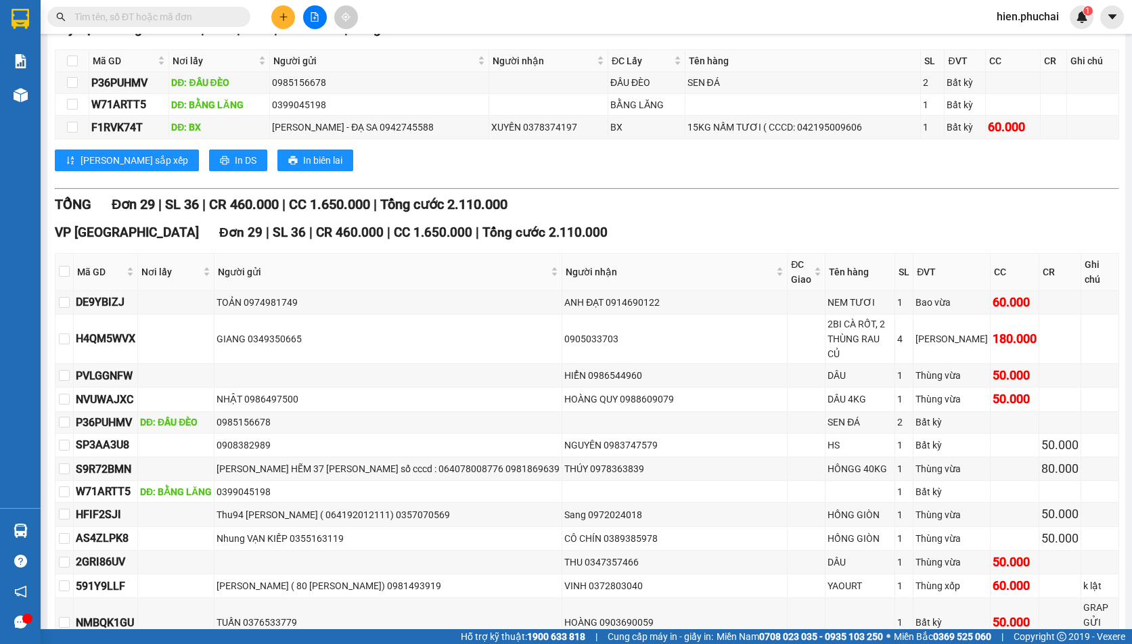
scroll to position [0, 0]
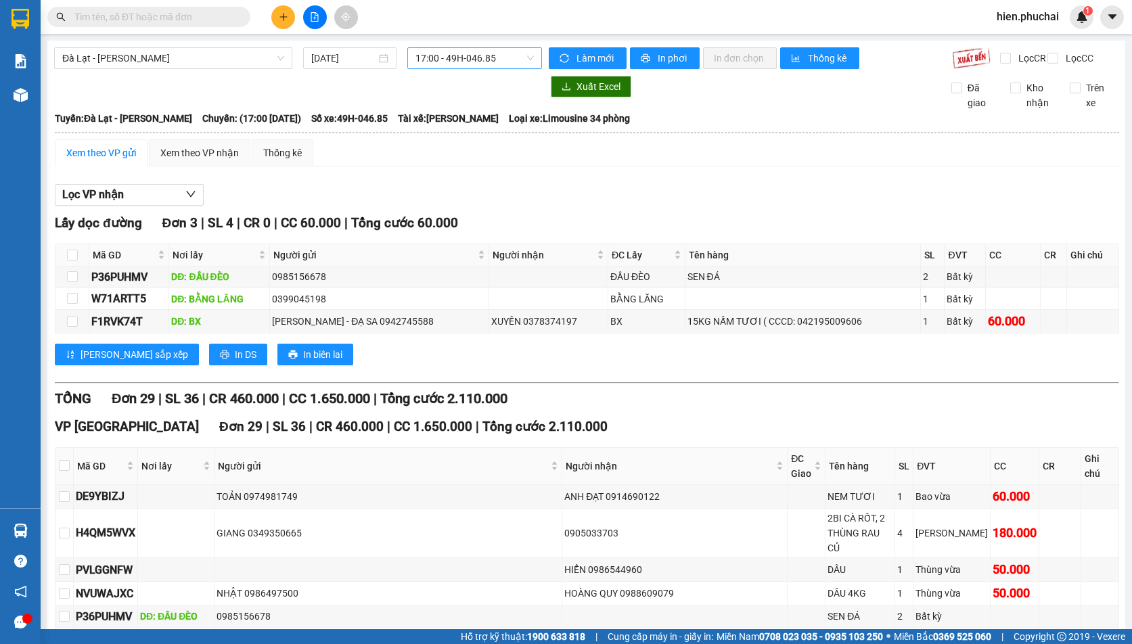
click at [428, 57] on span "17:00 - 49H-046.85" at bounding box center [474, 58] width 118 height 20
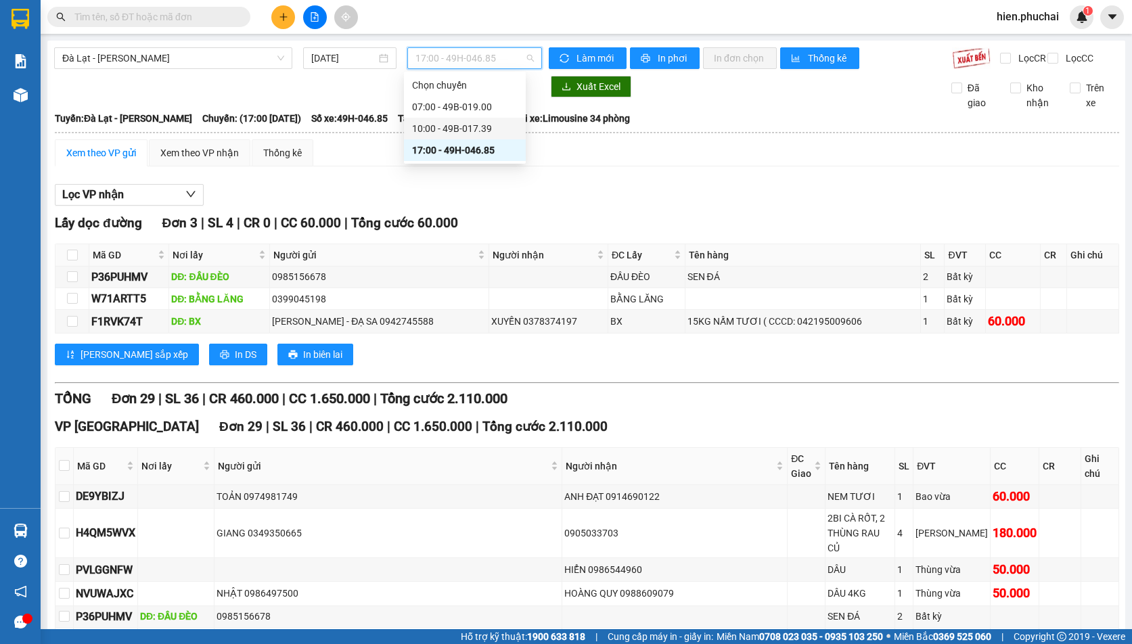
click at [440, 124] on div "10:00 - 49B-017.39" at bounding box center [465, 128] width 106 height 15
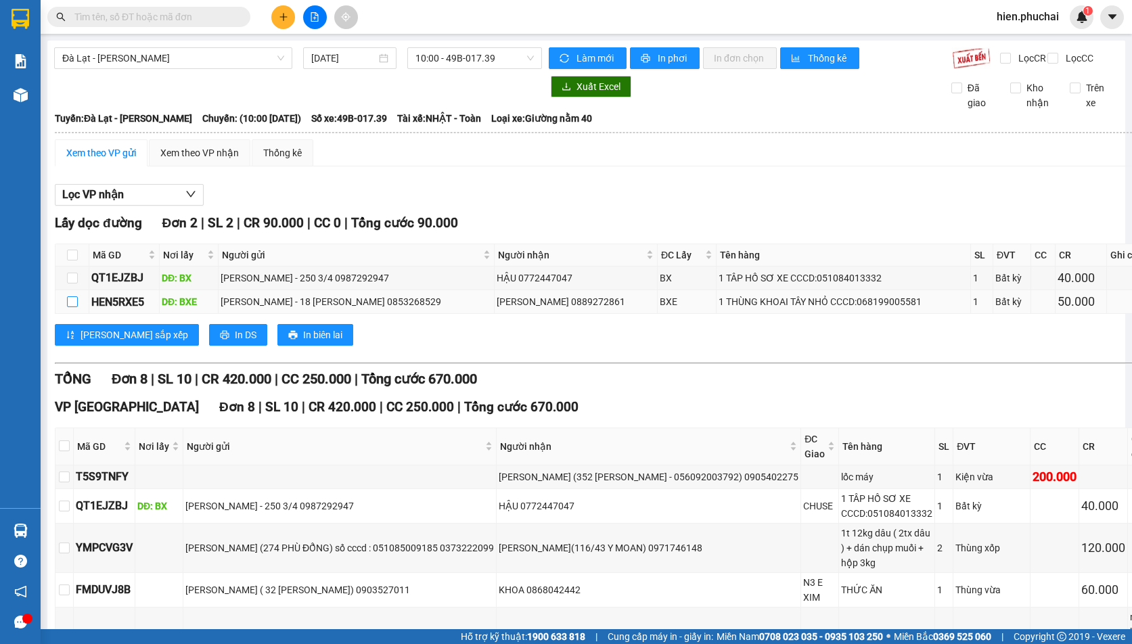
click at [74, 307] on input "checkbox" at bounding box center [72, 301] width 11 height 11
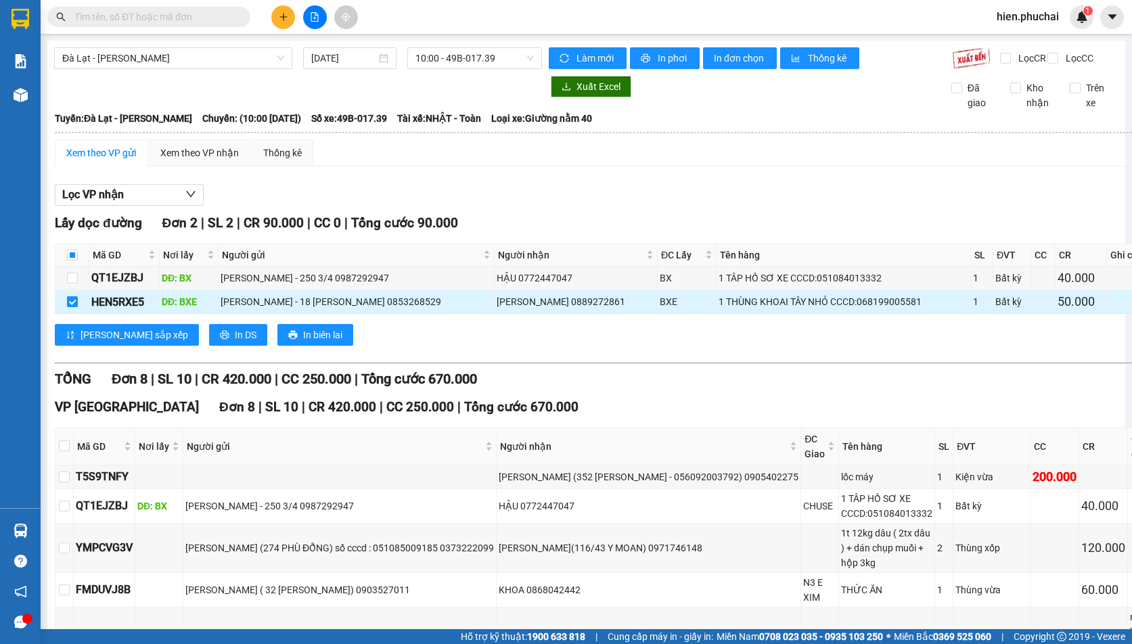
click at [74, 307] on input "checkbox" at bounding box center [72, 301] width 11 height 11
checkbox input "false"
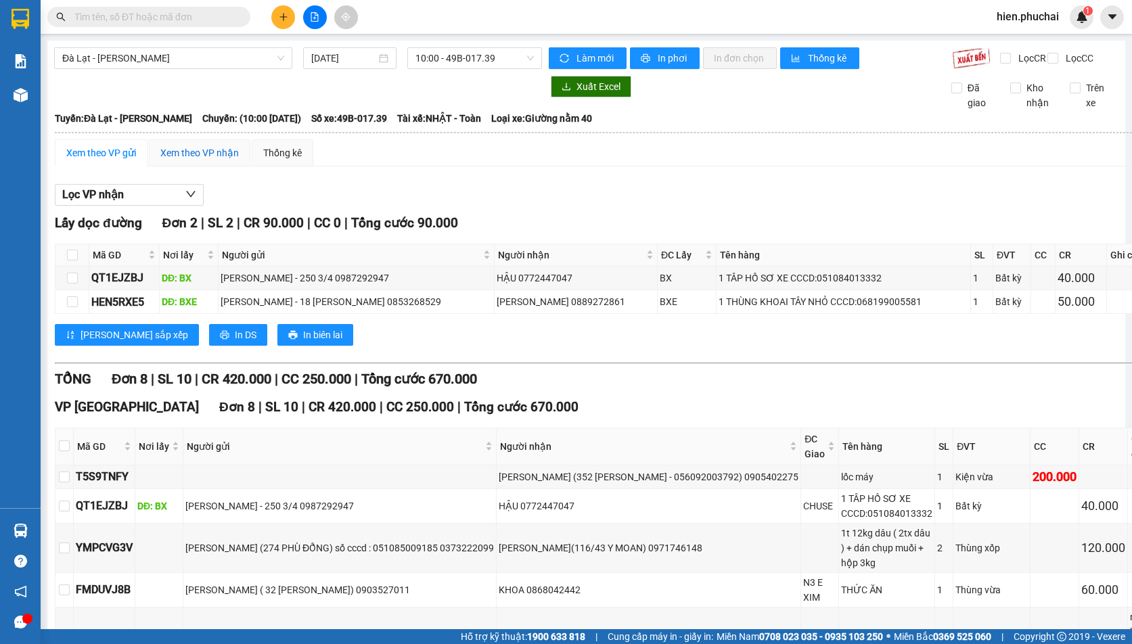
click at [223, 160] on div "Xem theo VP nhận" at bounding box center [199, 152] width 78 height 15
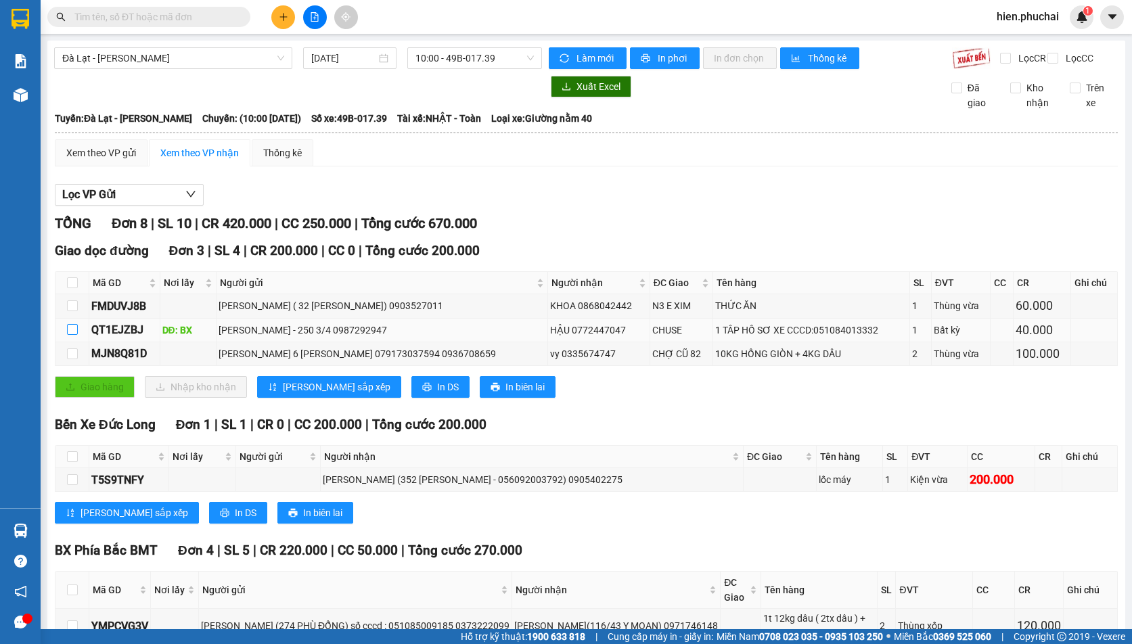
click at [72, 335] on input "checkbox" at bounding box center [72, 329] width 11 height 11
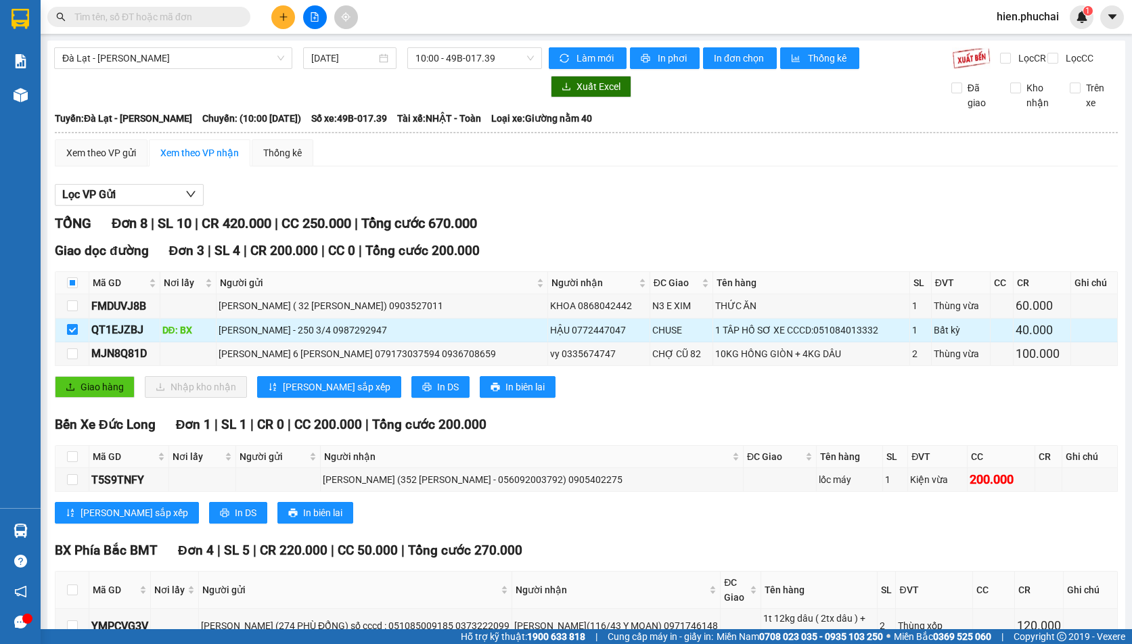
click at [74, 335] on input "checkbox" at bounding box center [72, 329] width 11 height 11
checkbox input "false"
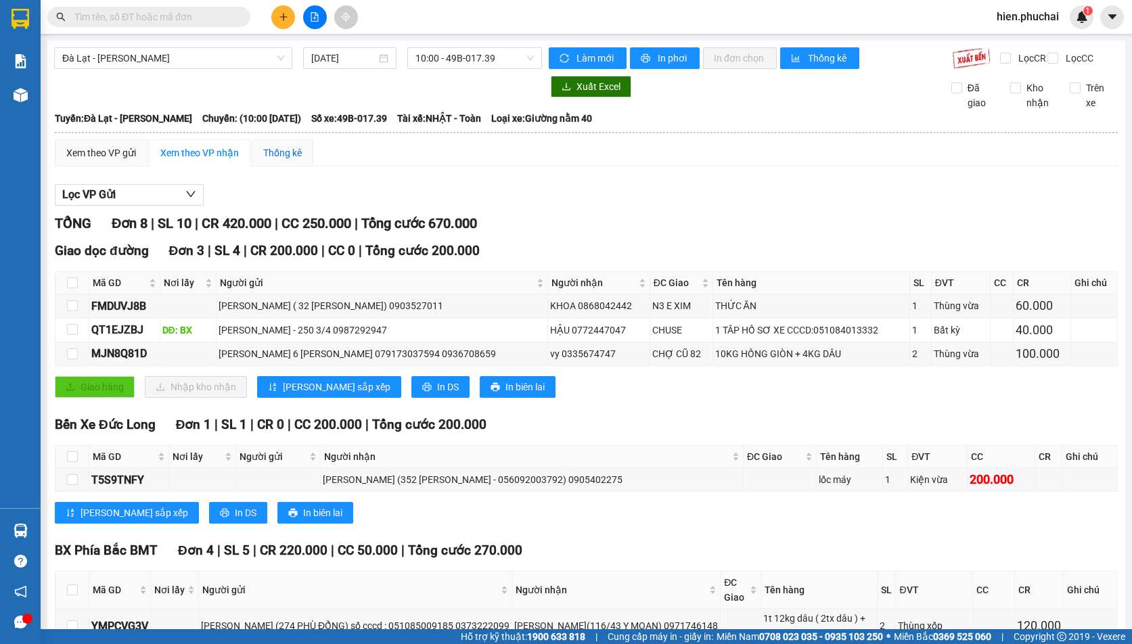
click at [296, 160] on div "Thống kê" at bounding box center [282, 152] width 39 height 15
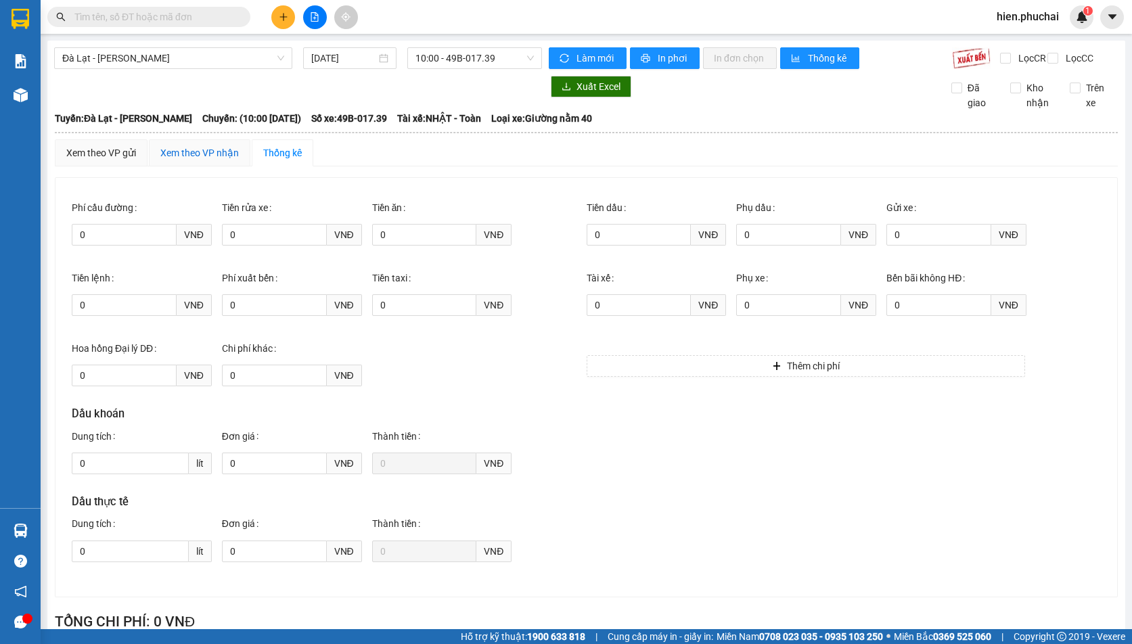
click at [197, 160] on div "Xem theo VP nhận" at bounding box center [199, 152] width 78 height 15
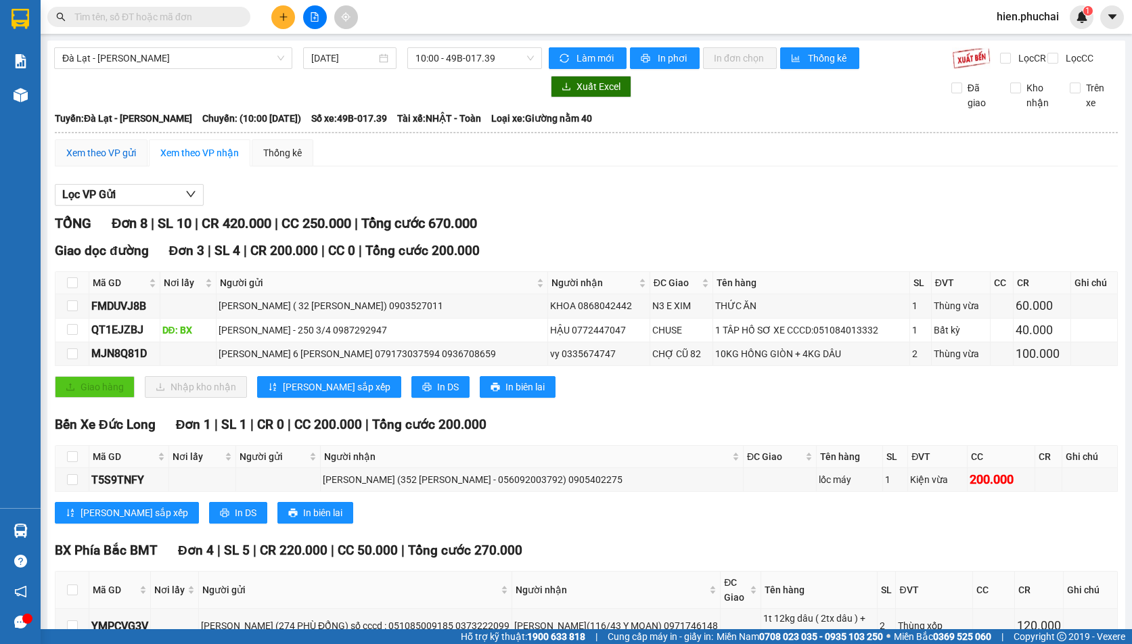
click at [117, 160] on div "Xem theo VP gửi" at bounding box center [101, 152] width 70 height 15
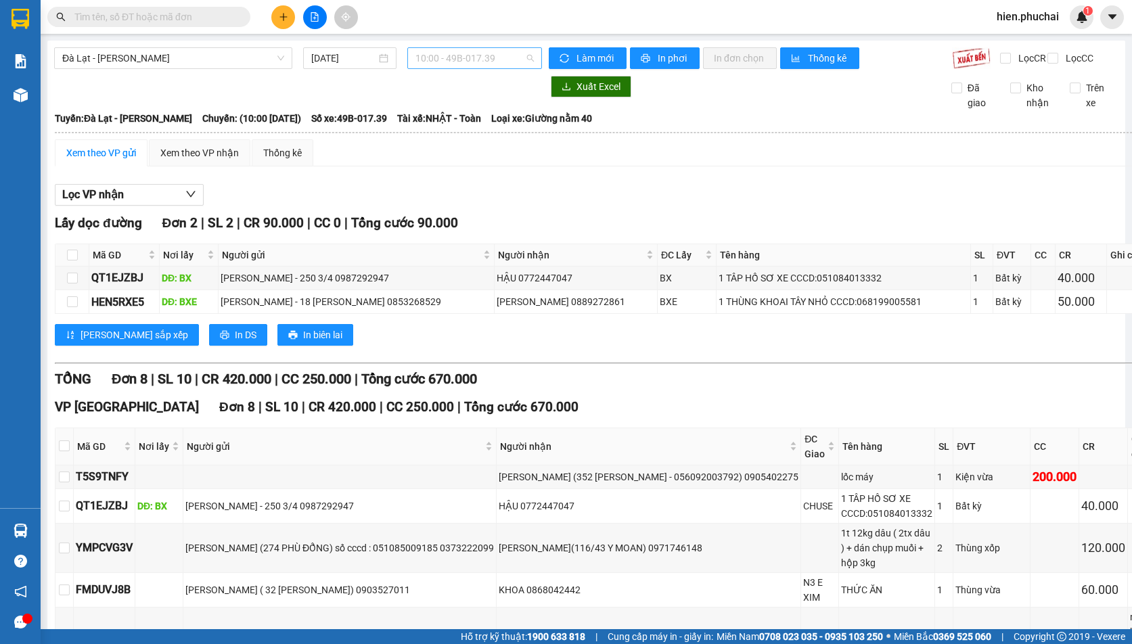
click at [449, 62] on span "10:00 - 49B-017.39" at bounding box center [474, 58] width 118 height 20
click at [444, 148] on div "17:00 - 49H-046.85" at bounding box center [465, 150] width 106 height 15
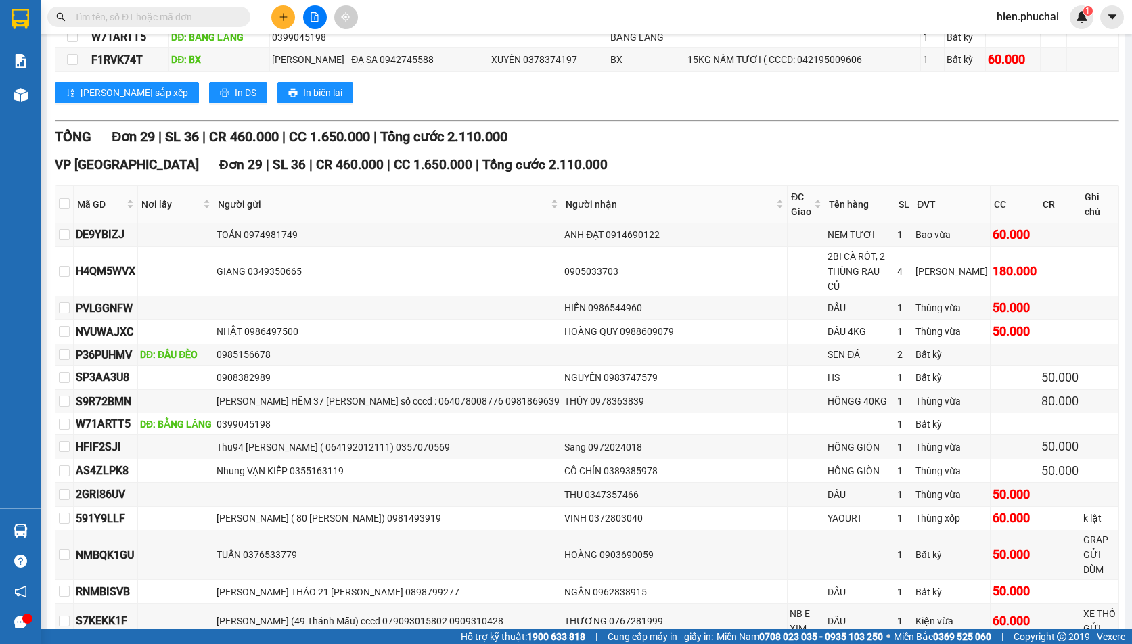
scroll to position [194, 0]
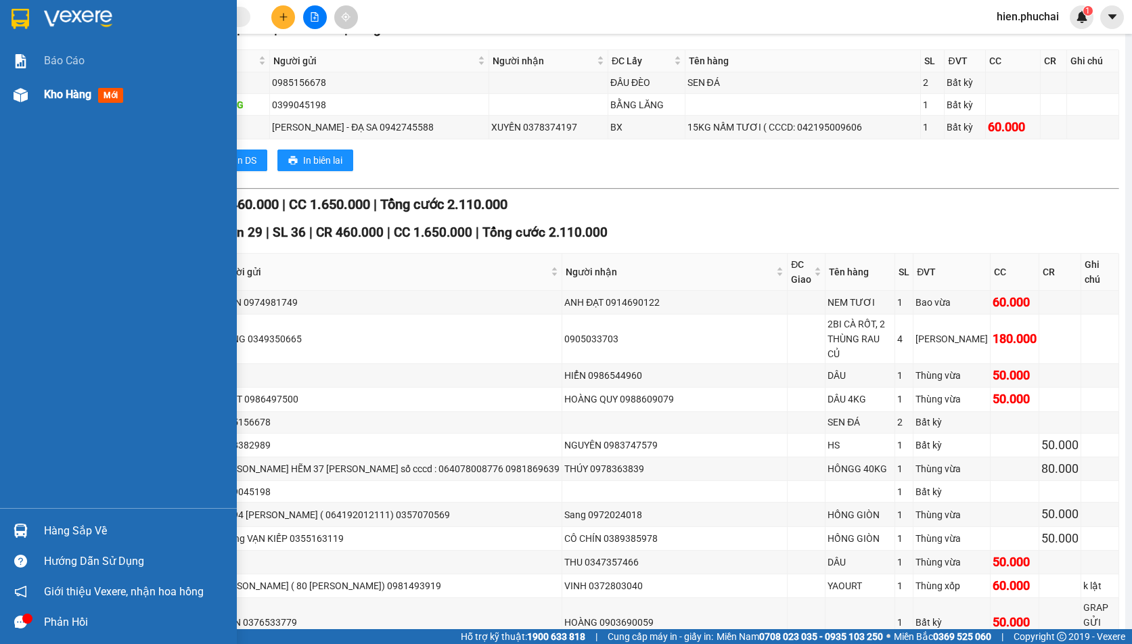
click at [43, 99] on div "Kho hàng mới" at bounding box center [118, 95] width 237 height 34
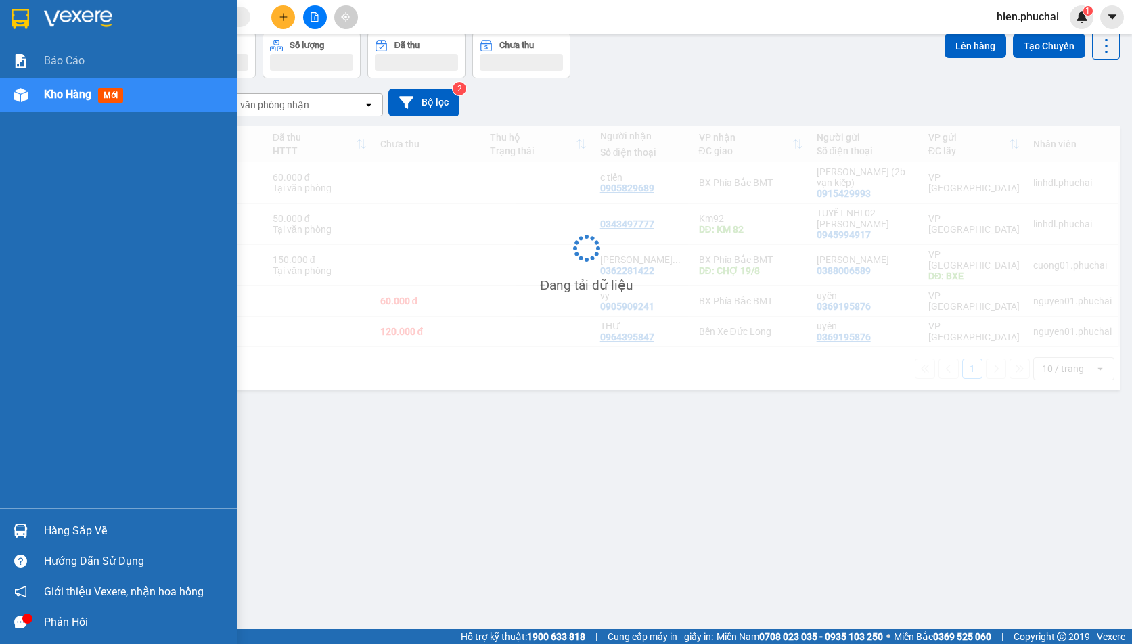
scroll to position [62, 0]
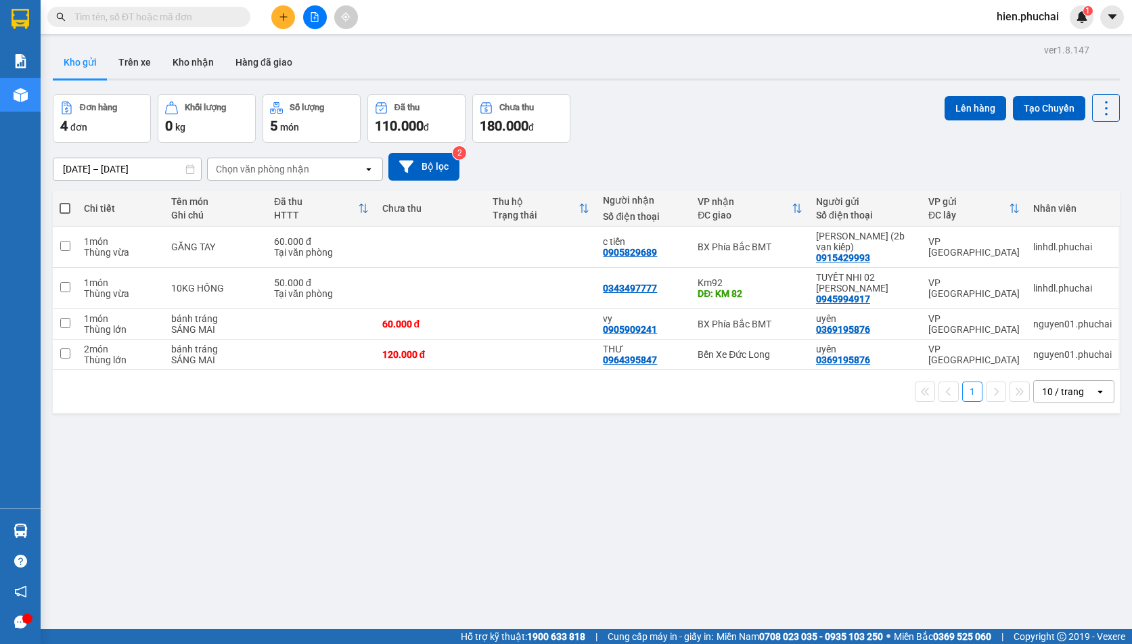
click at [308, 14] on button at bounding box center [315, 17] width 24 height 24
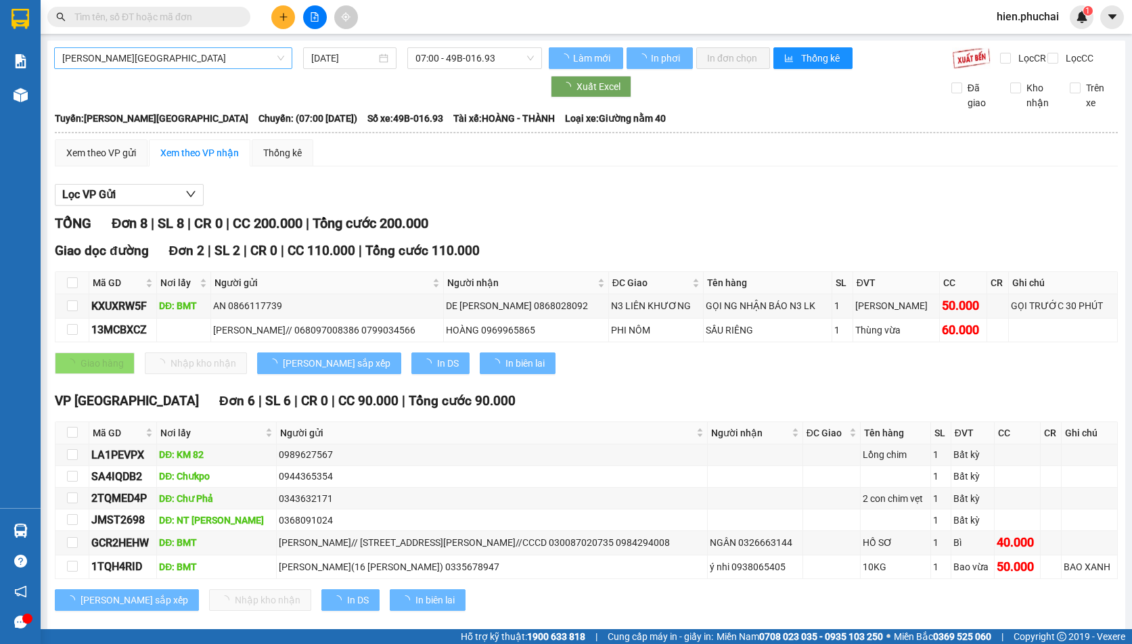
click at [189, 55] on span "[PERSON_NAME][GEOGRAPHIC_DATA]" at bounding box center [173, 58] width 222 height 20
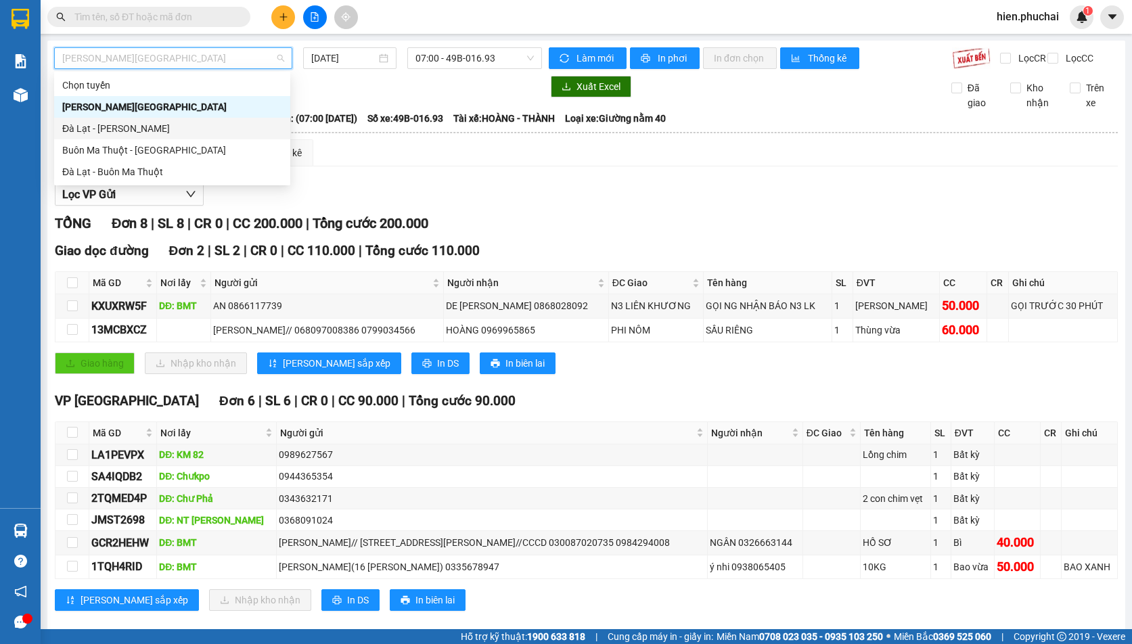
click at [156, 124] on div "Đà Lạt - [PERSON_NAME]" at bounding box center [172, 128] width 220 height 15
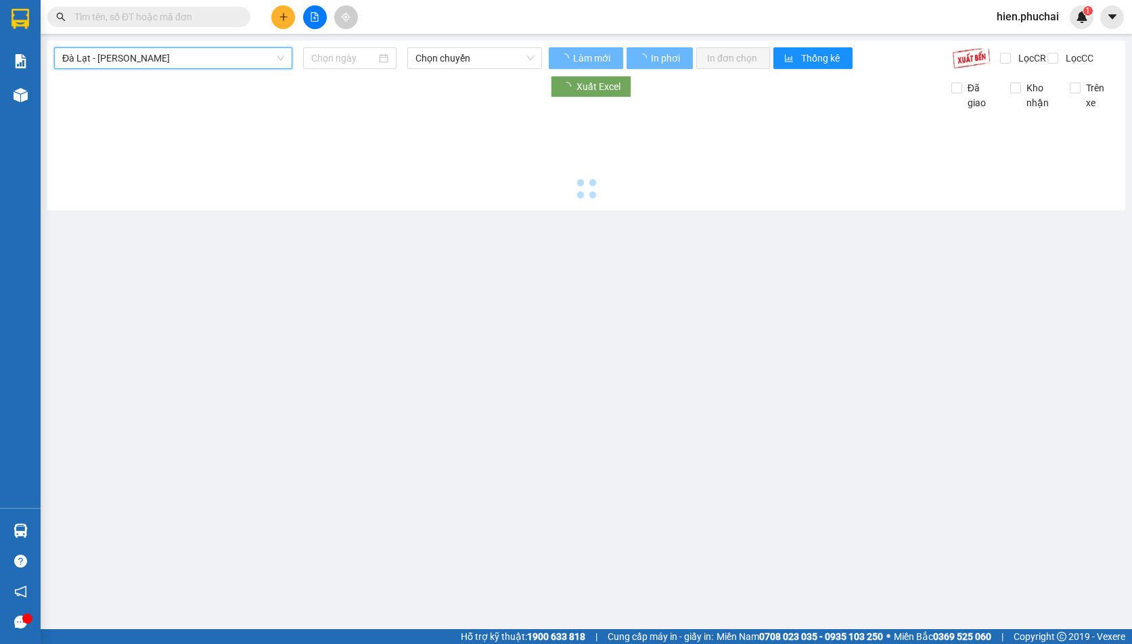
type input "[DATE]"
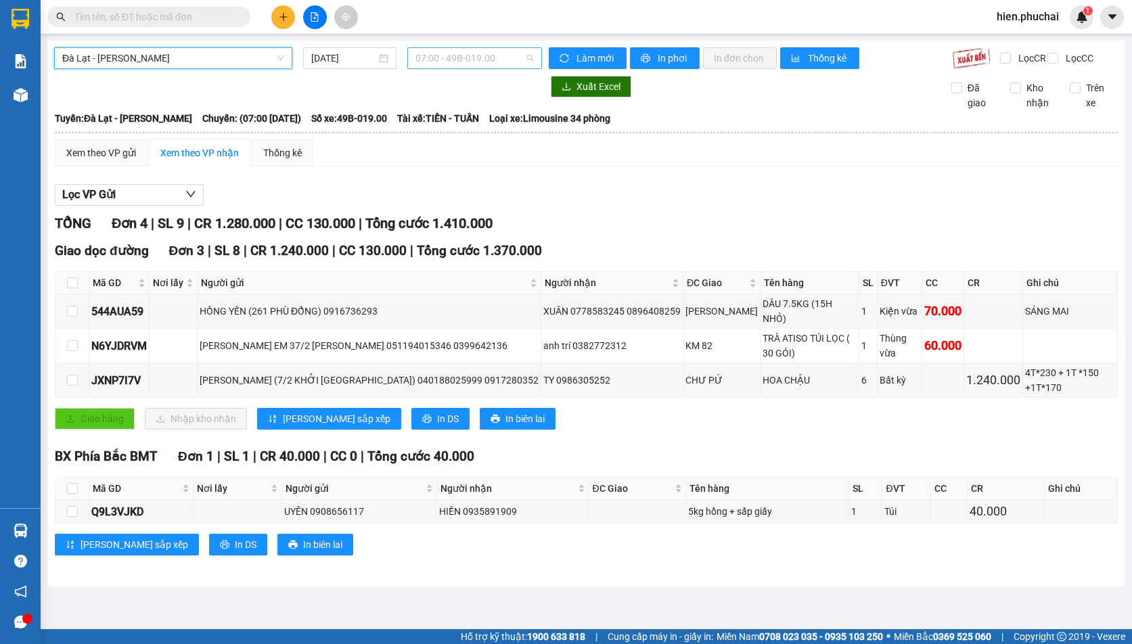
click at [491, 57] on span "07:00 - 49B-019.00" at bounding box center [474, 58] width 118 height 20
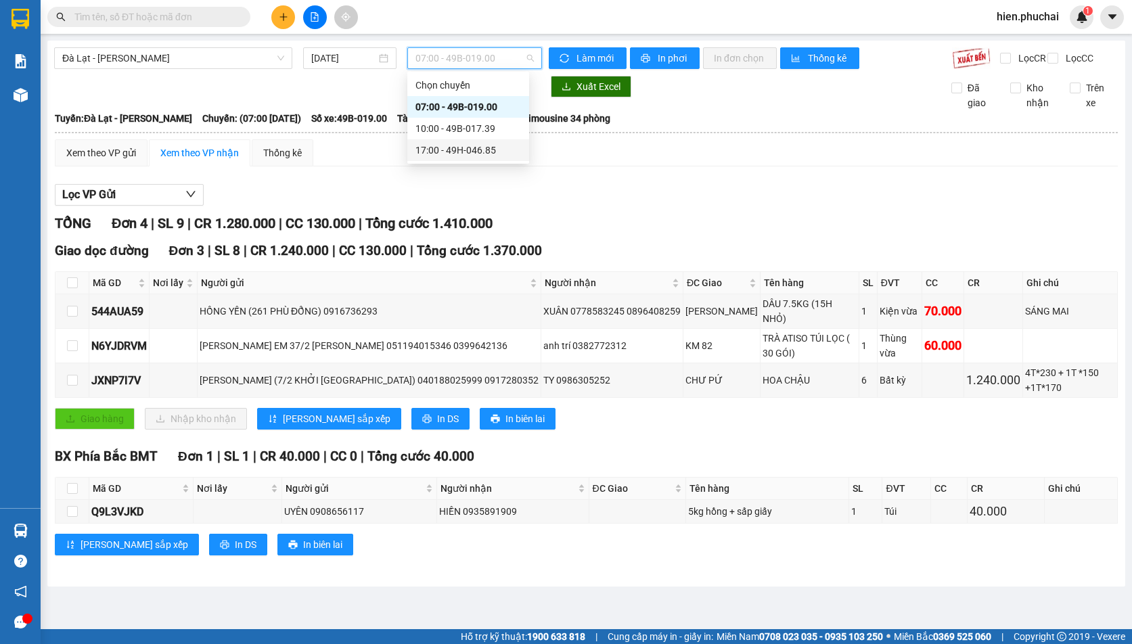
click at [464, 154] on div "17:00 - 49H-046.85" at bounding box center [468, 150] width 106 height 15
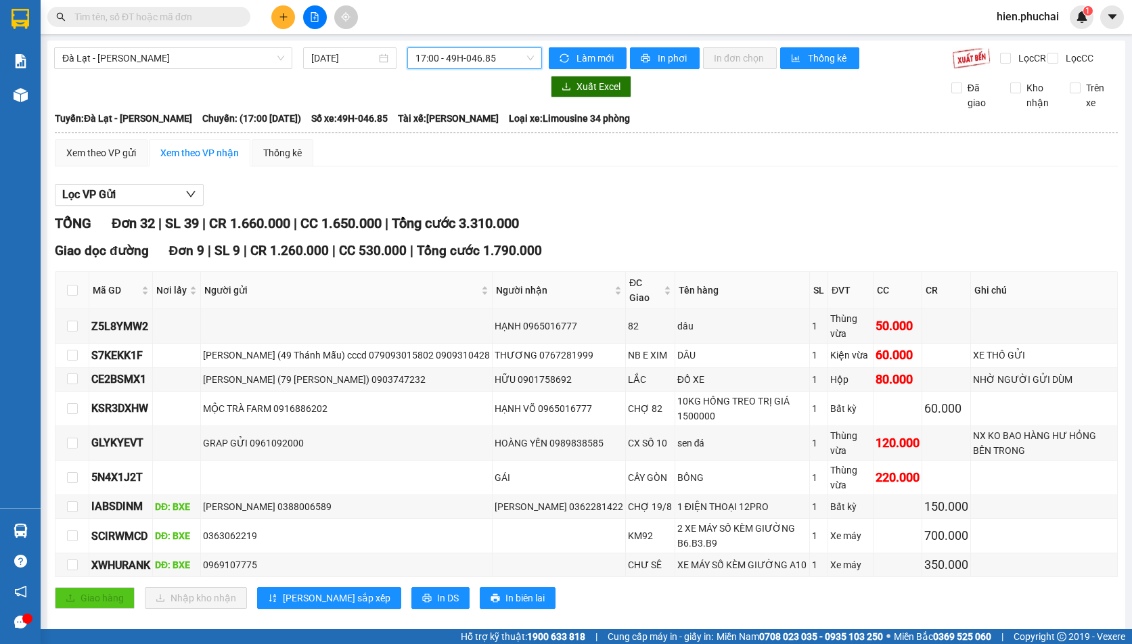
click at [453, 58] on span "17:00 - 49H-046.85" at bounding box center [474, 58] width 118 height 20
click at [445, 148] on div "17:00 - 49H-046.85" at bounding box center [465, 150] width 106 height 15
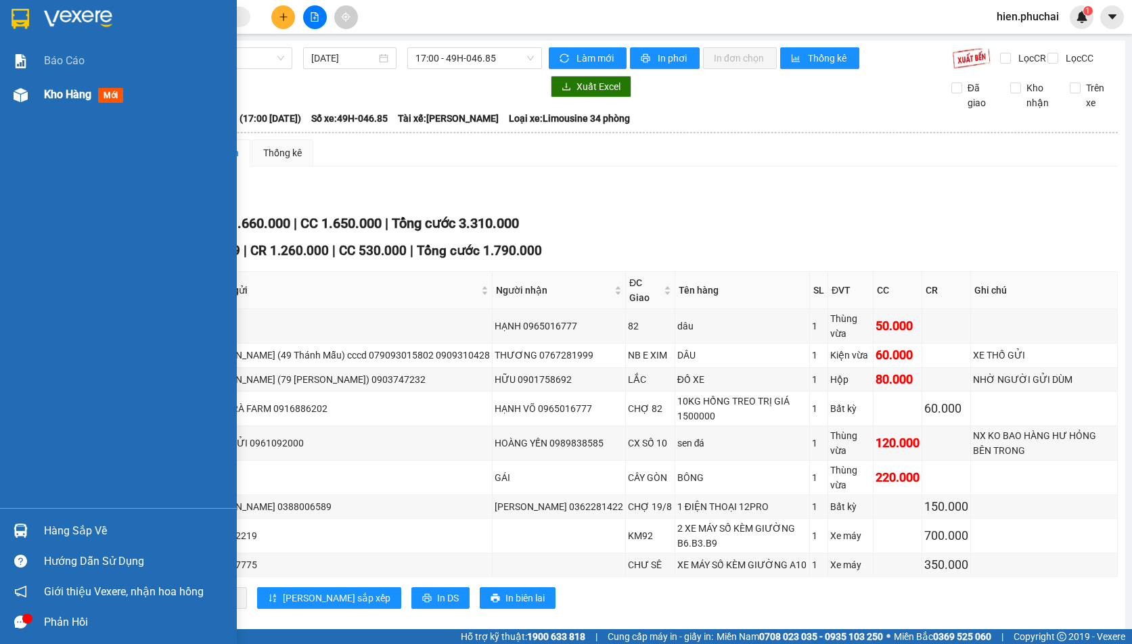
click at [22, 102] on div at bounding box center [21, 95] width 24 height 24
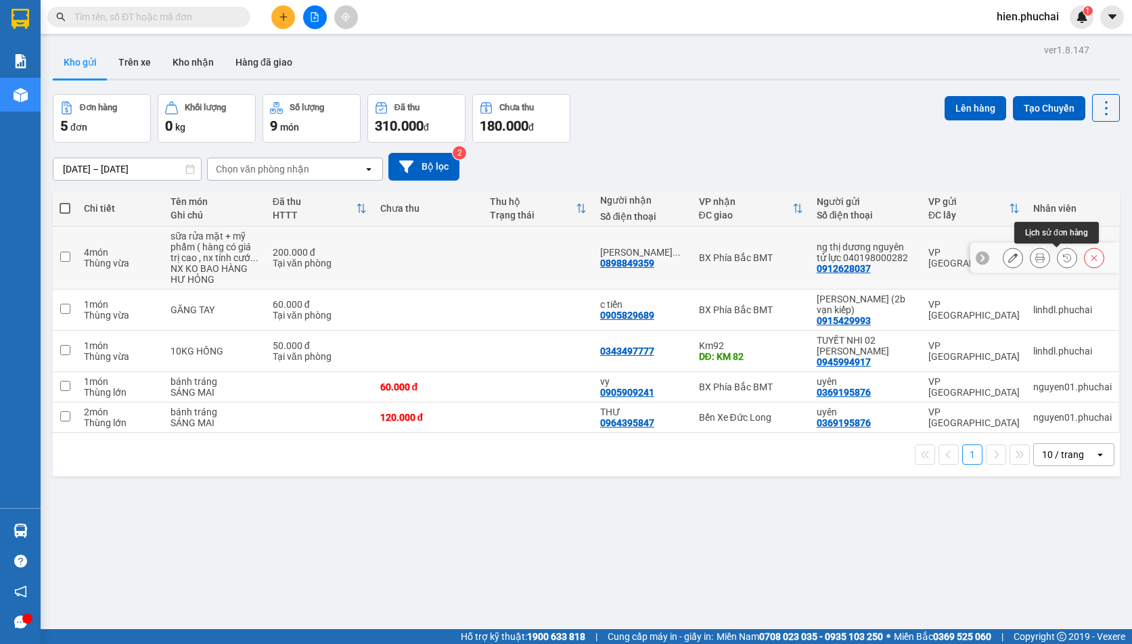
click at [1057, 259] on button at bounding box center [1066, 258] width 19 height 24
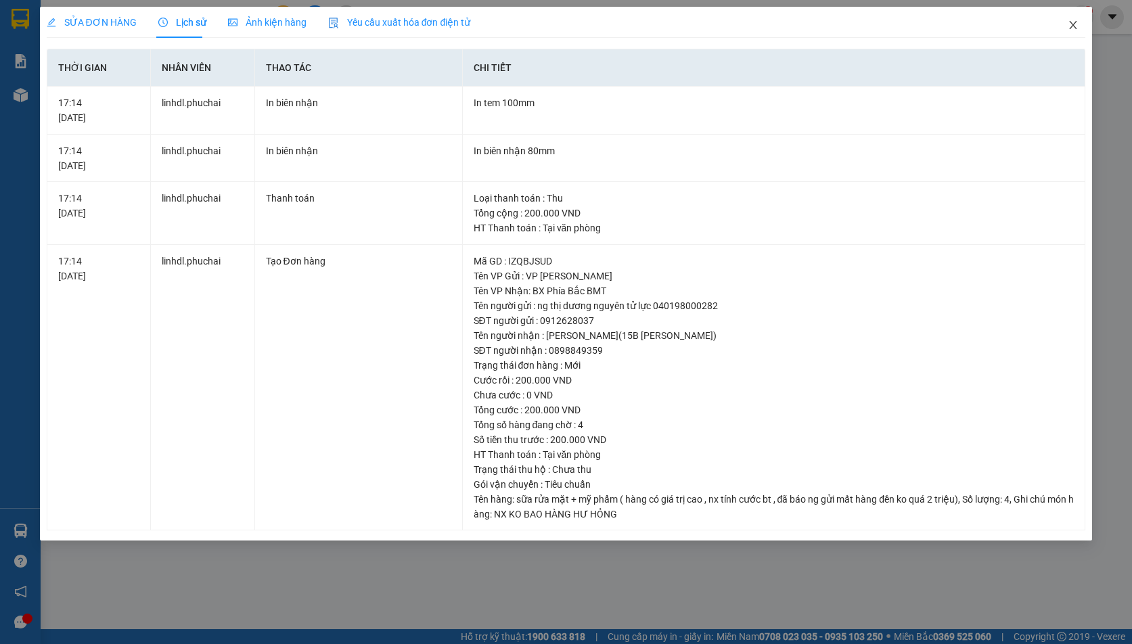
click at [1076, 30] on icon "close" at bounding box center [1072, 25] width 11 height 11
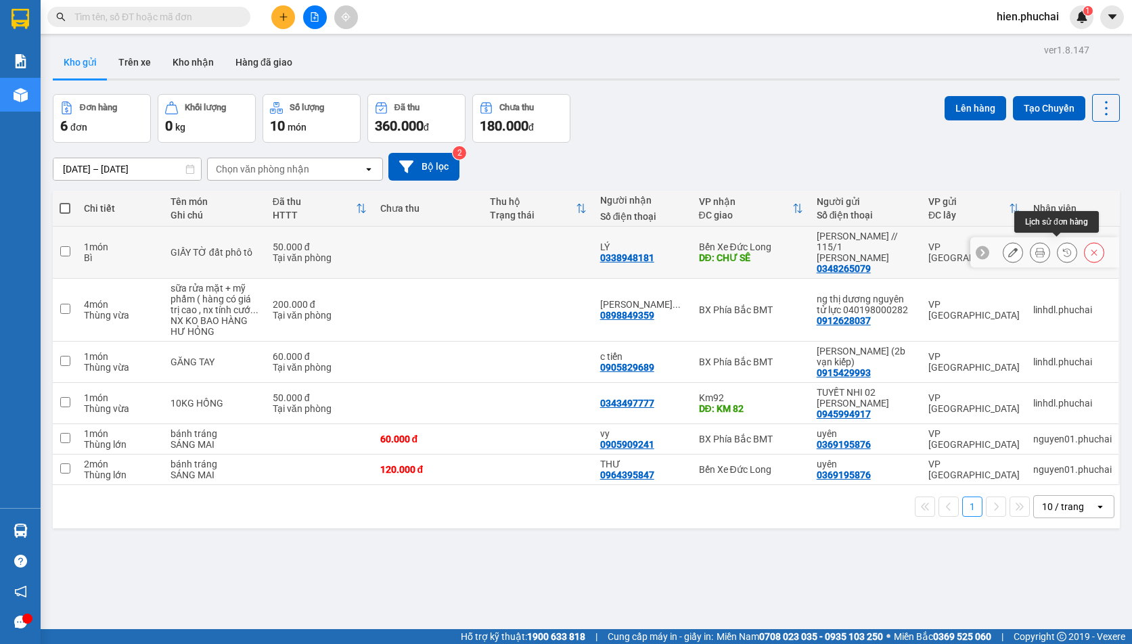
click at [1057, 244] on button at bounding box center [1066, 253] width 19 height 24
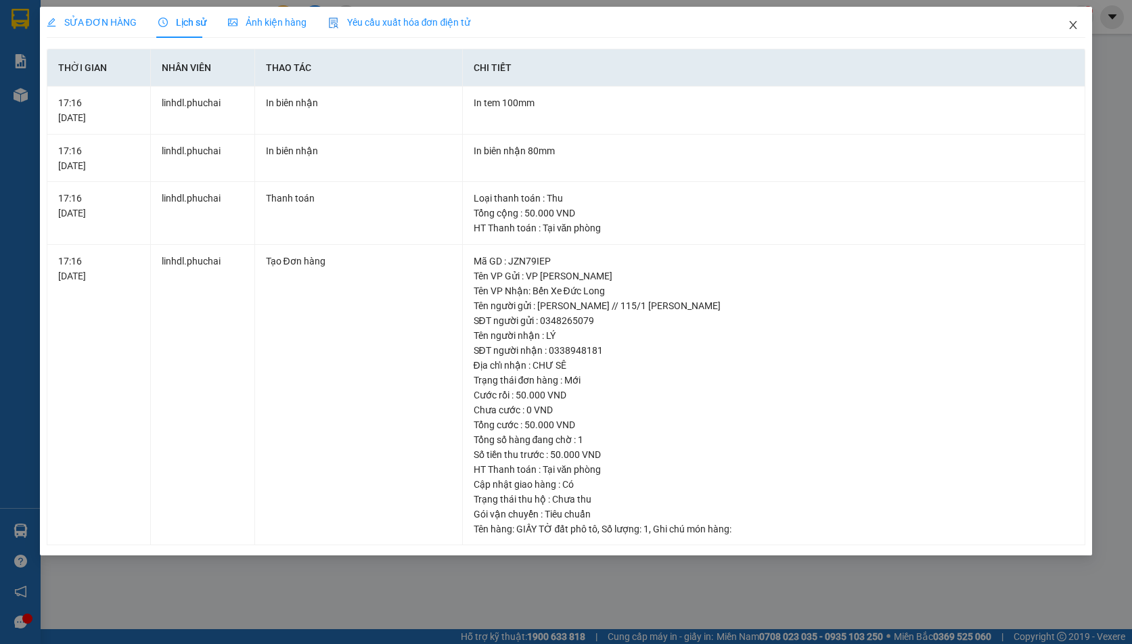
click at [1068, 28] on icon "close" at bounding box center [1072, 25] width 11 height 11
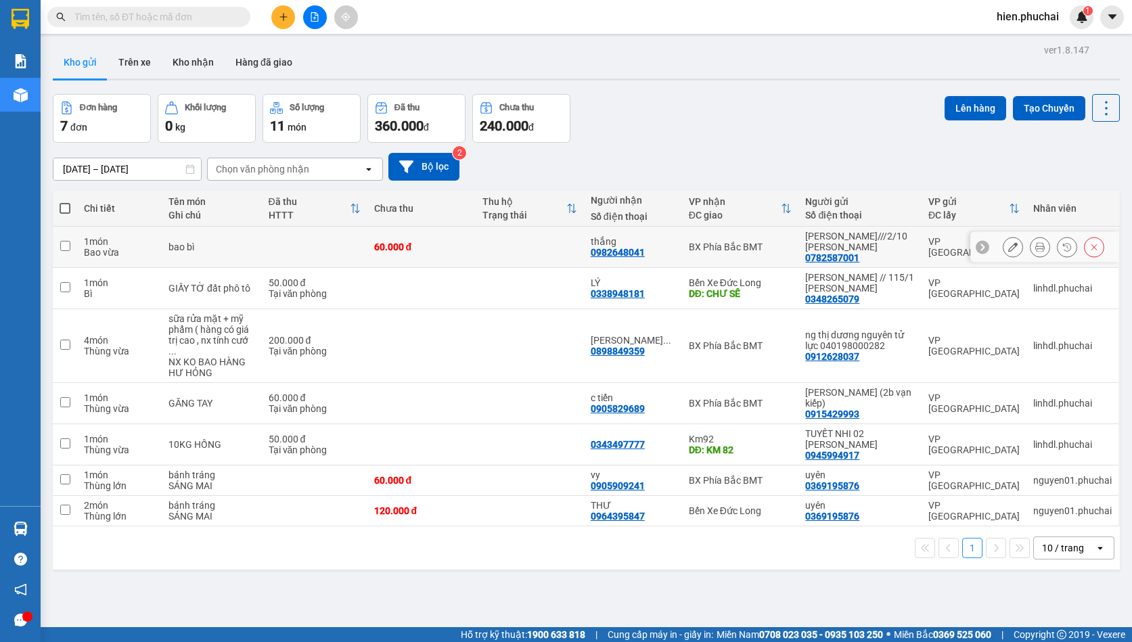
click at [1057, 248] on button at bounding box center [1066, 247] width 19 height 24
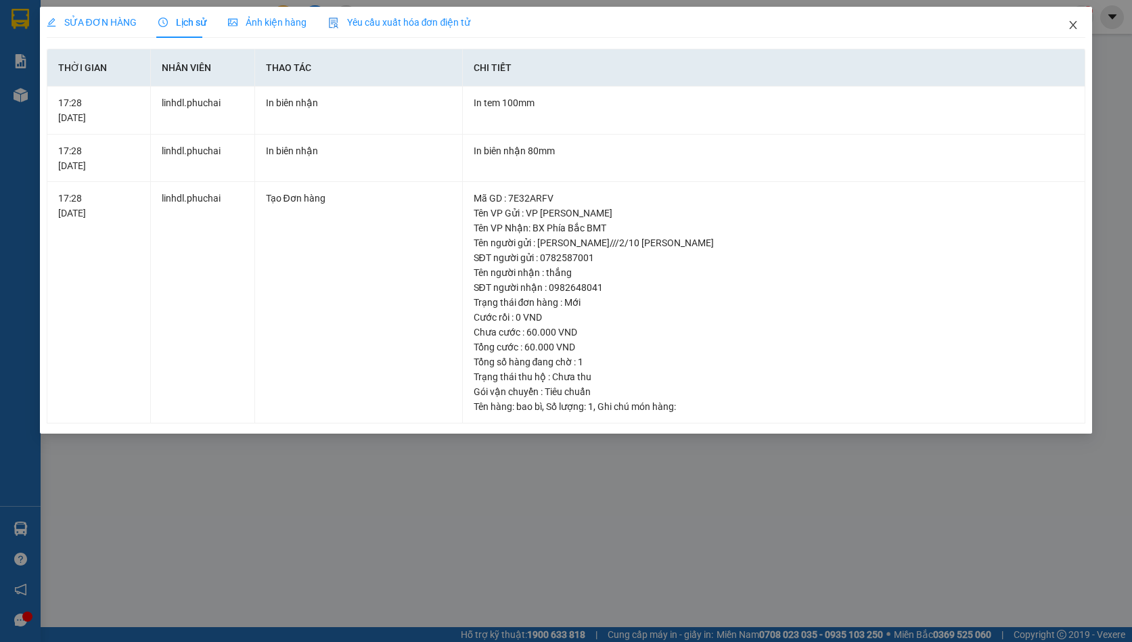
click at [1078, 26] on icon "close" at bounding box center [1072, 25] width 11 height 11
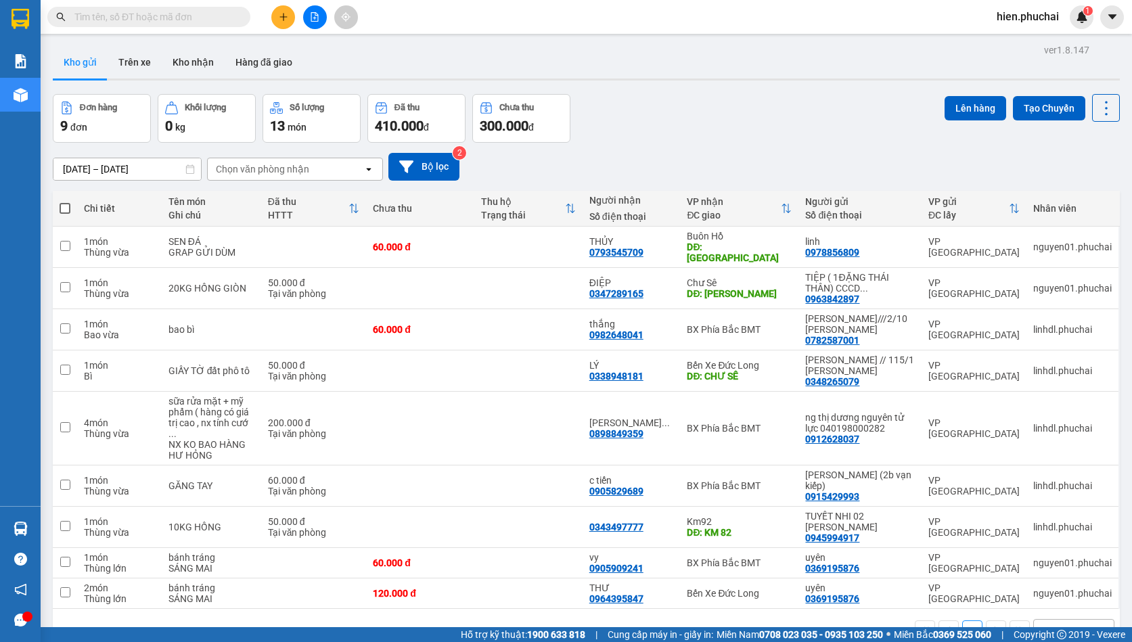
click at [888, 154] on div "[DATE] – [DATE] Press the down arrow key to interact with the calendar and sele…" at bounding box center [586, 167] width 1067 height 28
click at [1062, 283] on icon at bounding box center [1066, 287] width 9 height 9
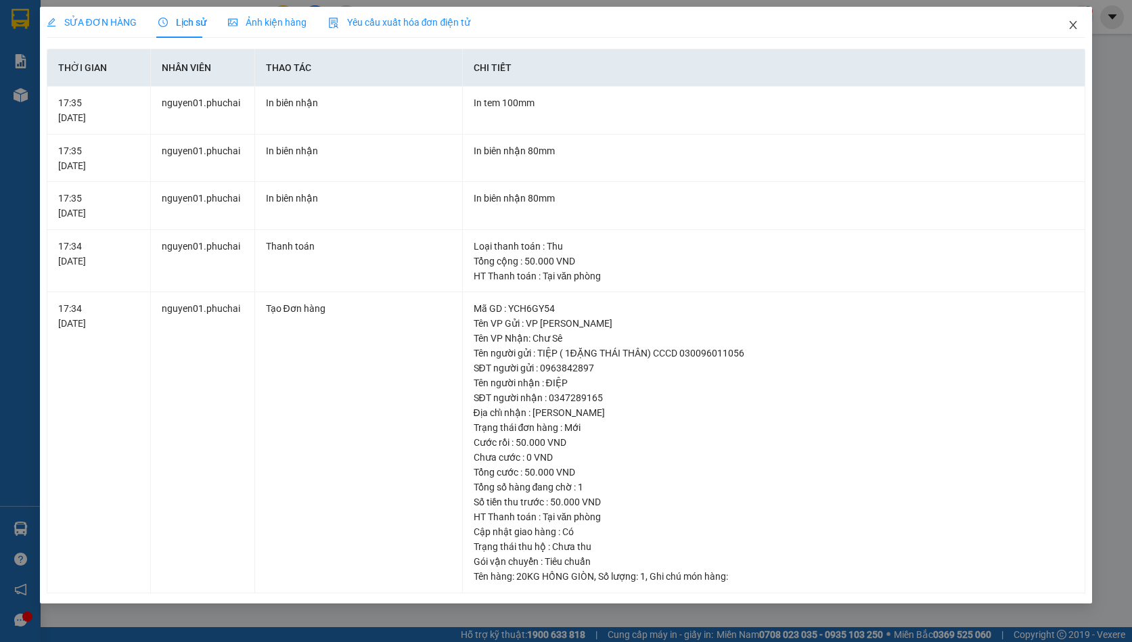
click at [1071, 32] on span "Close" at bounding box center [1073, 26] width 38 height 38
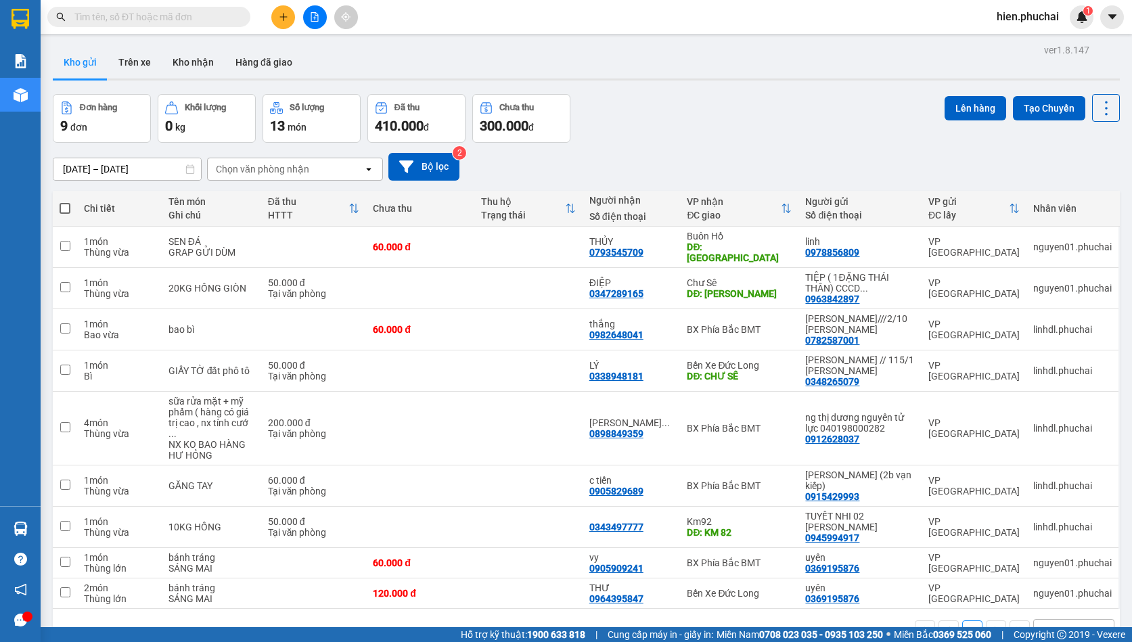
click at [1007, 18] on span "hien.phuchai" at bounding box center [1028, 16] width 84 height 17
click at [1017, 49] on span "Đăng xuất" at bounding box center [1035, 41] width 57 height 15
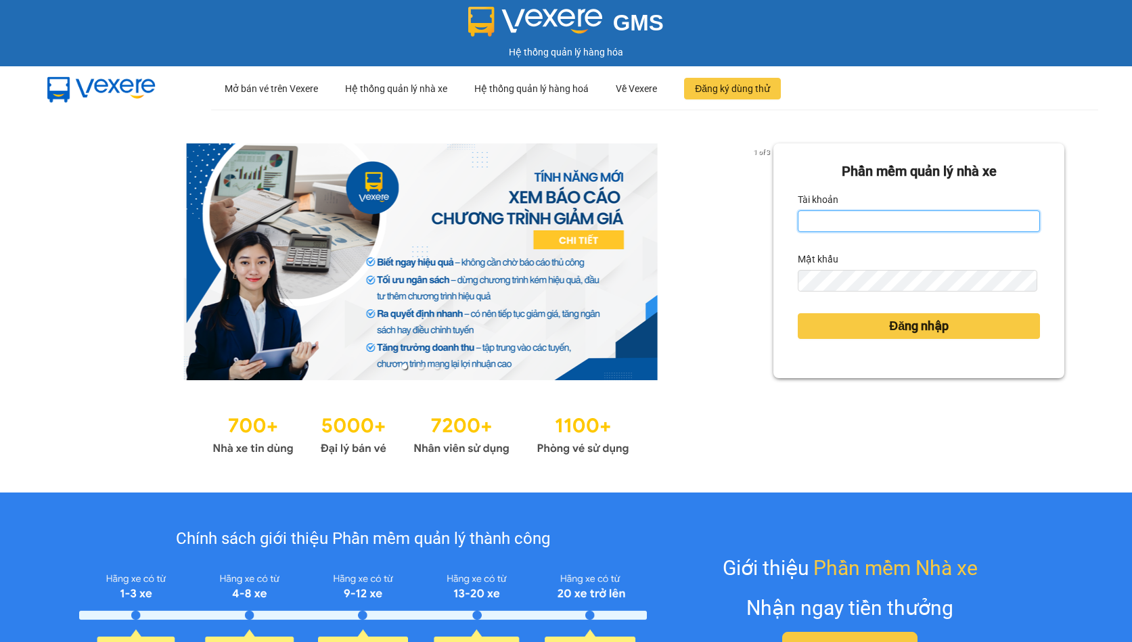
click at [854, 221] on input "Tài khoản" at bounding box center [919, 221] width 242 height 22
drag, startPoint x: 854, startPoint y: 221, endPoint x: 854, endPoint y: 229, distance: 7.5
click at [854, 221] on input "Tài khoản" at bounding box center [919, 221] width 242 height 22
type input "hien.phuchai"
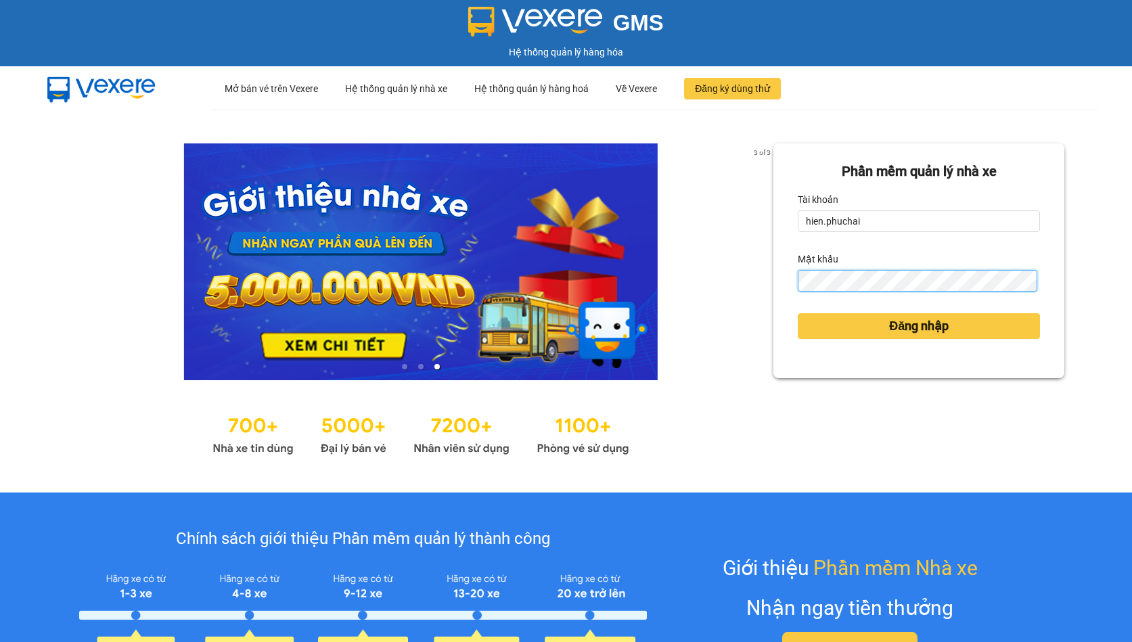
click at [798, 313] on button "Đăng nhập" at bounding box center [919, 326] width 242 height 26
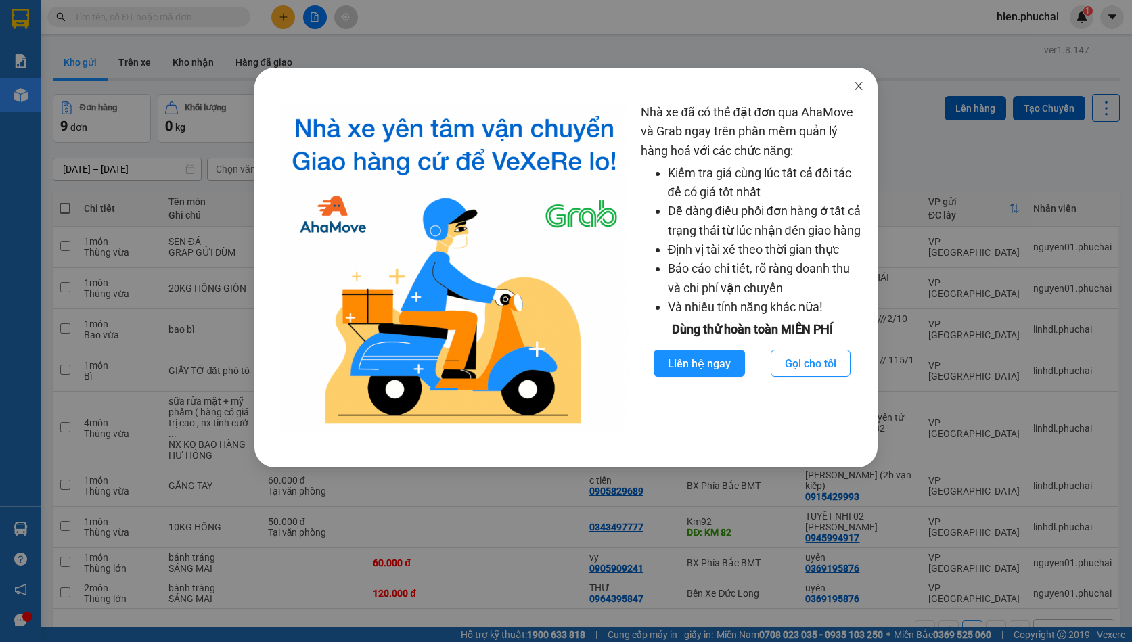
click at [864, 94] on span "Close" at bounding box center [858, 87] width 38 height 38
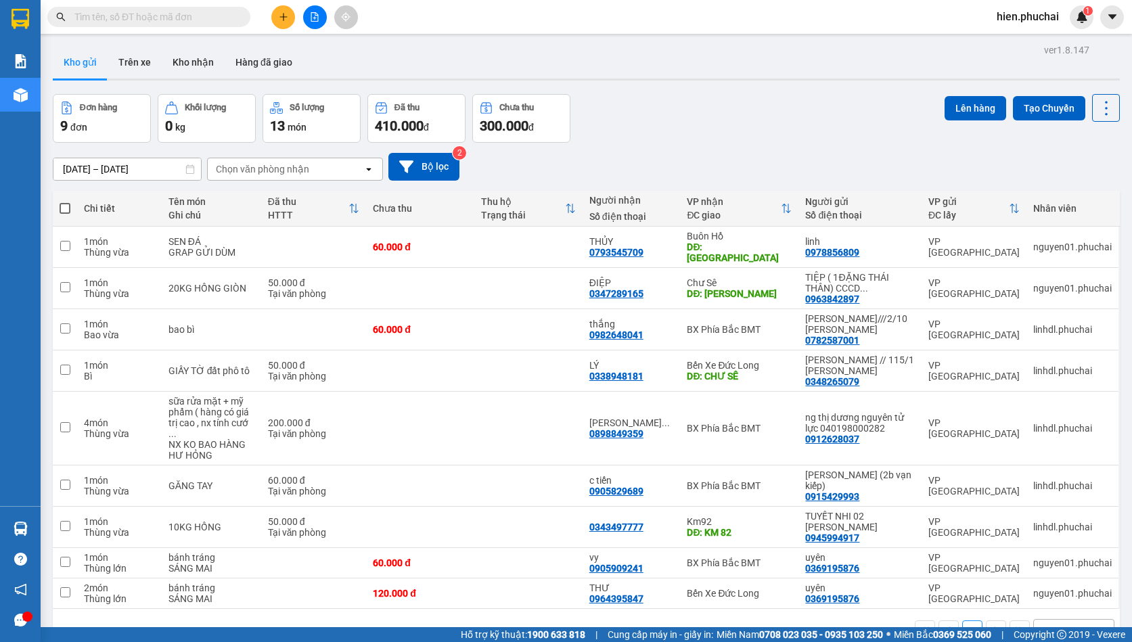
click at [666, 140] on div "Đơn hàng 9 đơn Khối lượng 0 kg Số lượng 13 món Đã thu 410.000 đ Chưa thu 300.00…" at bounding box center [586, 118] width 1067 height 49
click at [1009, 20] on span "hien.phuchai" at bounding box center [1028, 16] width 84 height 17
click at [1007, 42] on span "Đăng xuất" at bounding box center [1035, 41] width 57 height 15
